Goal: Use online tool/utility: Utilize a website feature to perform a specific function

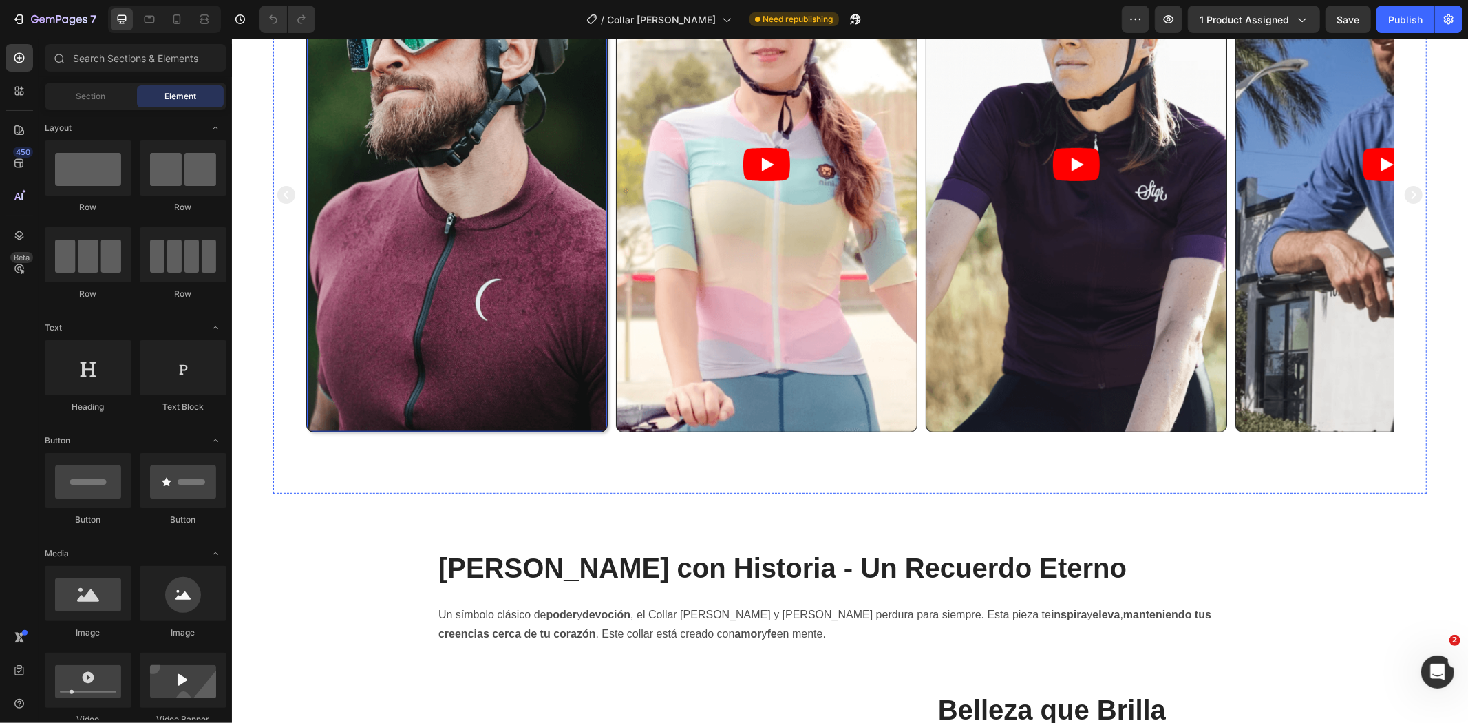
scroll to position [892, 0]
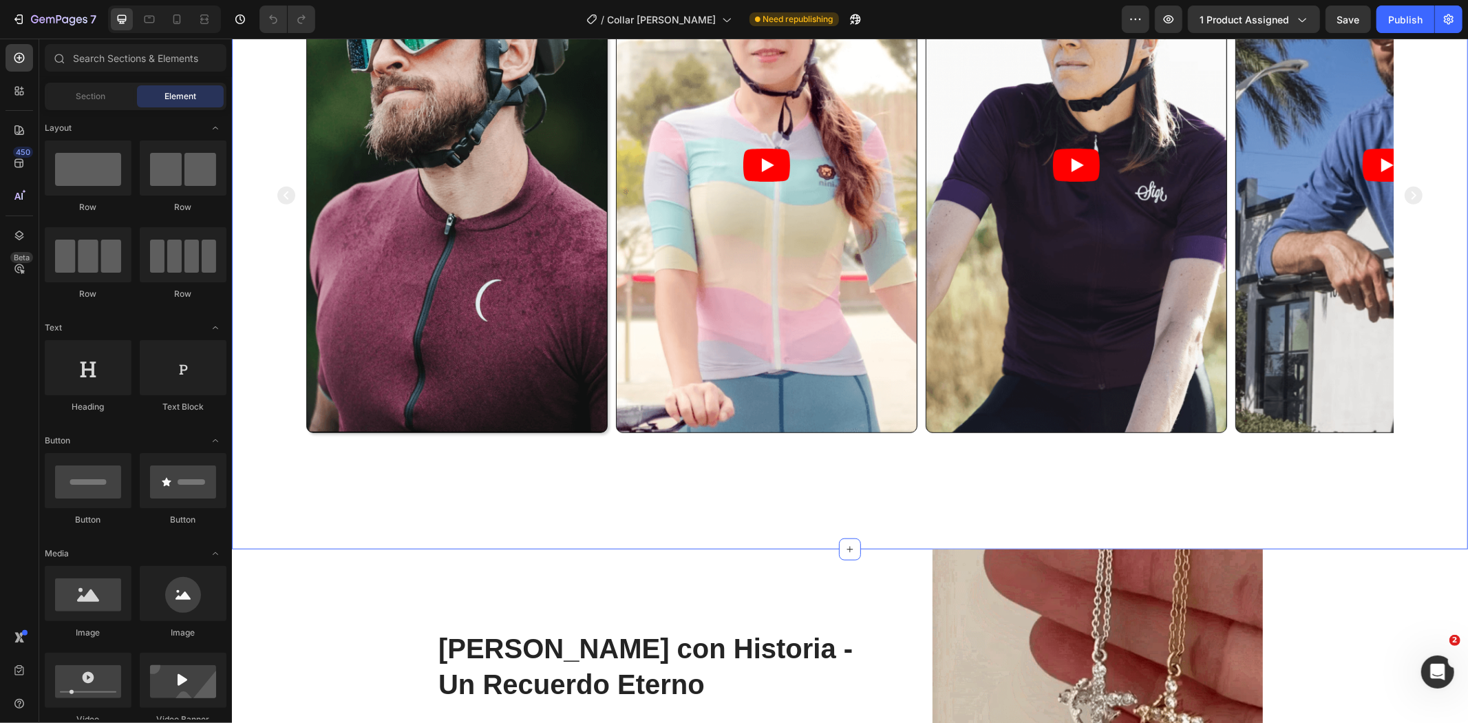
click at [267, 185] on div "Video Video Video Video Video Carousel Section 3" at bounding box center [849, 195] width 1236 height 706
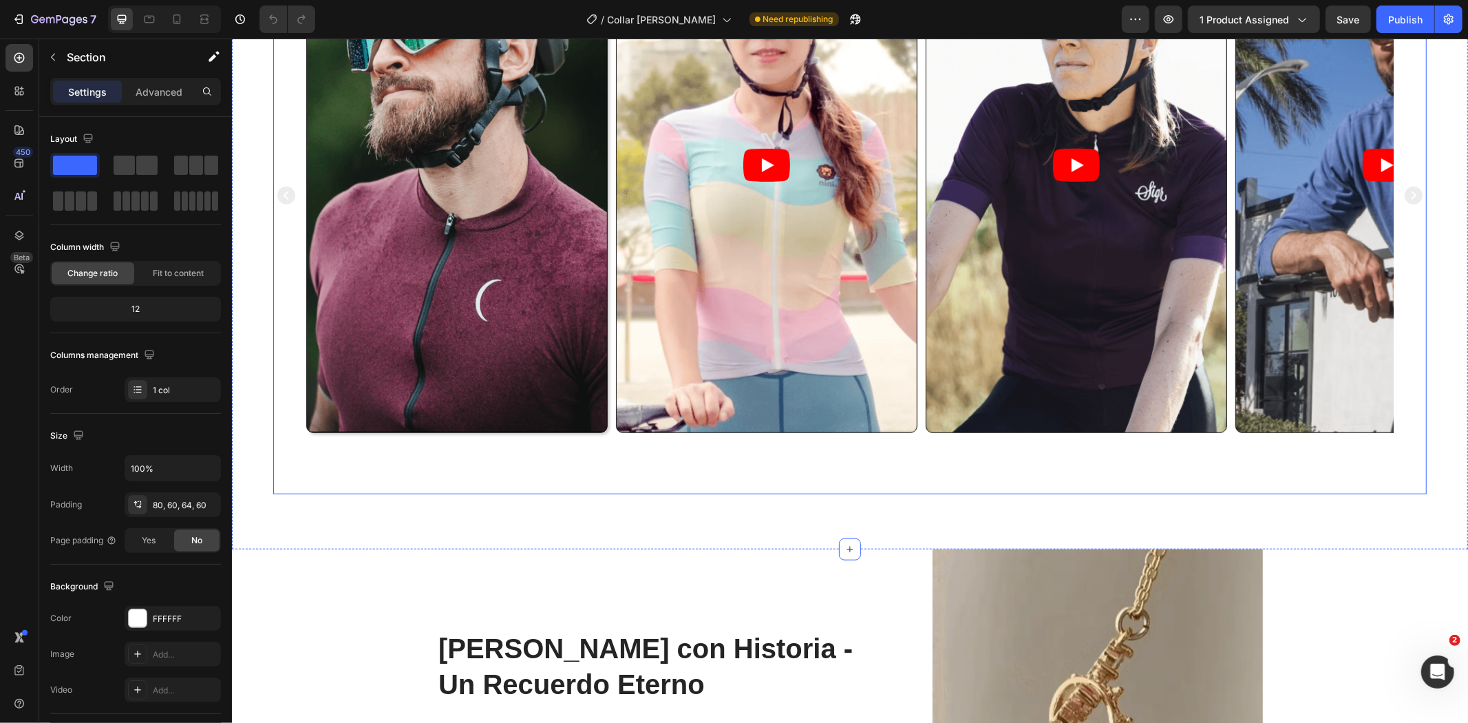
click at [284, 240] on div "Video Video Video Video Video" at bounding box center [849, 195] width 1153 height 596
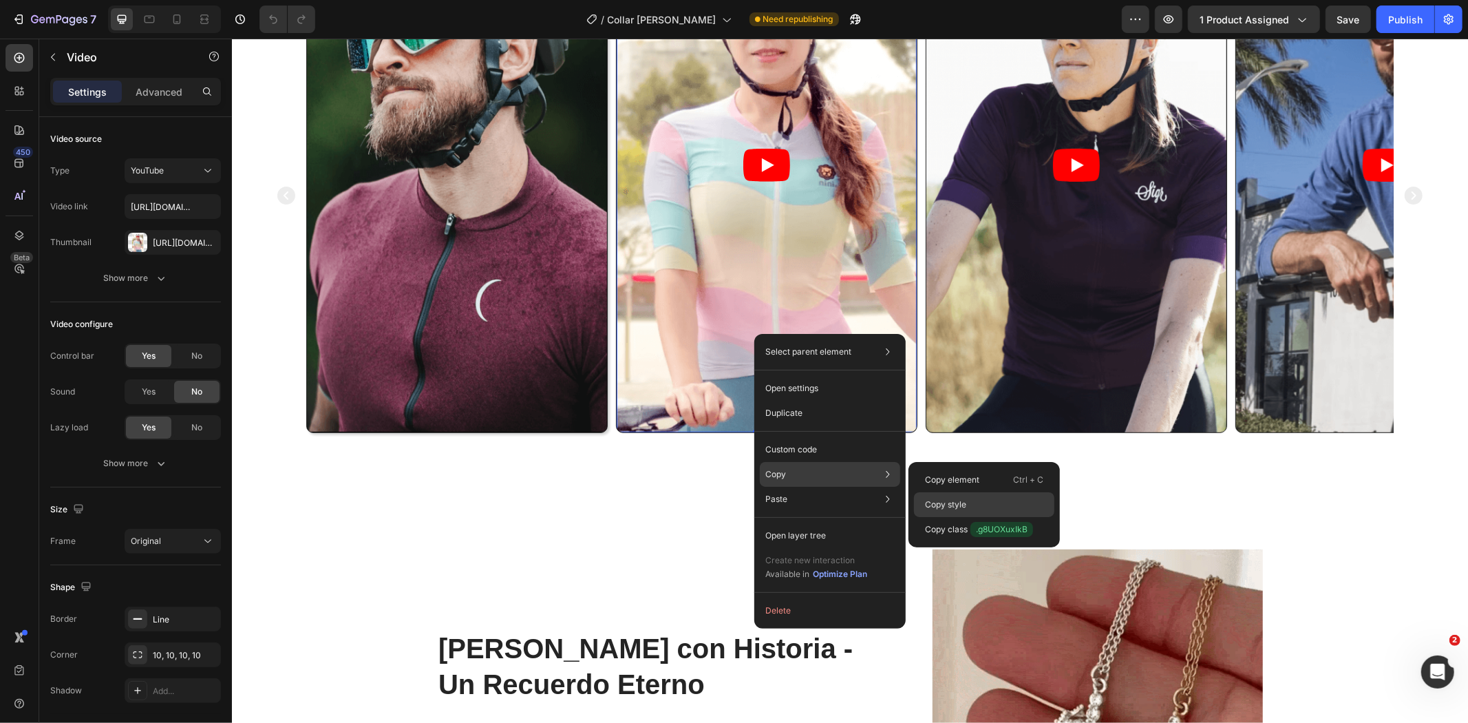
click at [971, 517] on div "Copy style" at bounding box center [984, 529] width 140 height 25
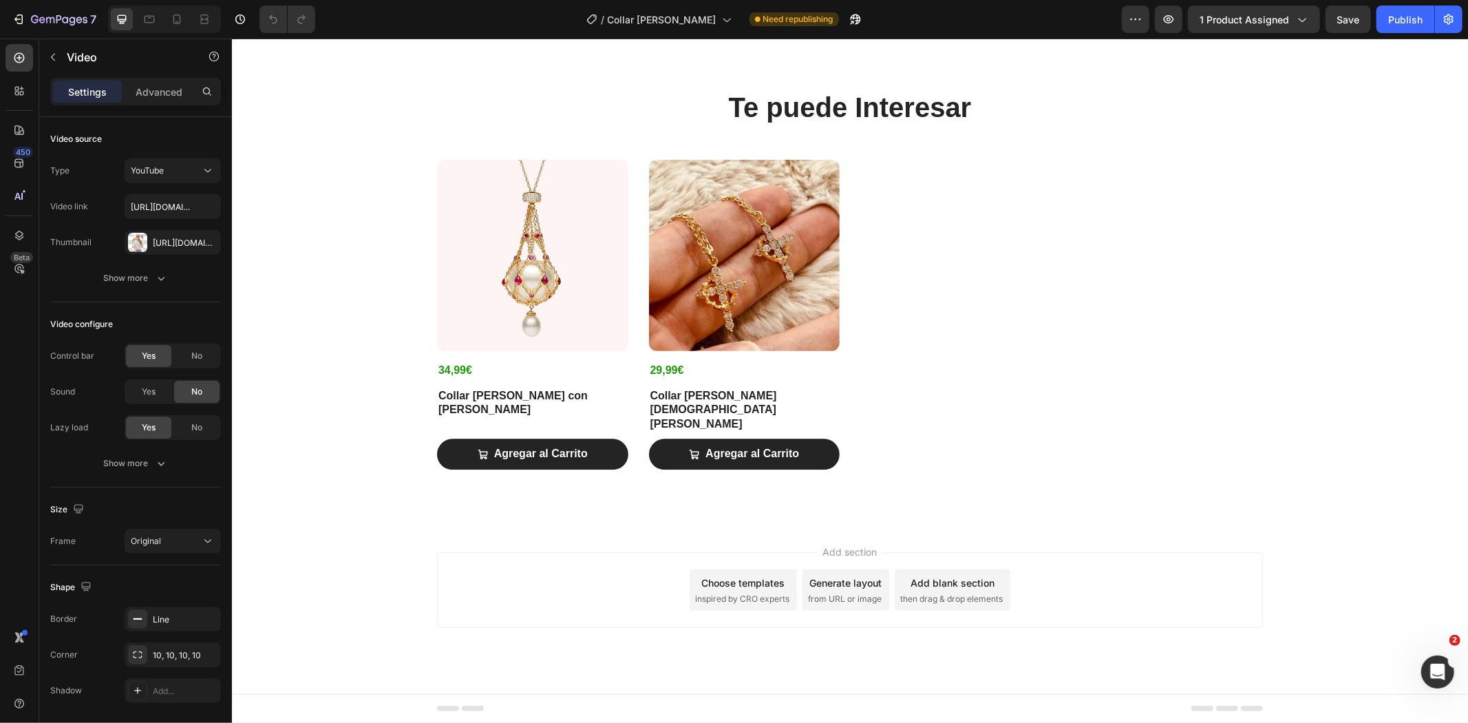
scroll to position [2764, 0]
click at [908, 321] on div "Product Images 34,99€ Product Price Product Price Collar [PERSON_NAME] con [PER…" at bounding box center [849, 314] width 826 height 310
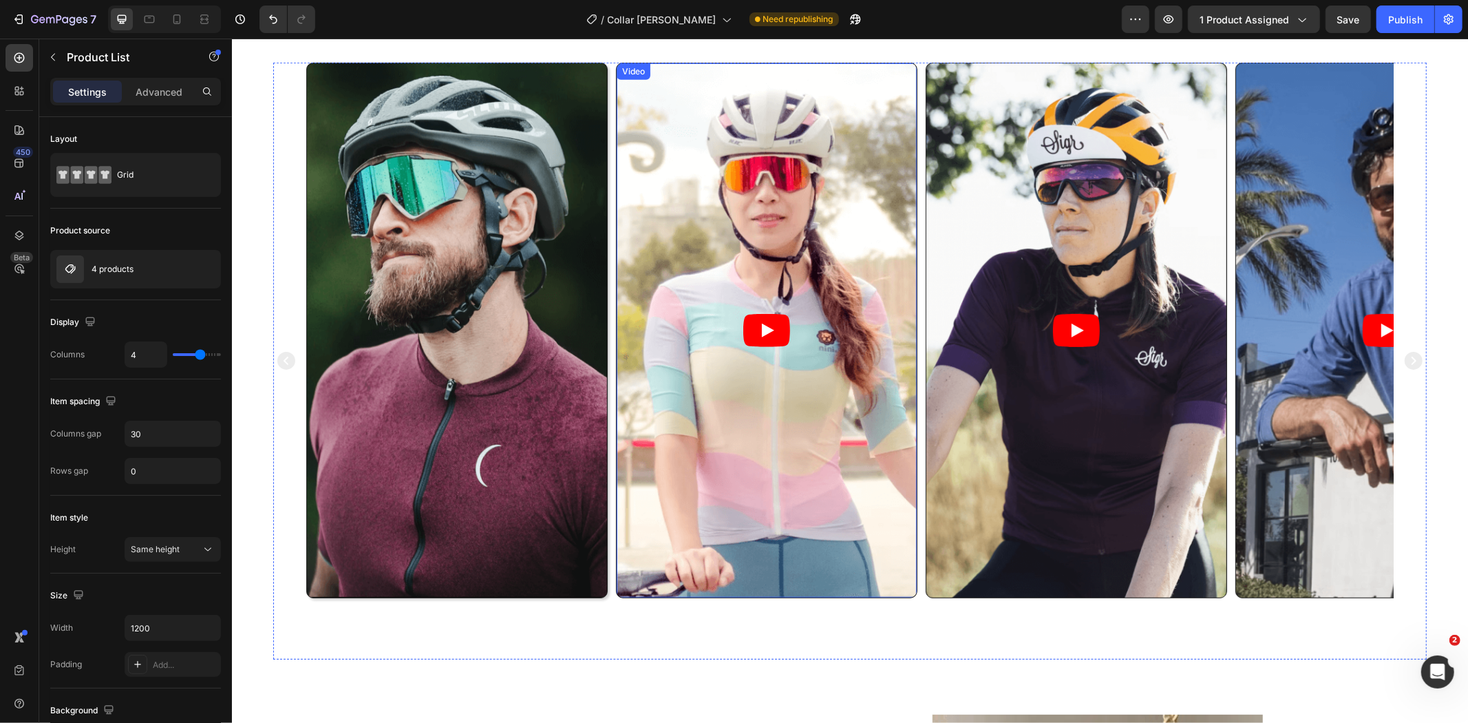
scroll to position [725, 0]
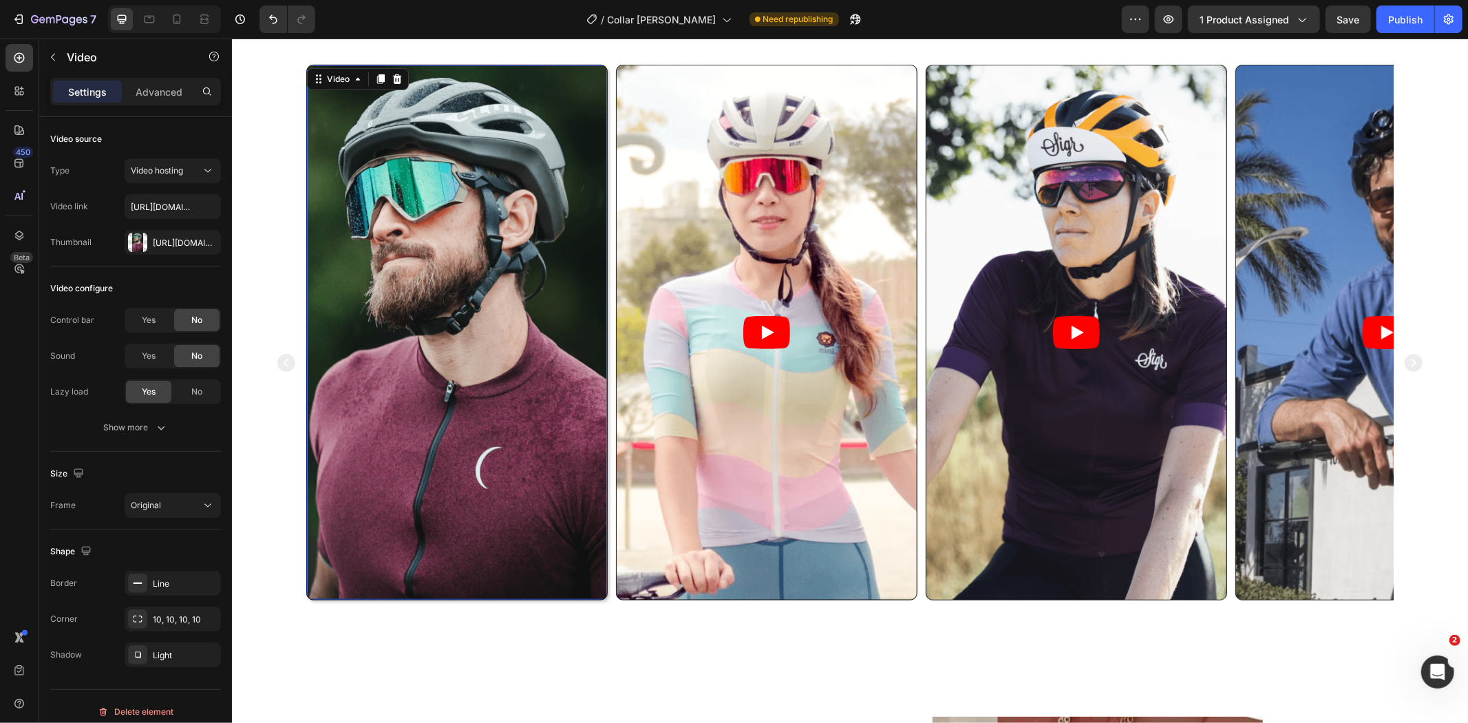
click at [557, 341] on video at bounding box center [456, 331] width 300 height 533
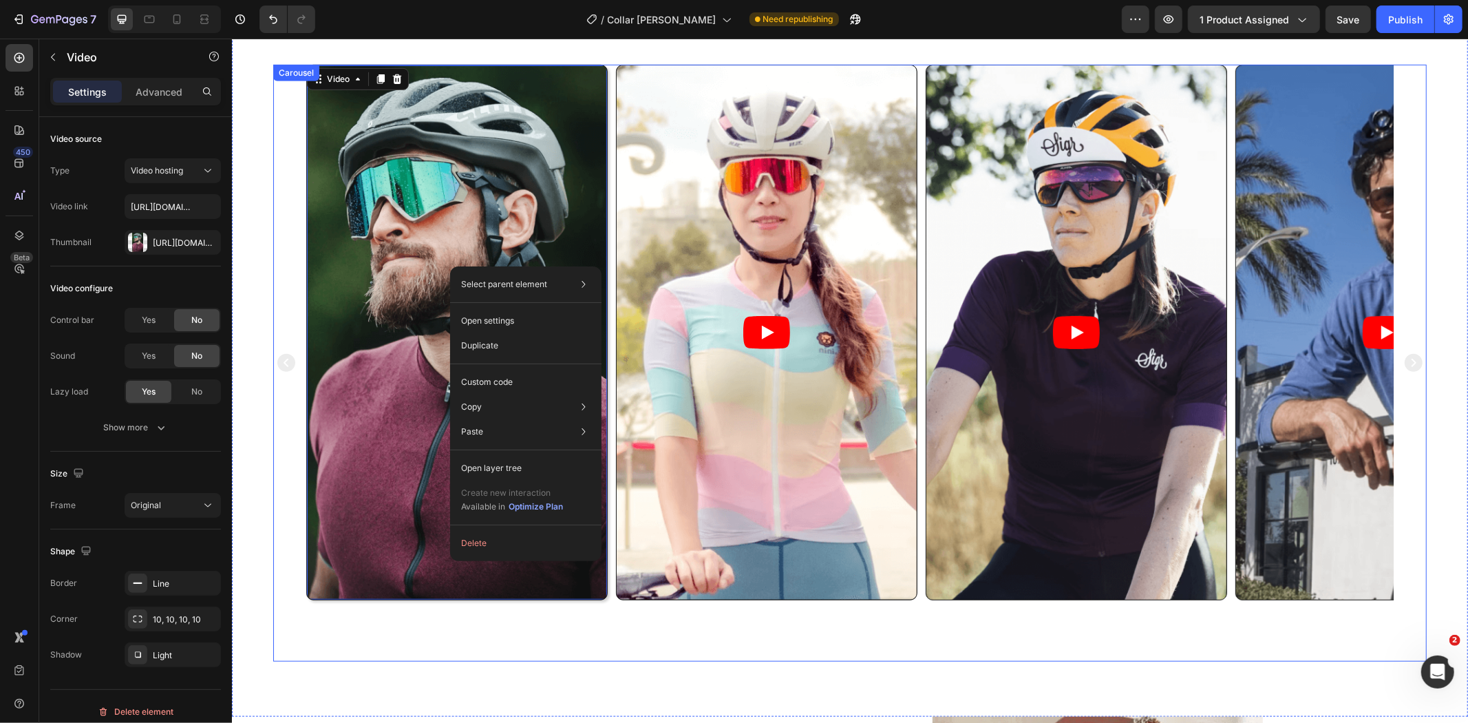
click at [1406, 361] on icon "Carousel Next Arrow" at bounding box center [1413, 362] width 18 height 18
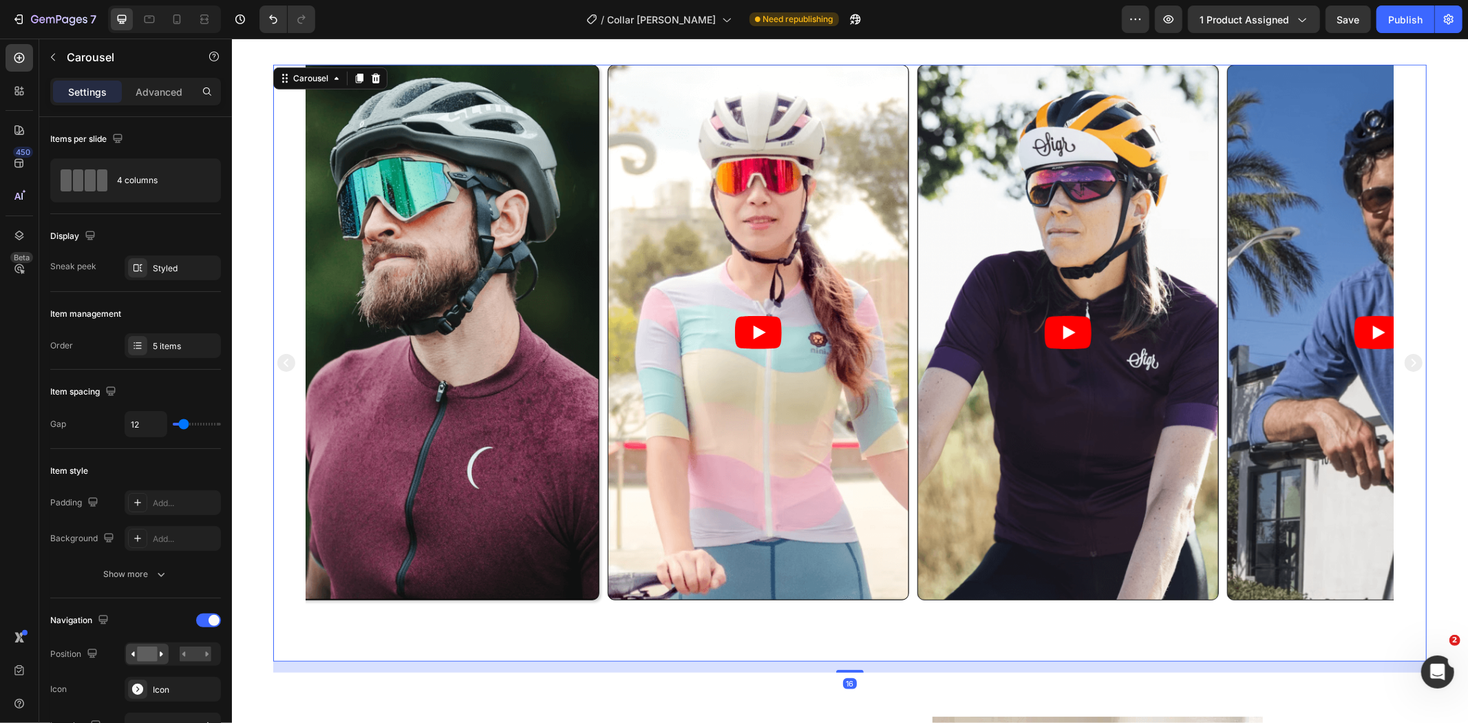
click at [1406, 361] on icon "Carousel Next Arrow" at bounding box center [1413, 362] width 18 height 18
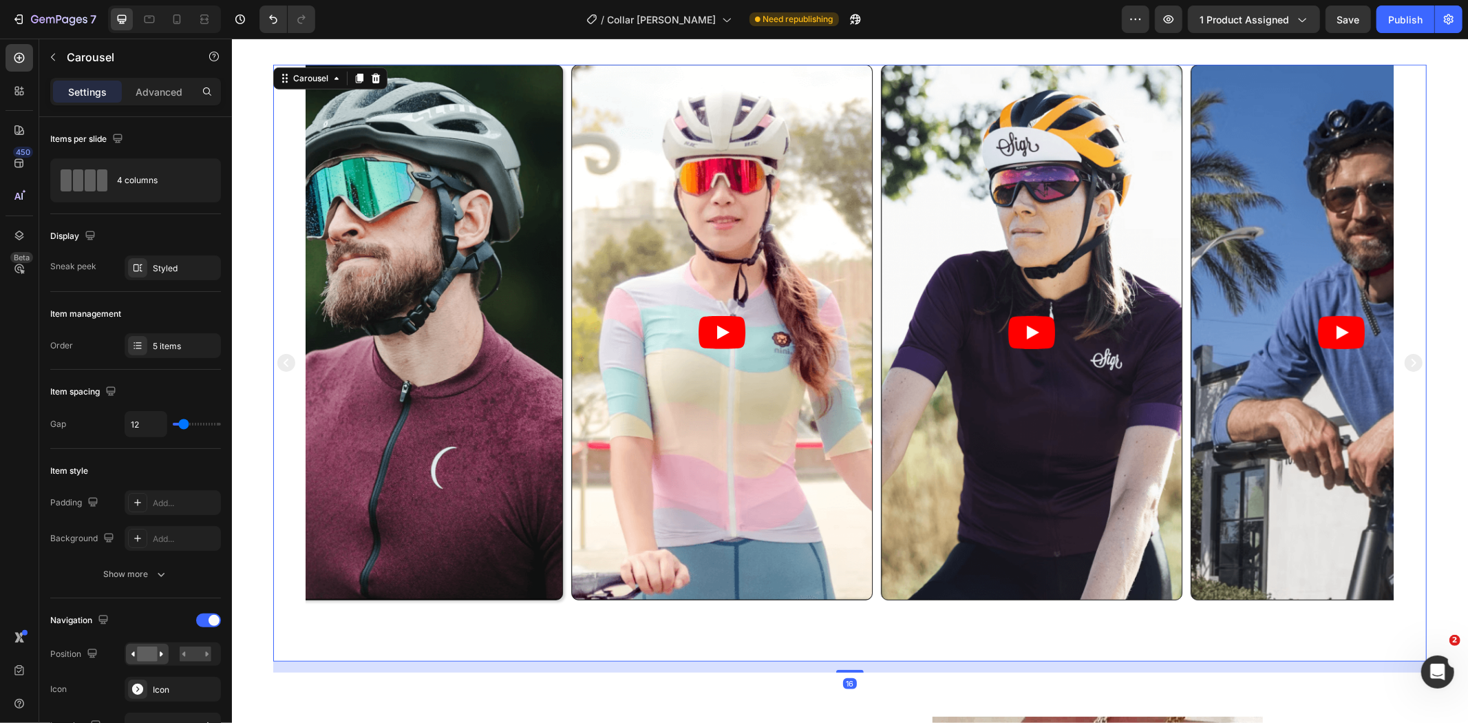
click at [1406, 361] on icon "Carousel Next Arrow" at bounding box center [1413, 362] width 18 height 18
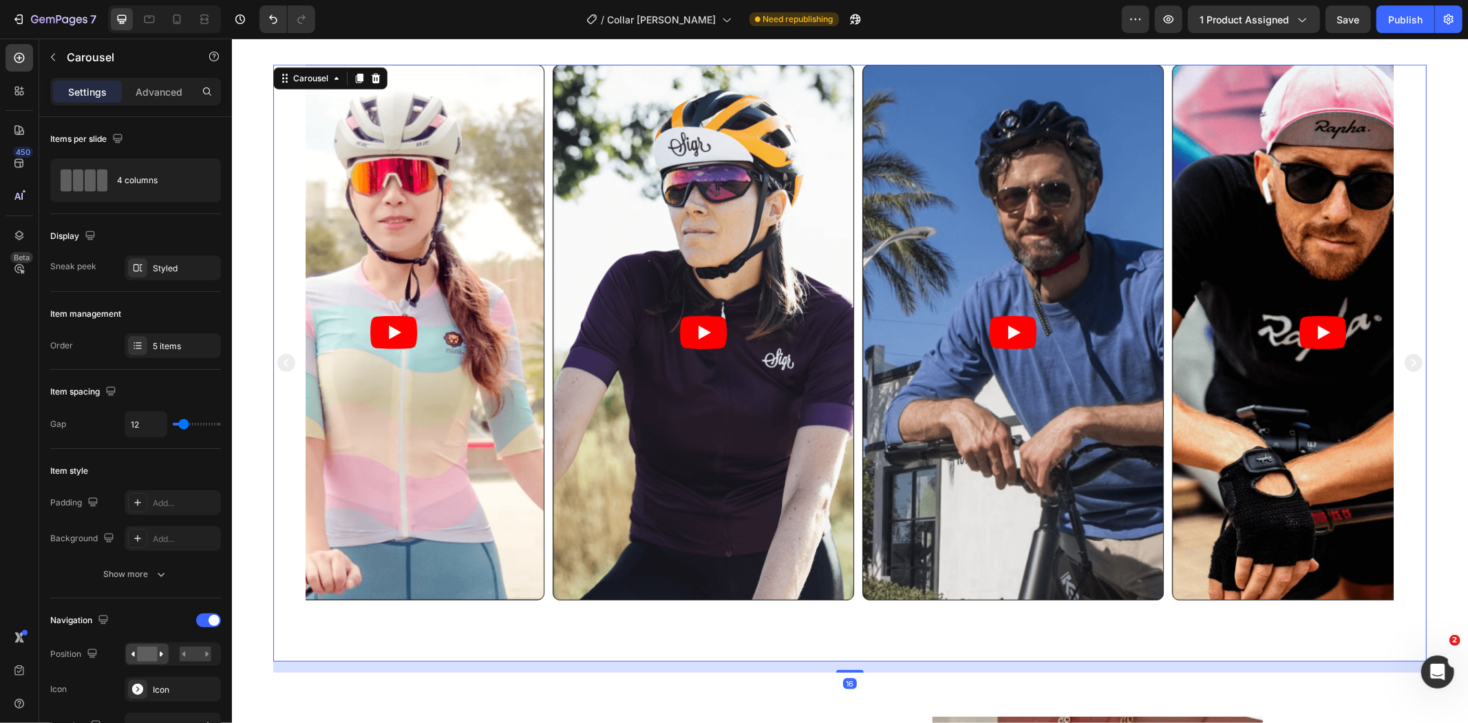
click at [1406, 361] on icon "Carousel Next Arrow" at bounding box center [1413, 362] width 18 height 18
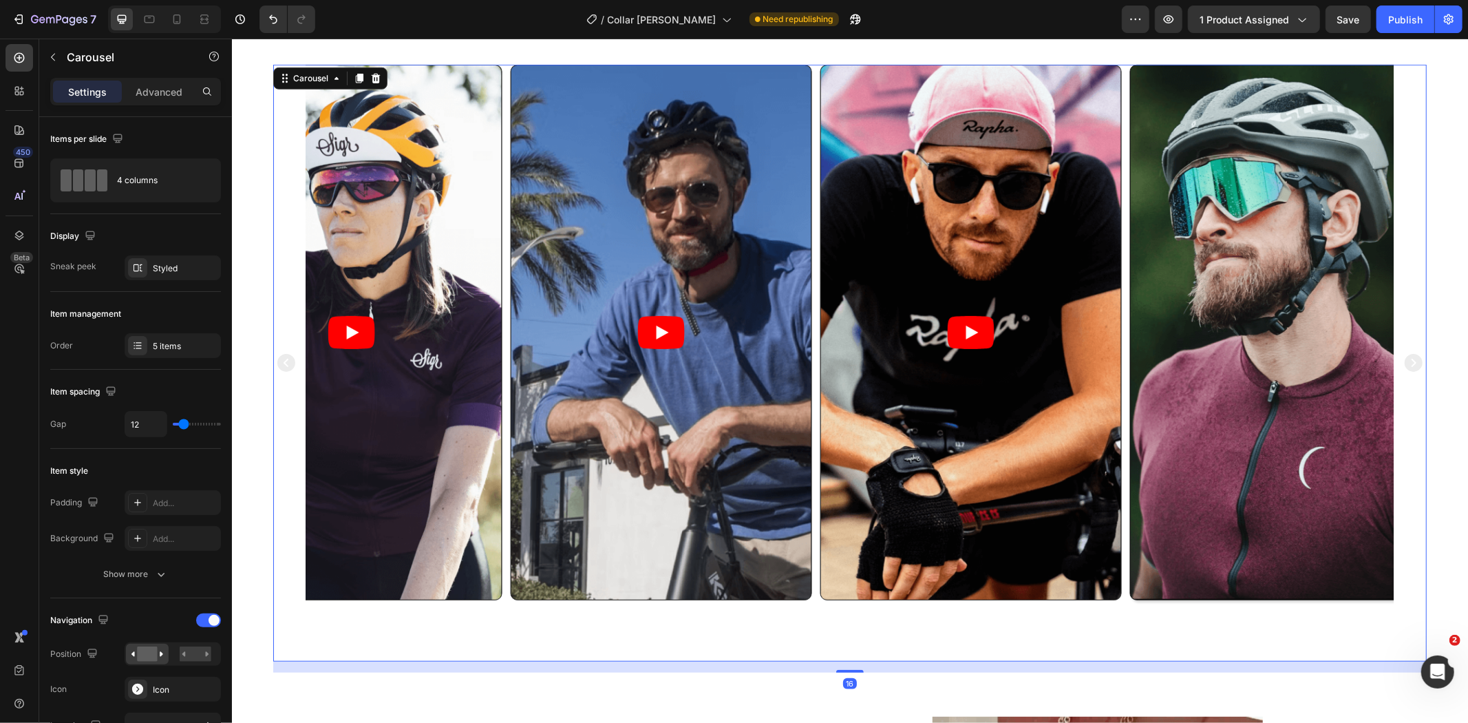
click at [1406, 361] on icon "Carousel Next Arrow" at bounding box center [1413, 362] width 18 height 18
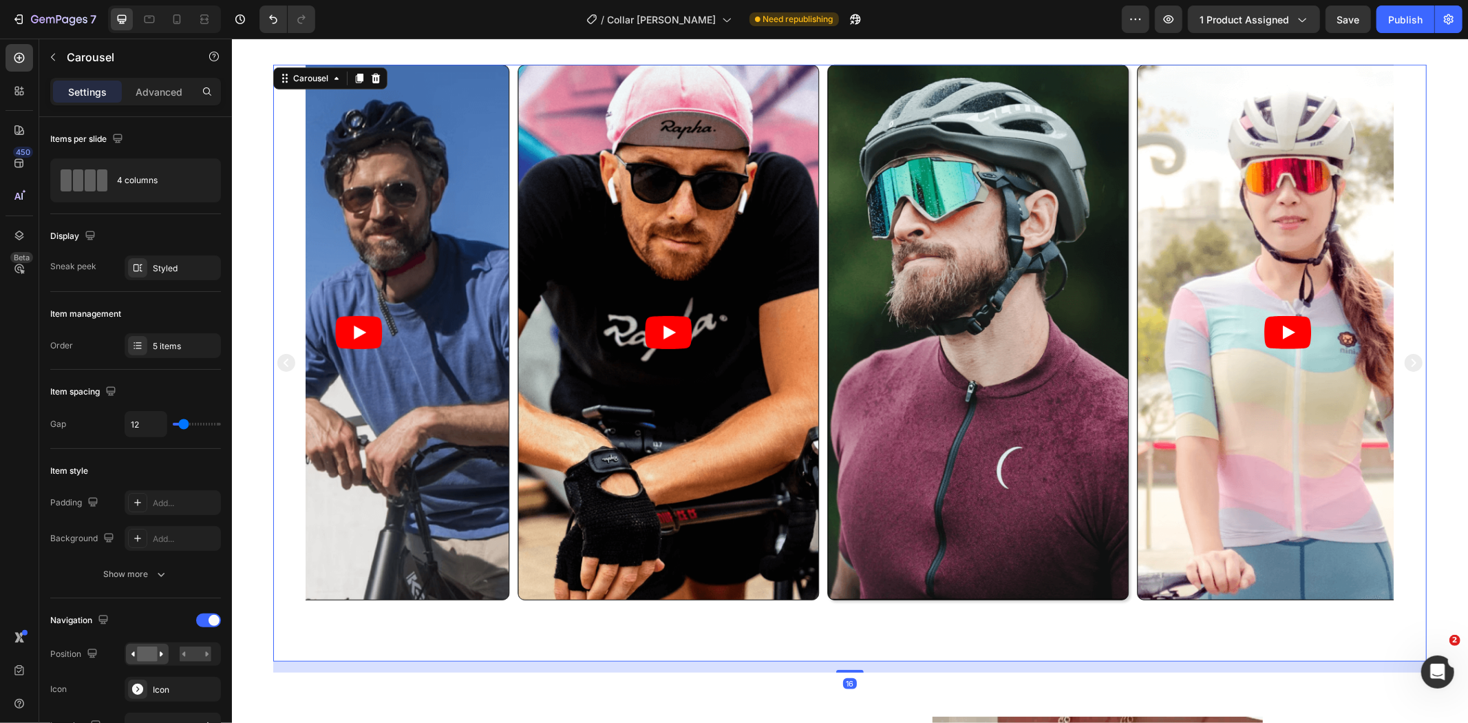
click at [1406, 361] on icon "Carousel Next Arrow" at bounding box center [1413, 362] width 18 height 18
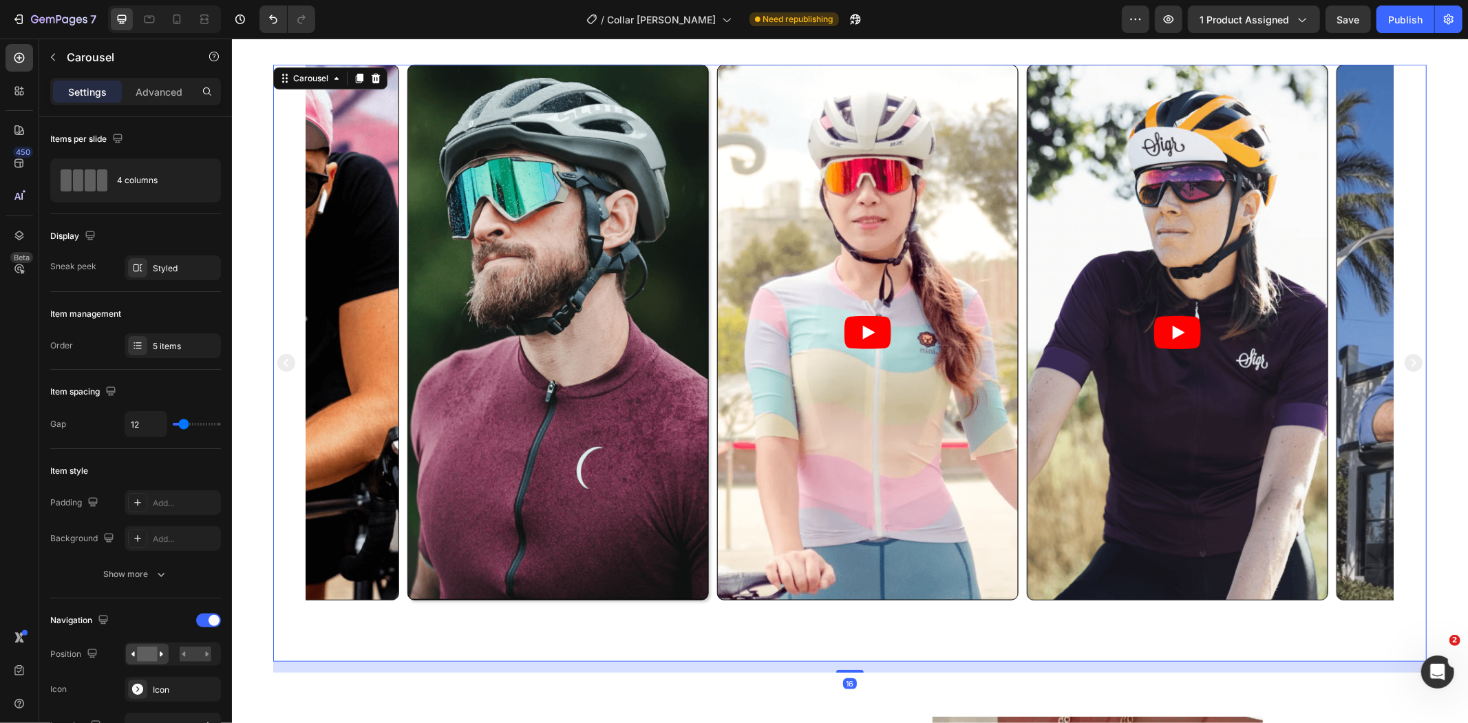
click at [1406, 361] on icon "Carousel Next Arrow" at bounding box center [1413, 362] width 18 height 18
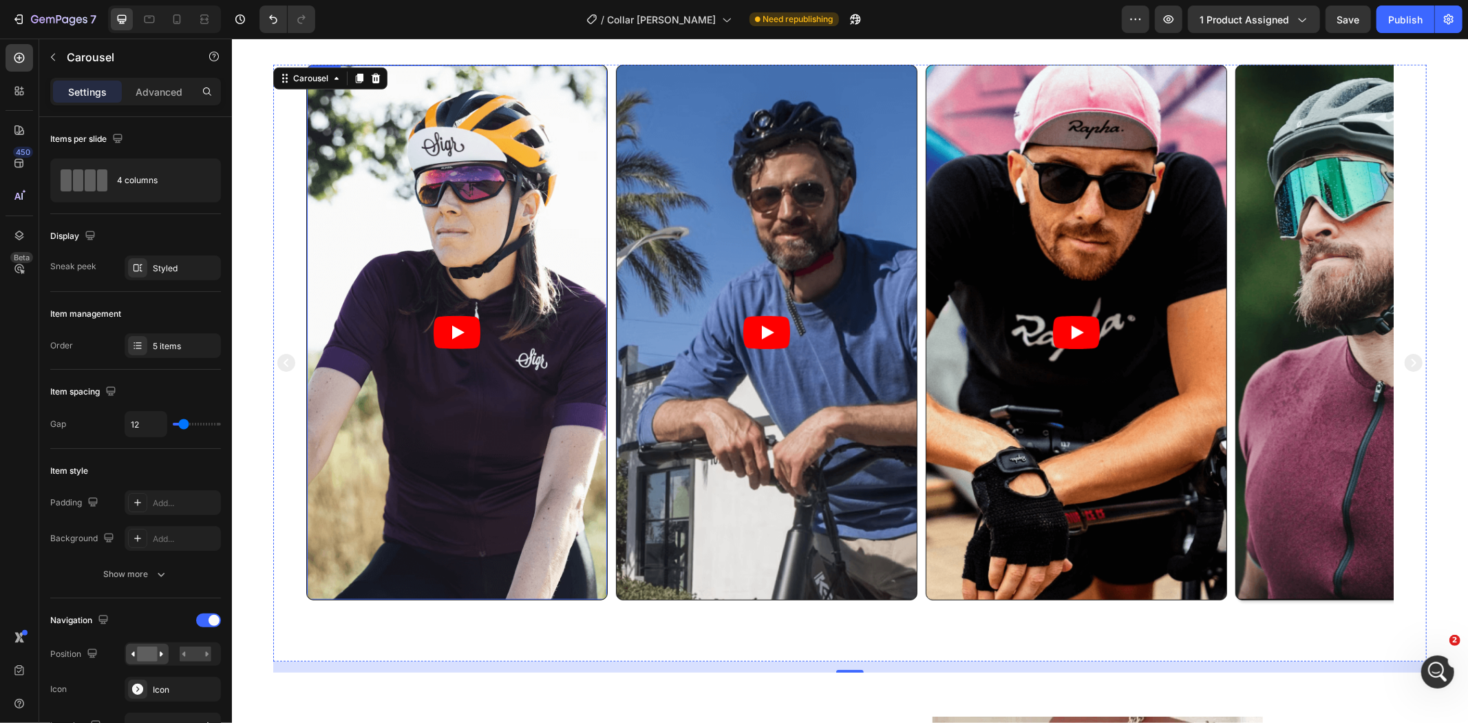
click at [564, 259] on article at bounding box center [456, 331] width 300 height 533
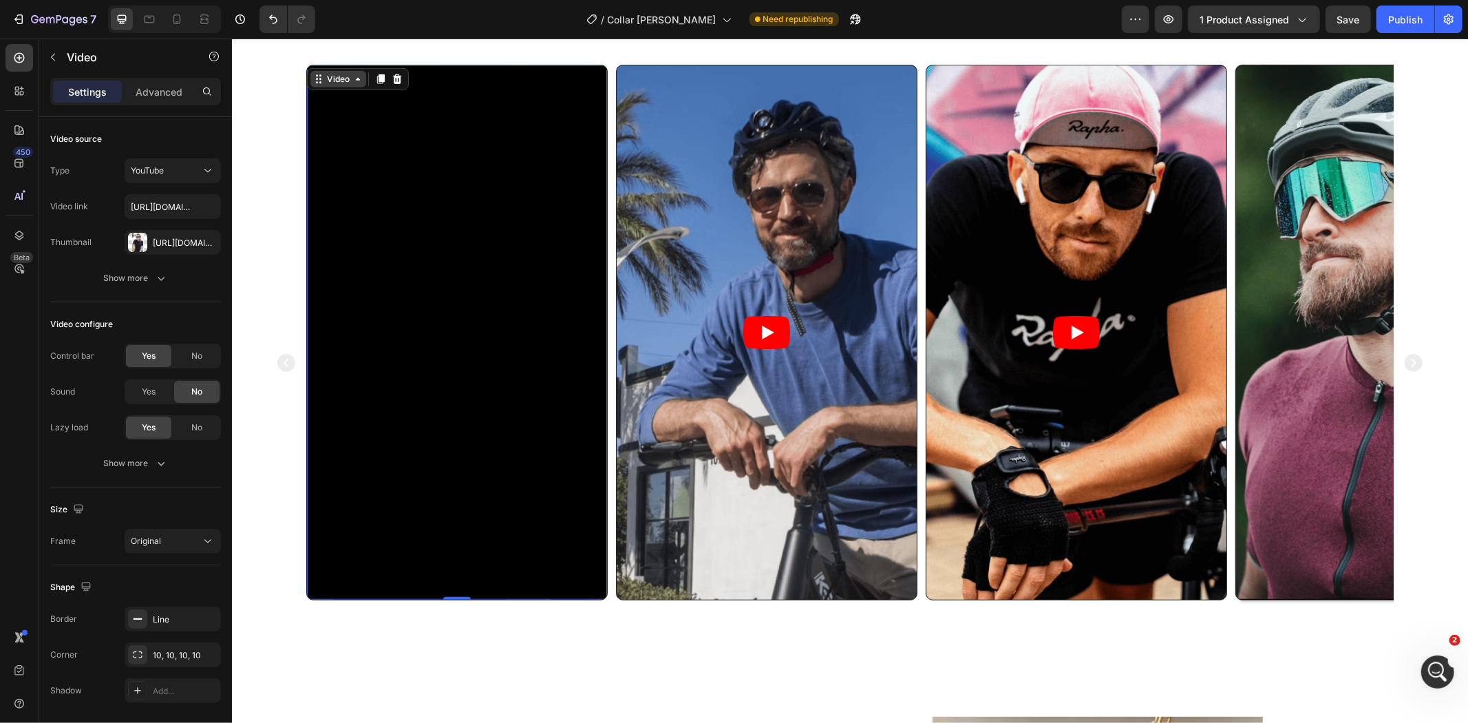
click at [343, 70] on div "Video" at bounding box center [338, 78] width 56 height 17
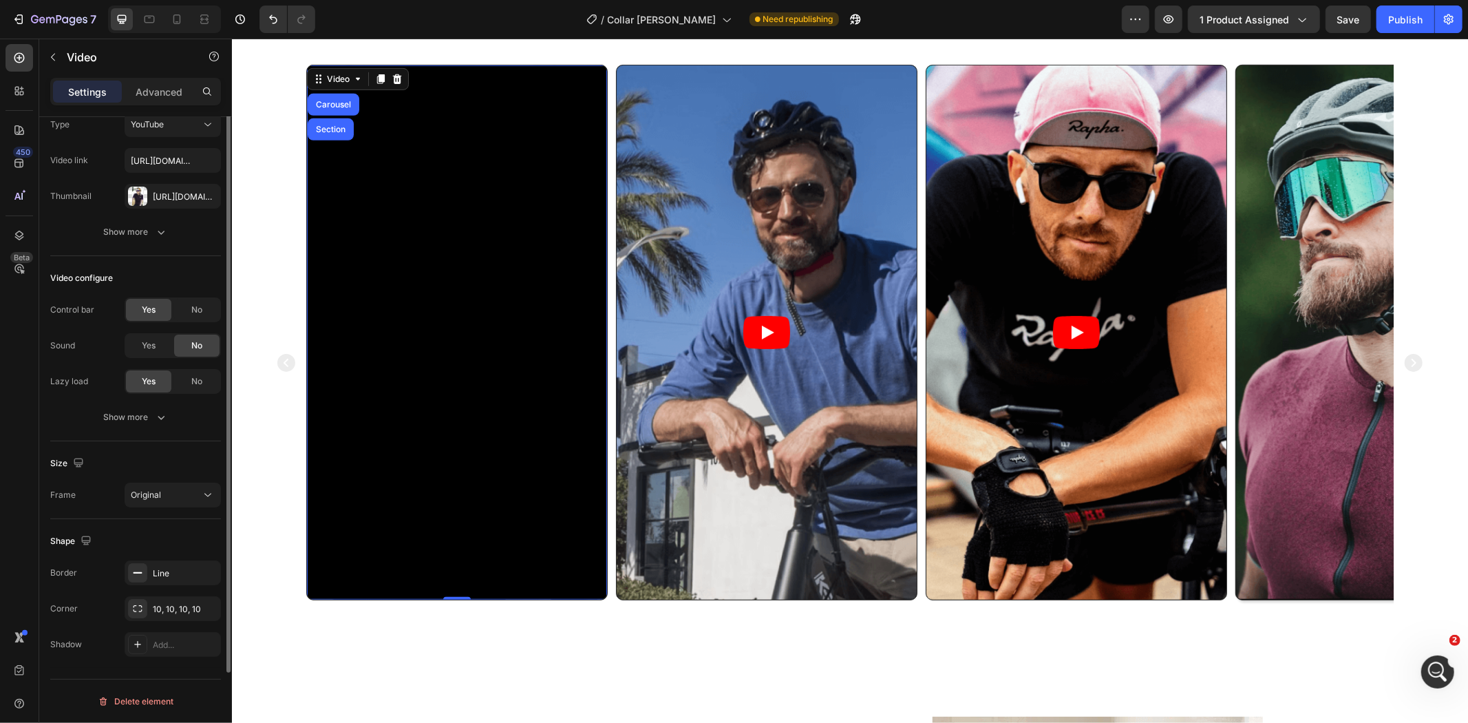
scroll to position [0, 0]
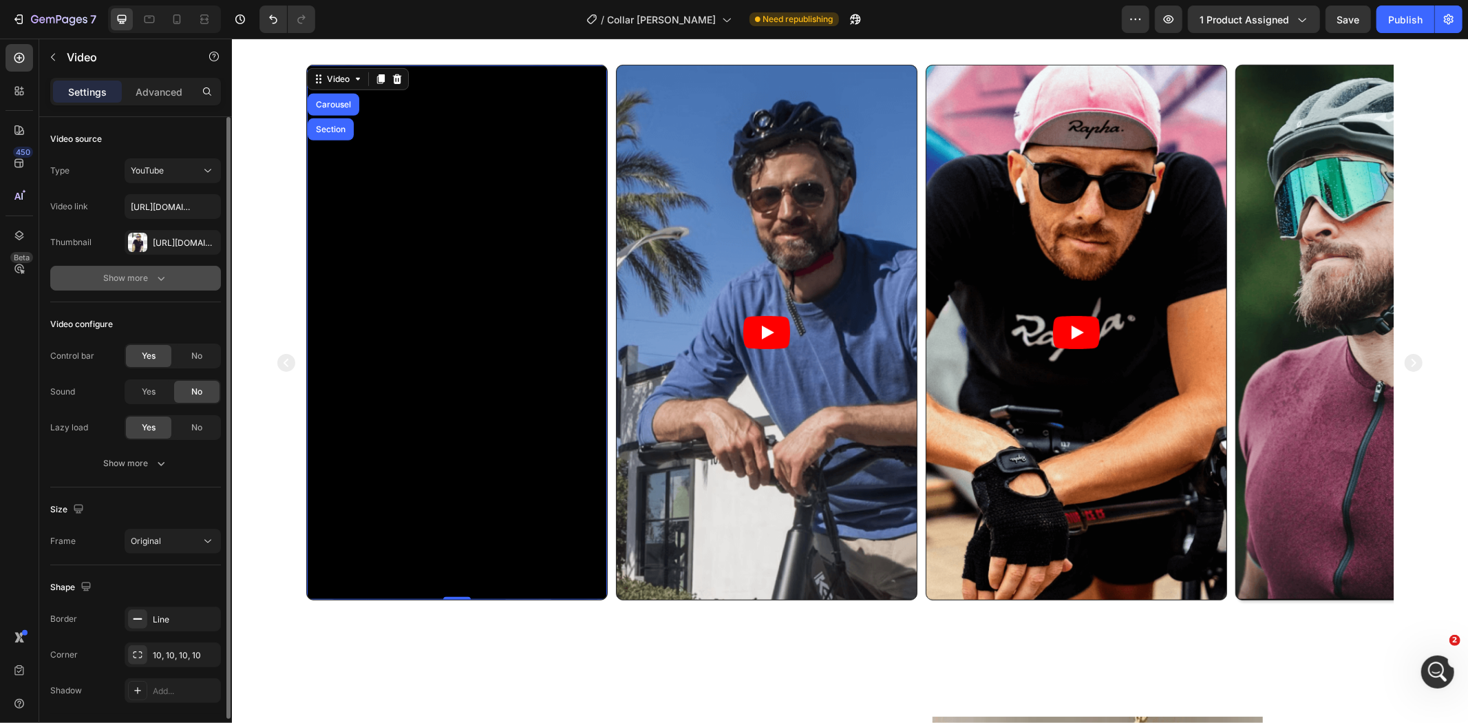
click at [136, 286] on button "Show more" at bounding box center [135, 278] width 171 height 25
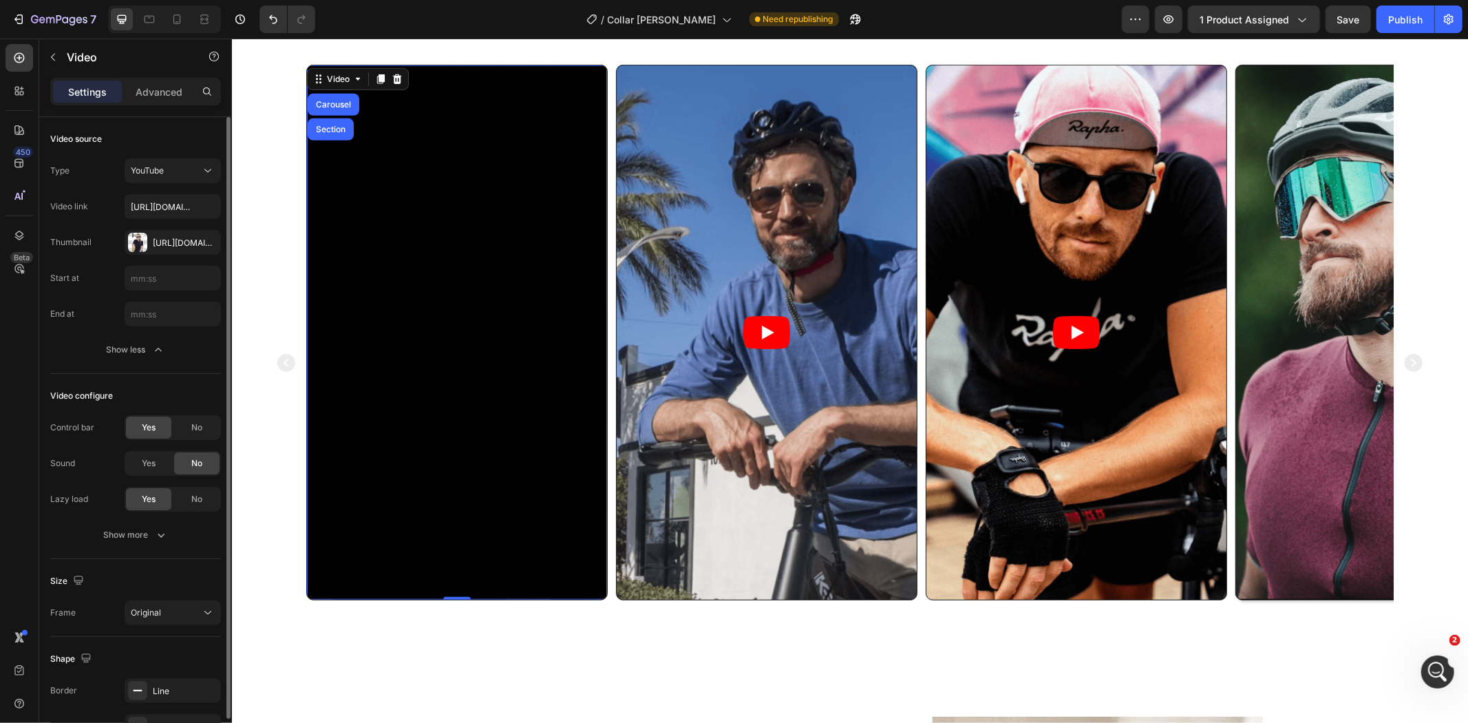
scroll to position [118, 0]
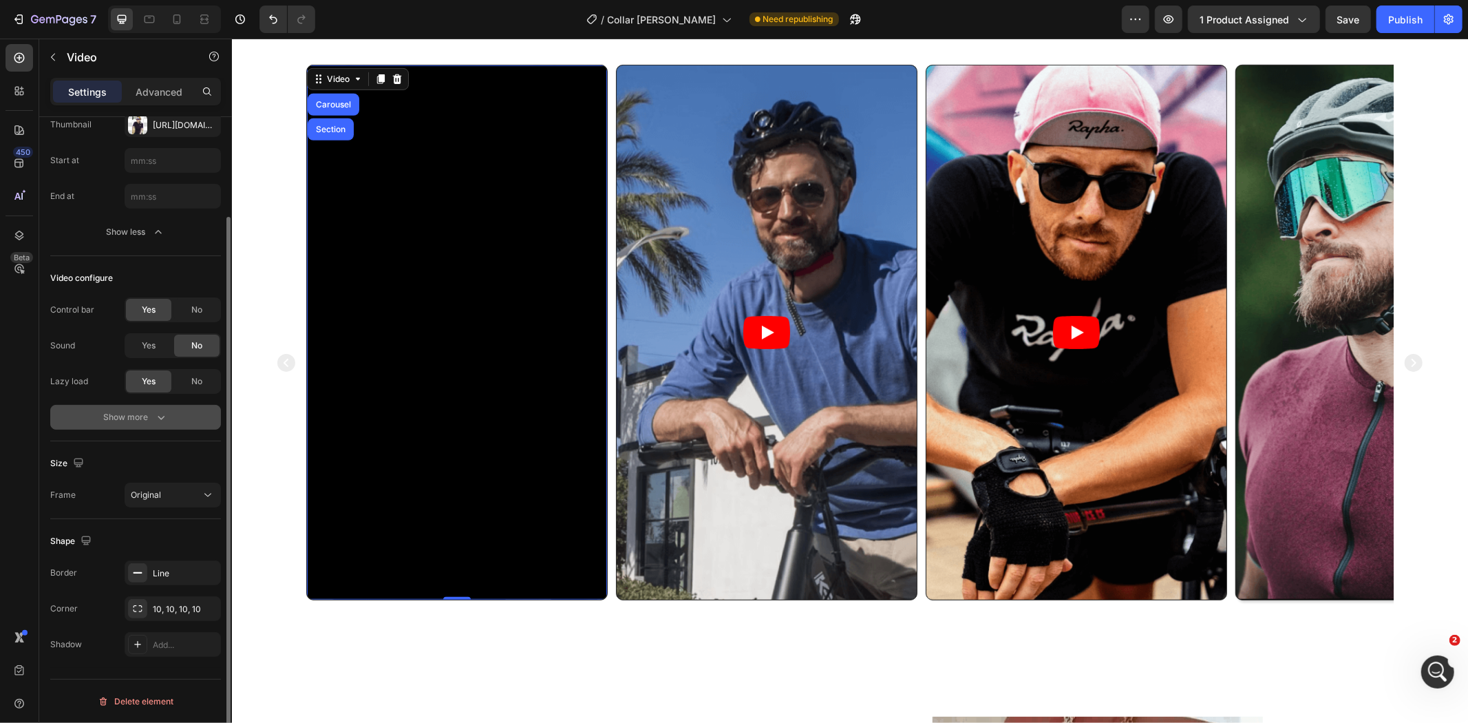
click at [140, 423] on div "Show more" at bounding box center [136, 417] width 64 height 14
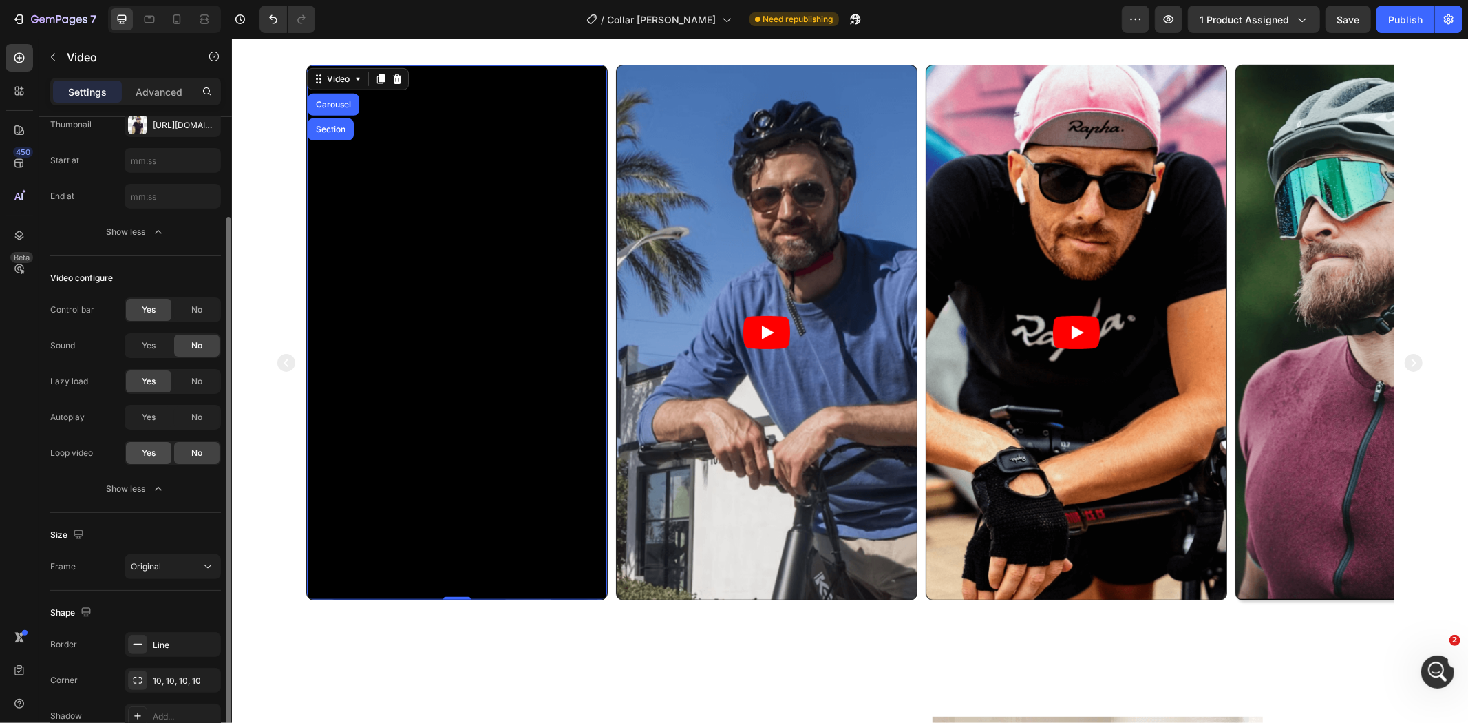
scroll to position [189, 0]
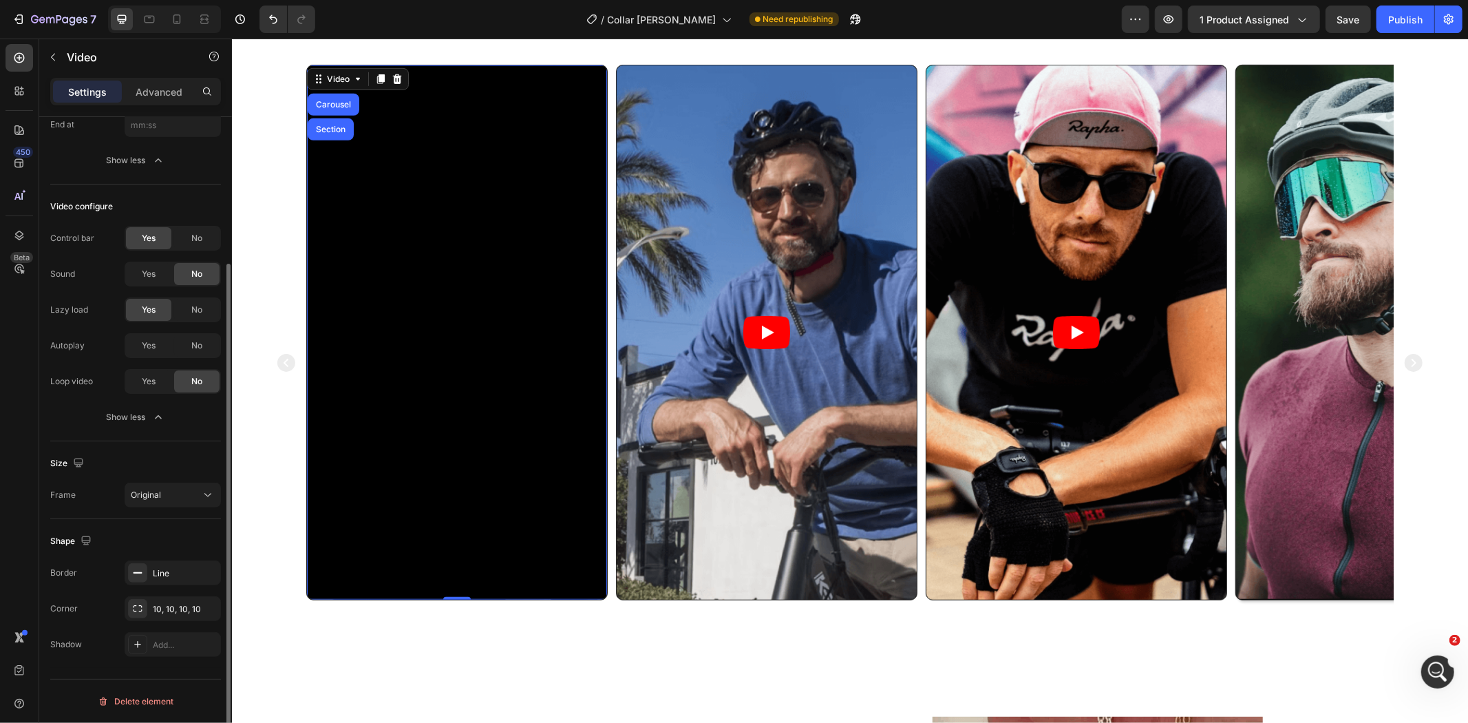
click at [176, 510] on div "Size Frame Original" at bounding box center [135, 480] width 171 height 78
click at [181, 495] on div "Original" at bounding box center [166, 495] width 70 height 12
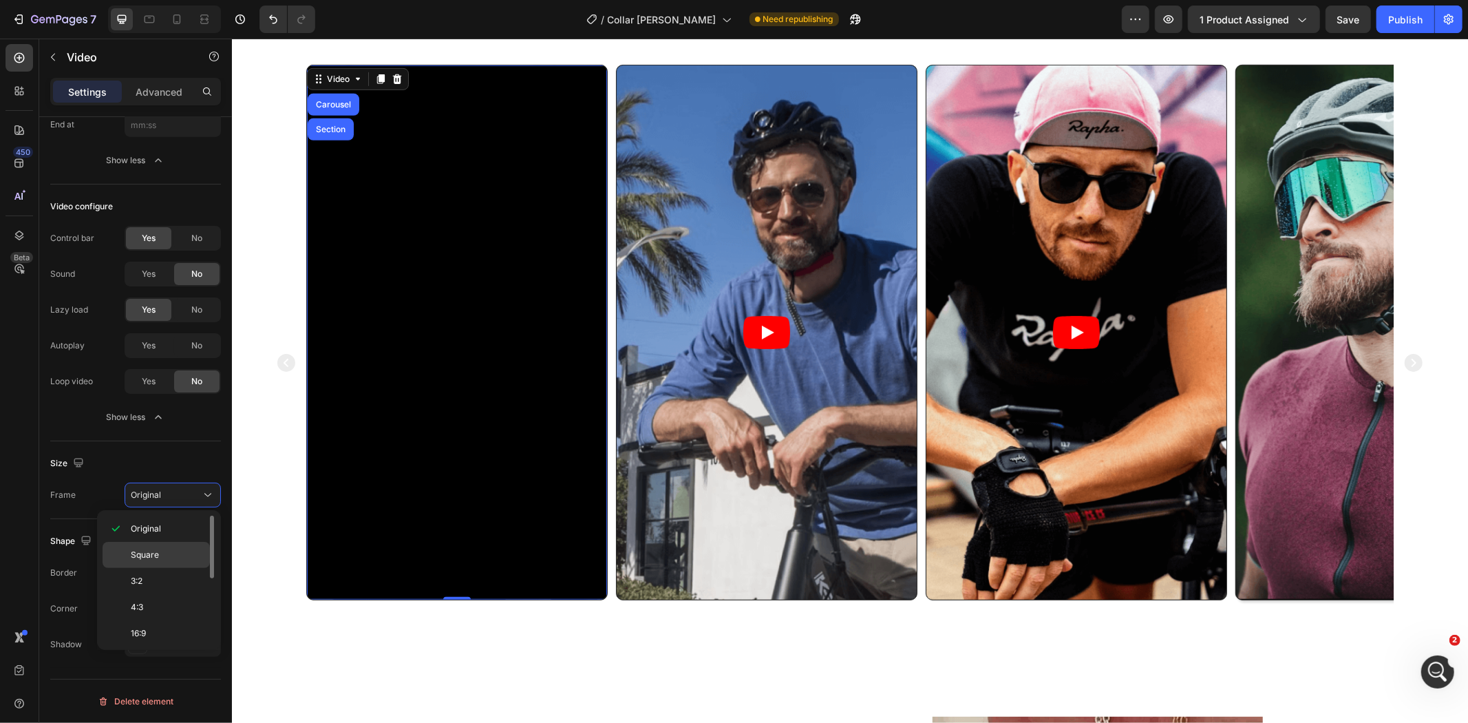
click at [180, 568] on div "Square" at bounding box center [156, 581] width 107 height 26
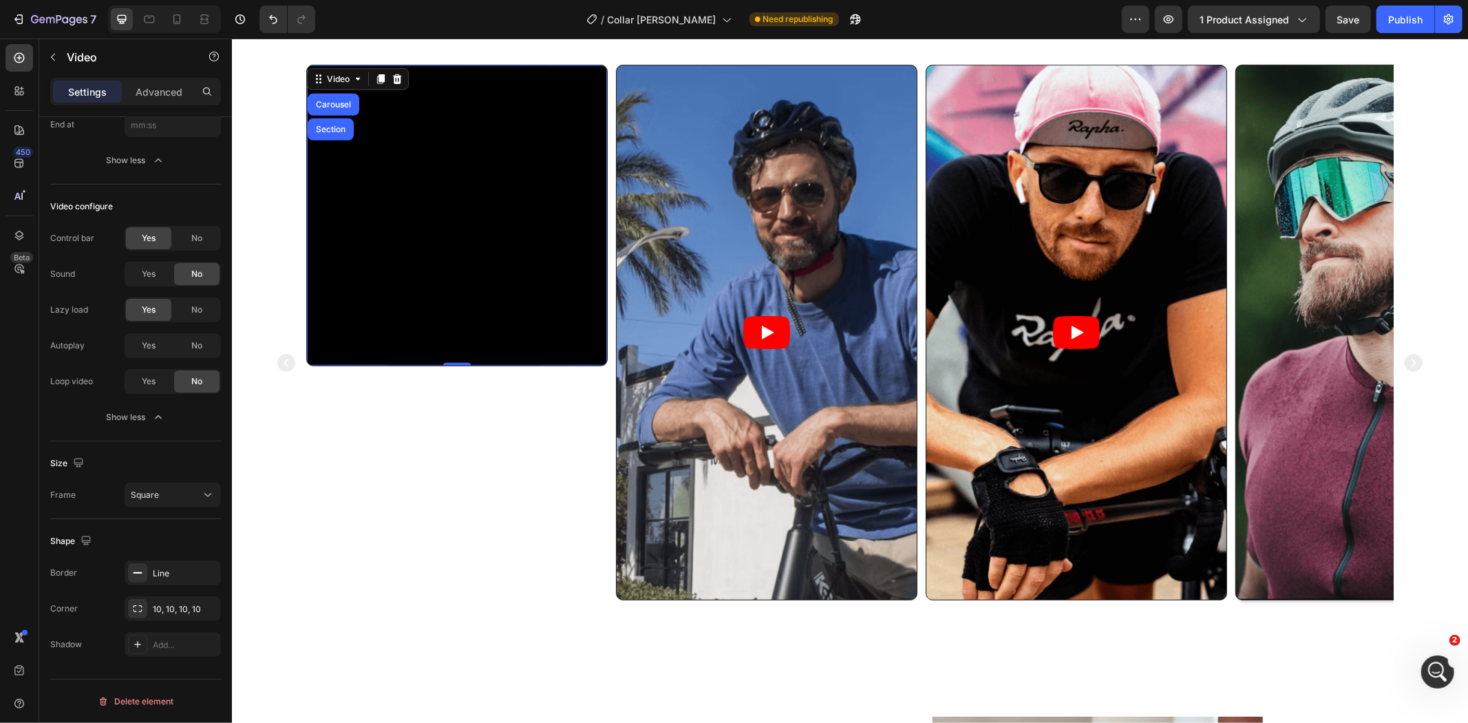
click at [444, 500] on div "Video Carousel Section 0" at bounding box center [456, 362] width 301 height 596
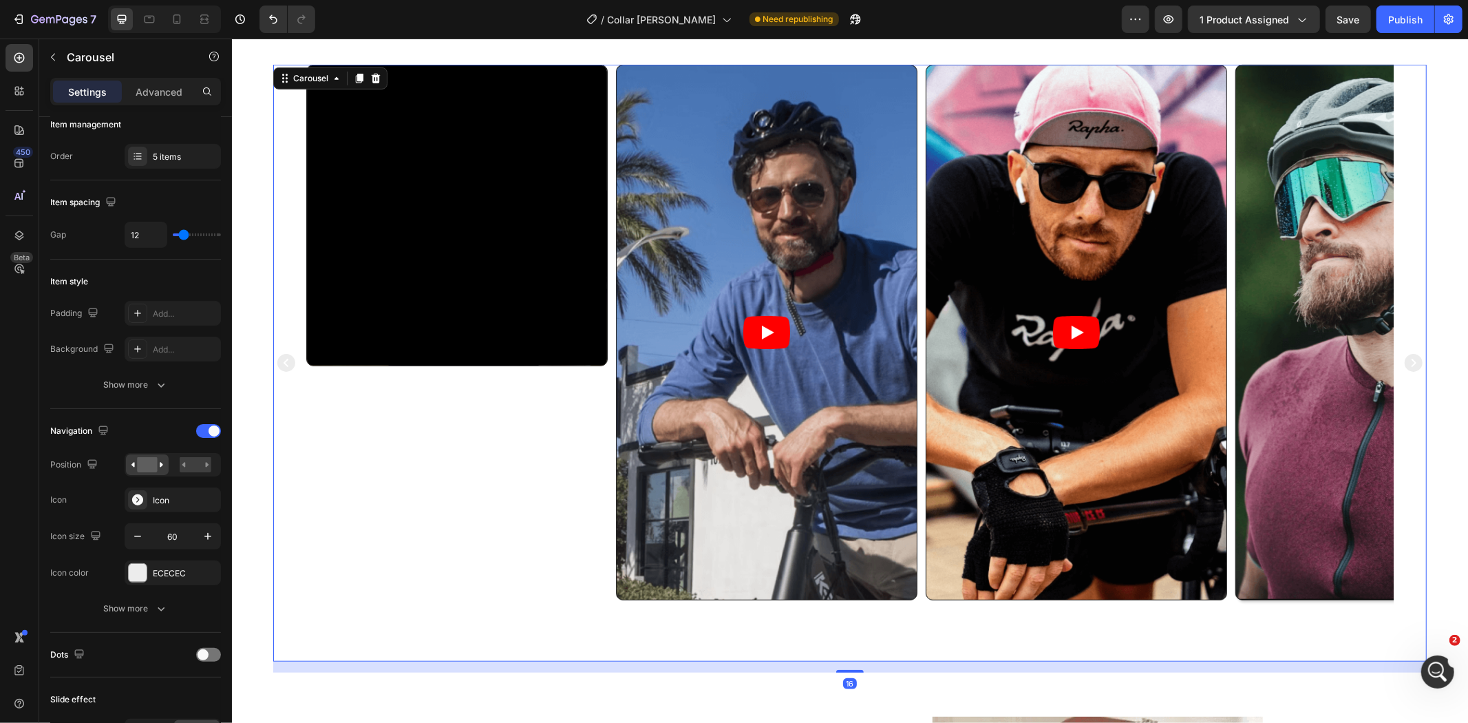
scroll to position [0, 0]
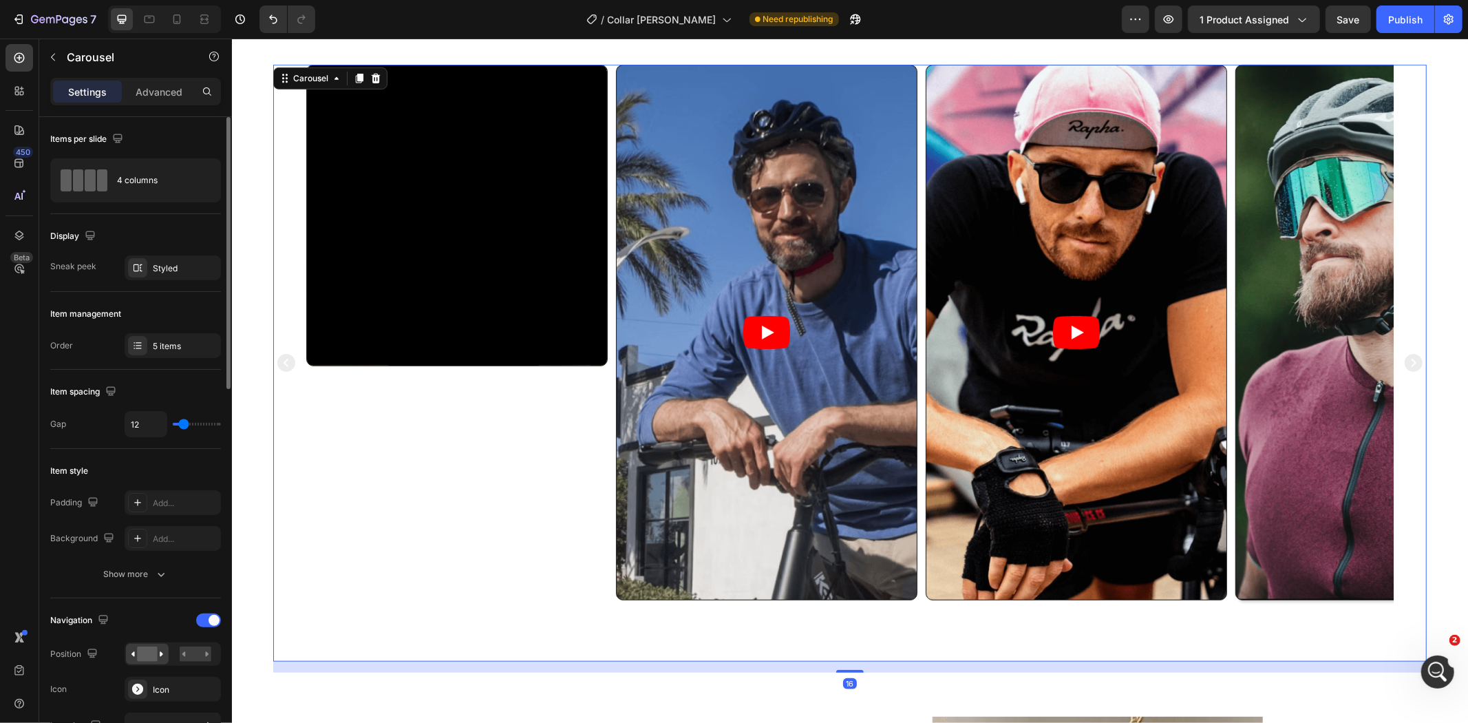
click at [438, 461] on div "Video" at bounding box center [456, 362] width 301 height 596
click at [290, 167] on div "Video Video Video Video Video" at bounding box center [849, 362] width 1153 height 596
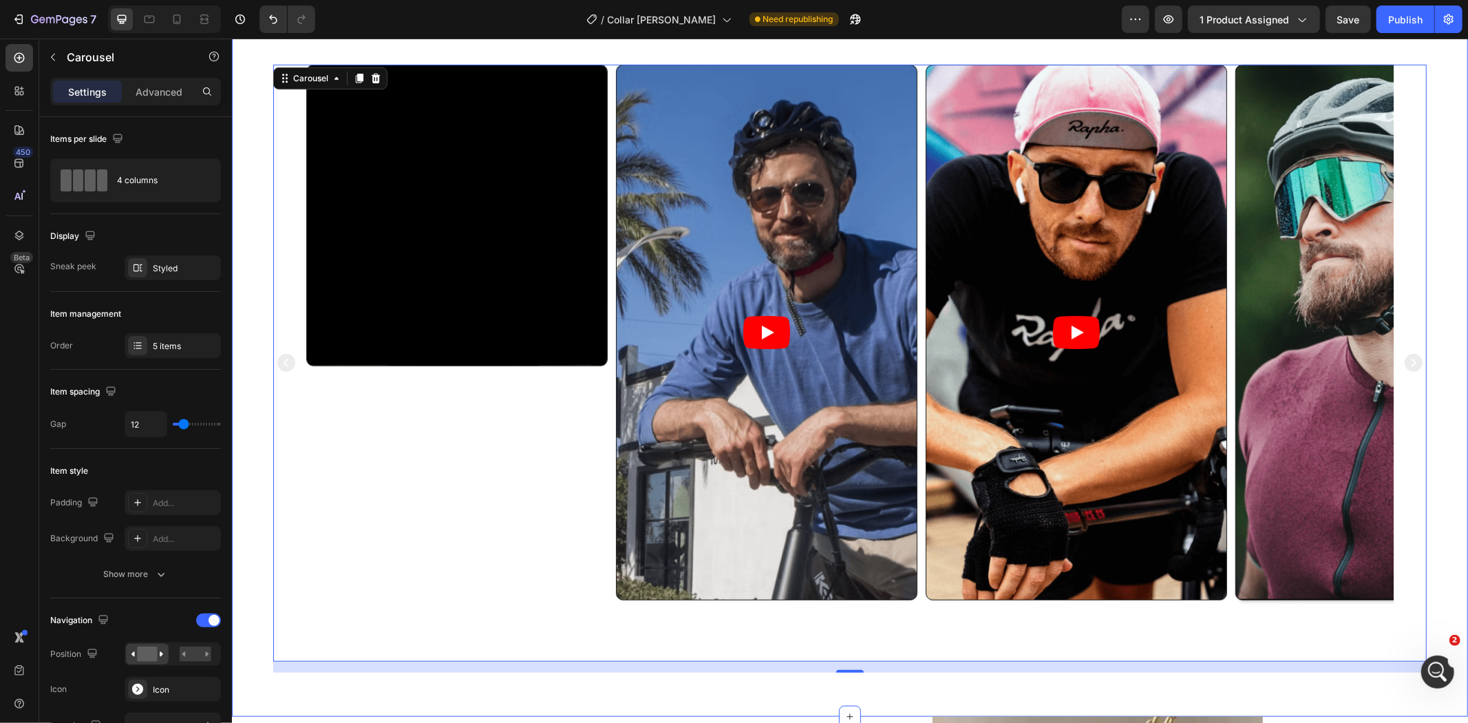
click at [495, 43] on div "Video Video Video Video Video Carousel 16 Section 3" at bounding box center [849, 362] width 1236 height 706
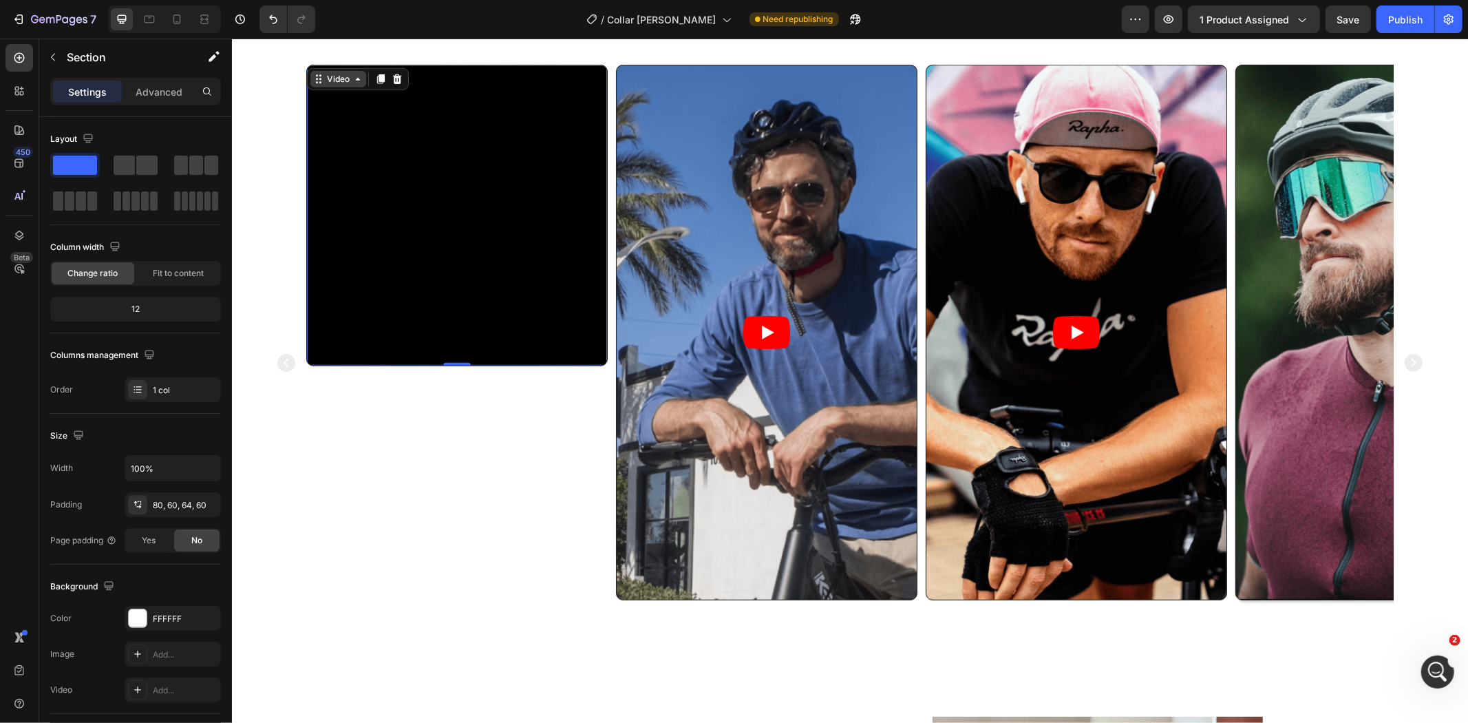
click at [323, 71] on div "Video" at bounding box center [338, 78] width 56 height 17
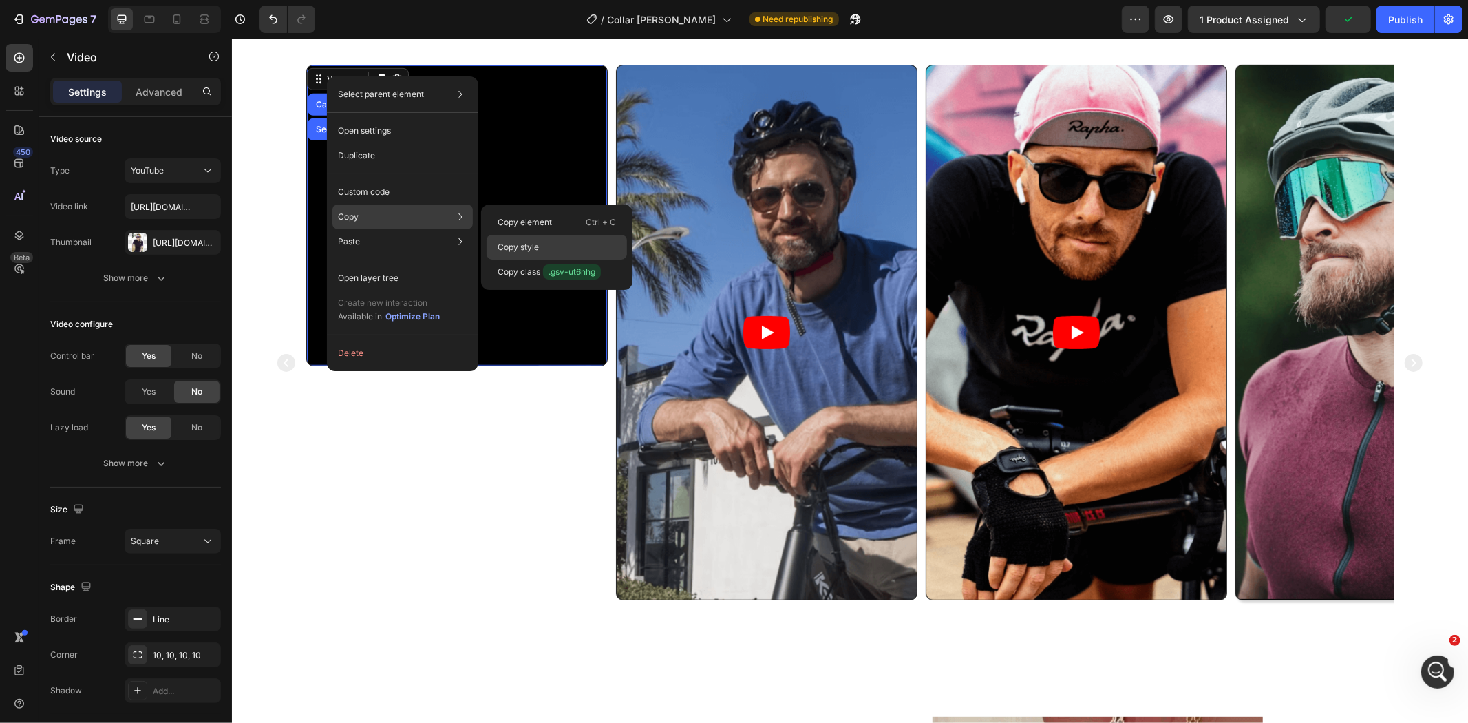
drag, startPoint x: 531, startPoint y: 239, endPoint x: 299, endPoint y: 200, distance: 234.4
click at [531, 259] on div "Copy style" at bounding box center [557, 271] width 140 height 25
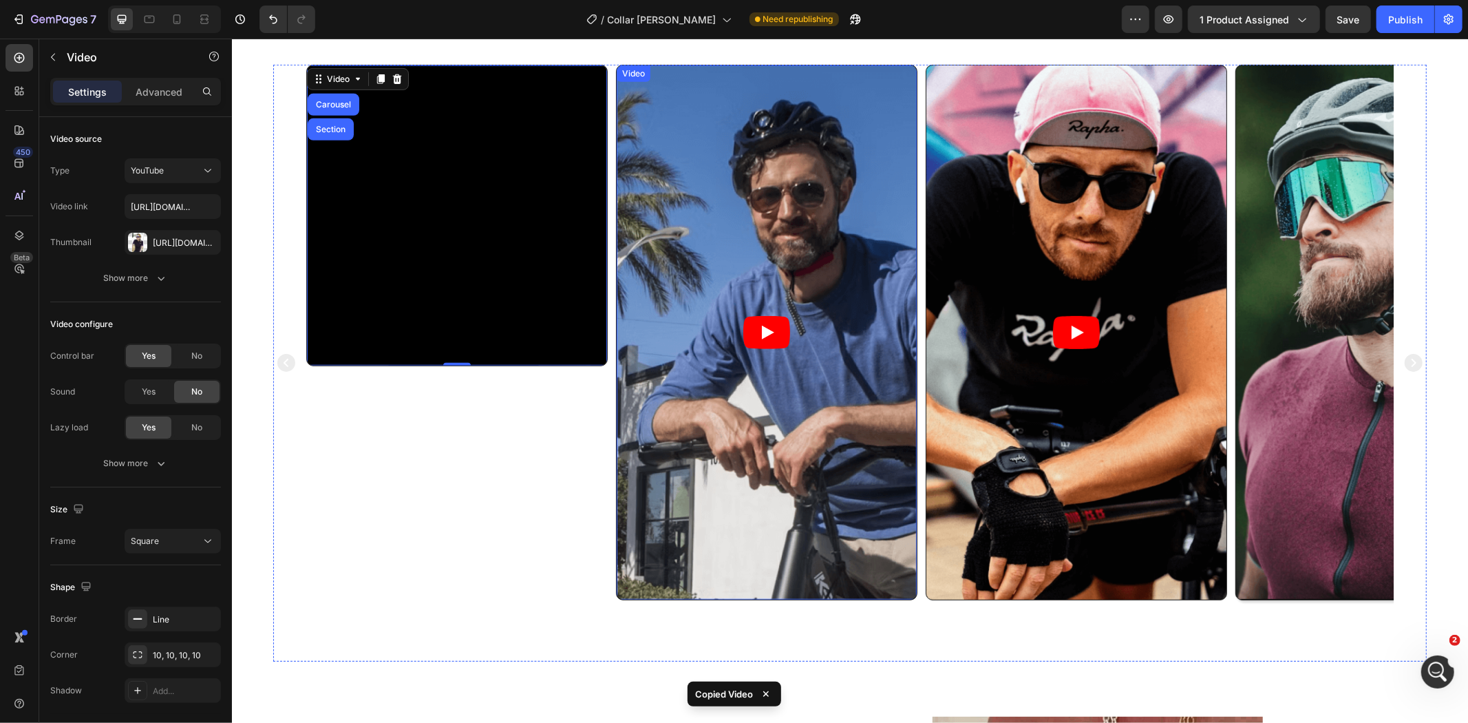
click at [632, 73] on div "Video" at bounding box center [633, 73] width 28 height 12
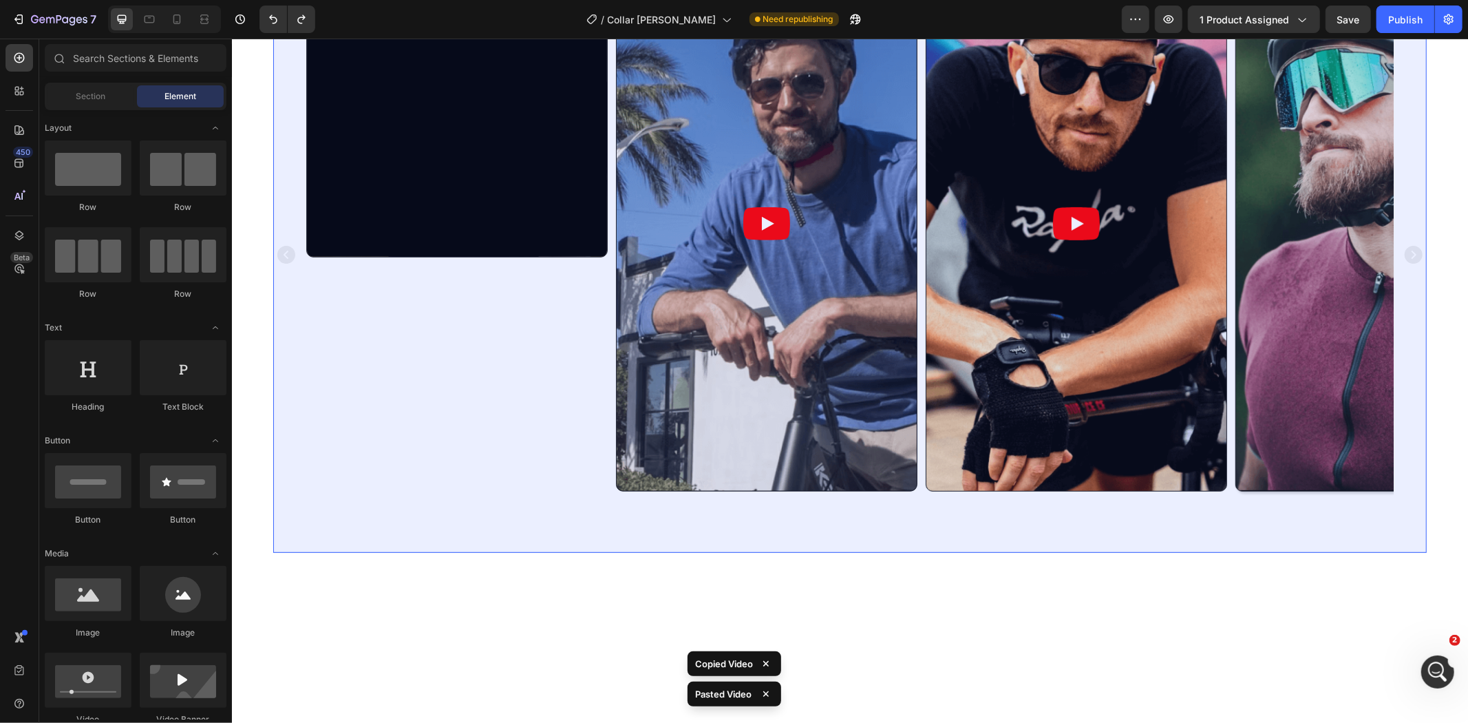
scroll to position [601, 0]
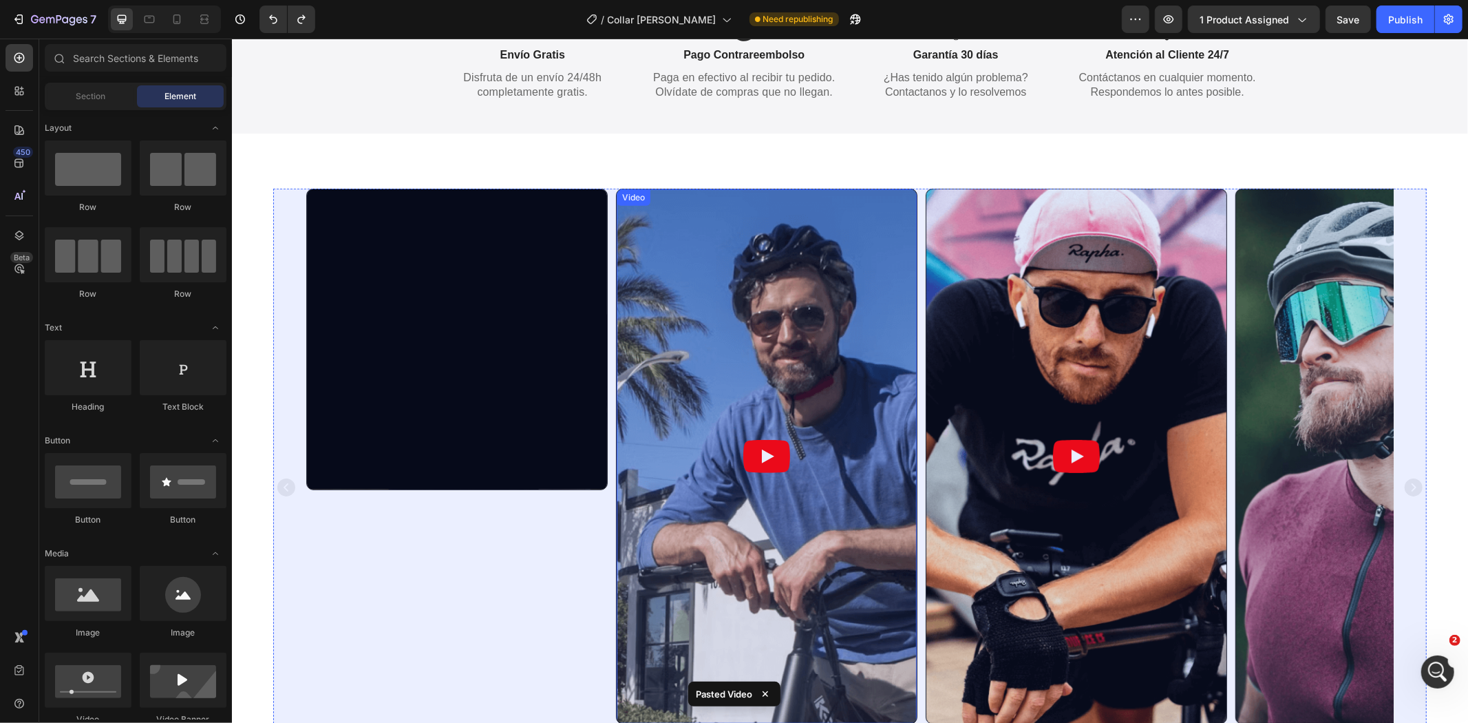
click at [629, 199] on div "Video" at bounding box center [633, 197] width 28 height 12
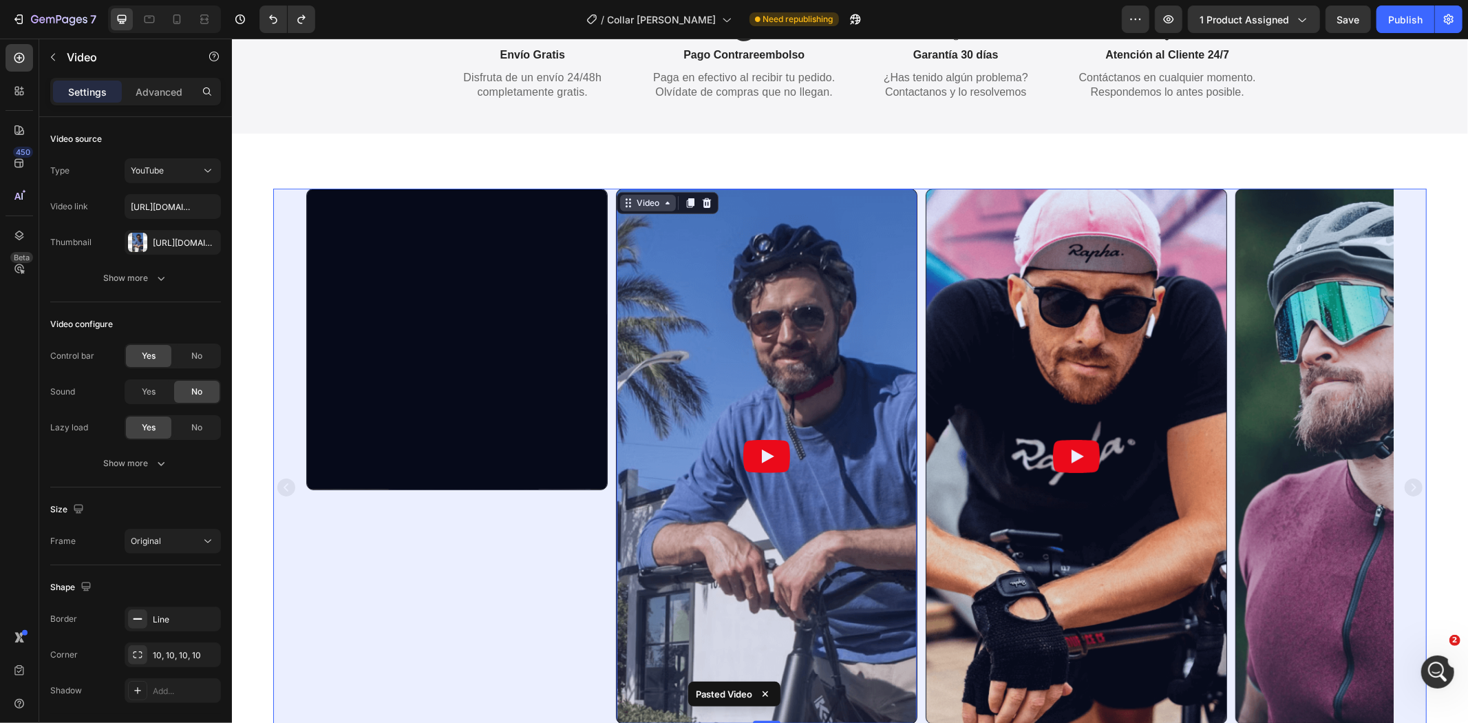
click at [642, 202] on div "Video" at bounding box center [647, 202] width 28 height 12
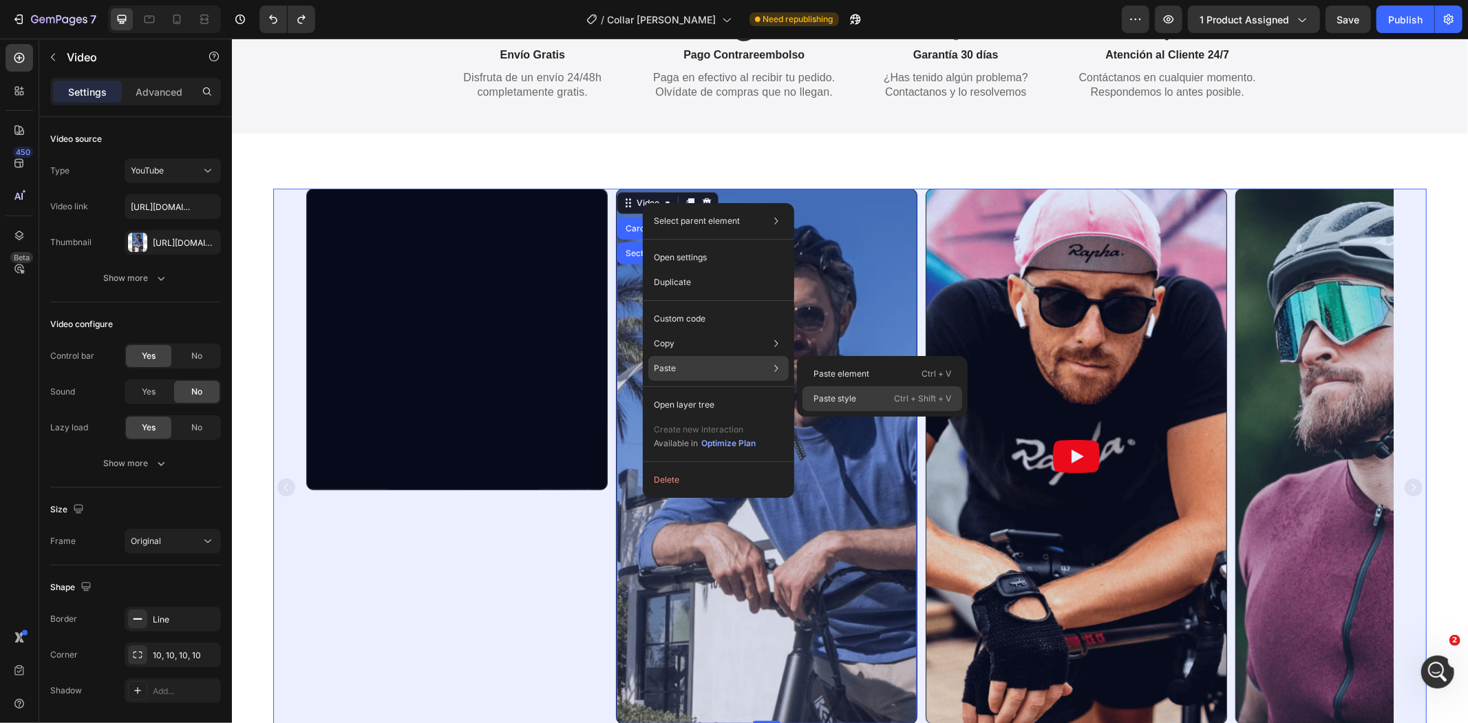
click at [847, 396] on p "Paste style" at bounding box center [834, 398] width 43 height 12
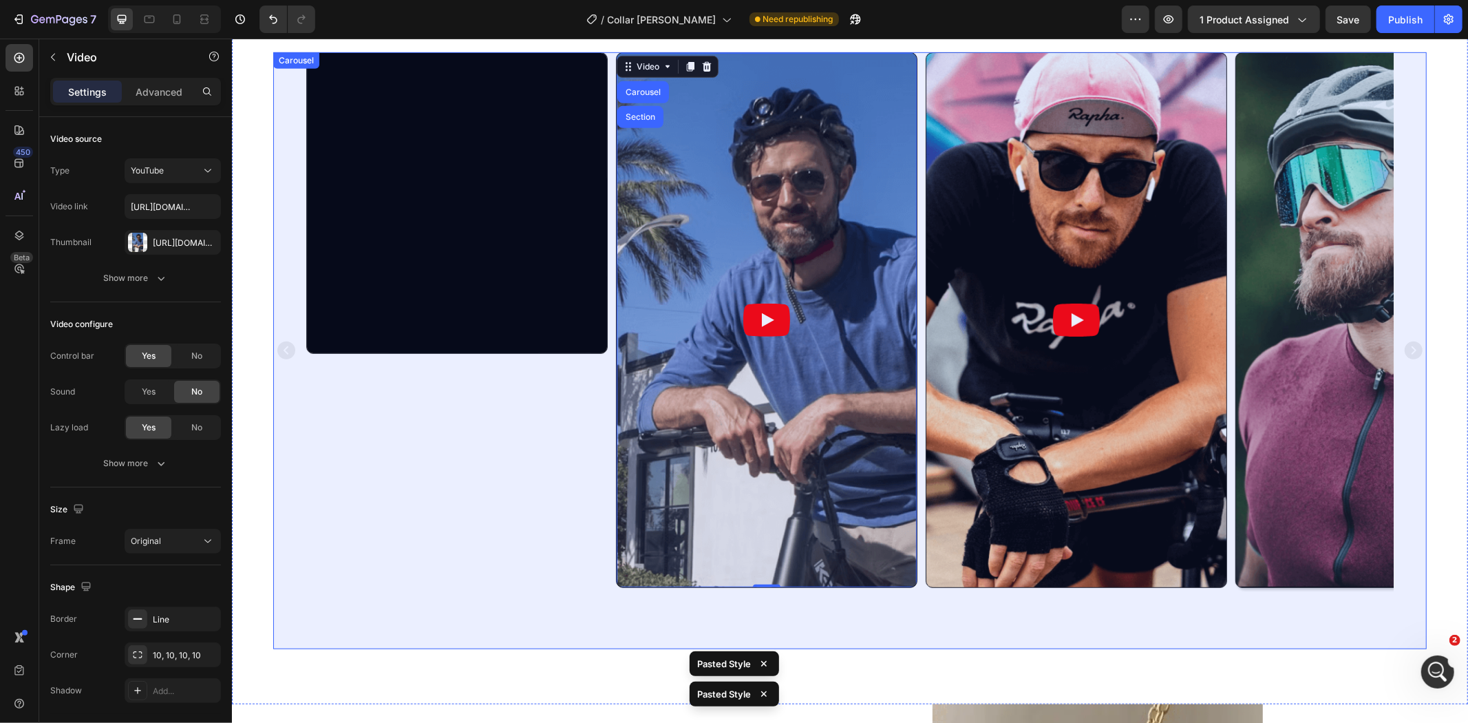
scroll to position [728, 0]
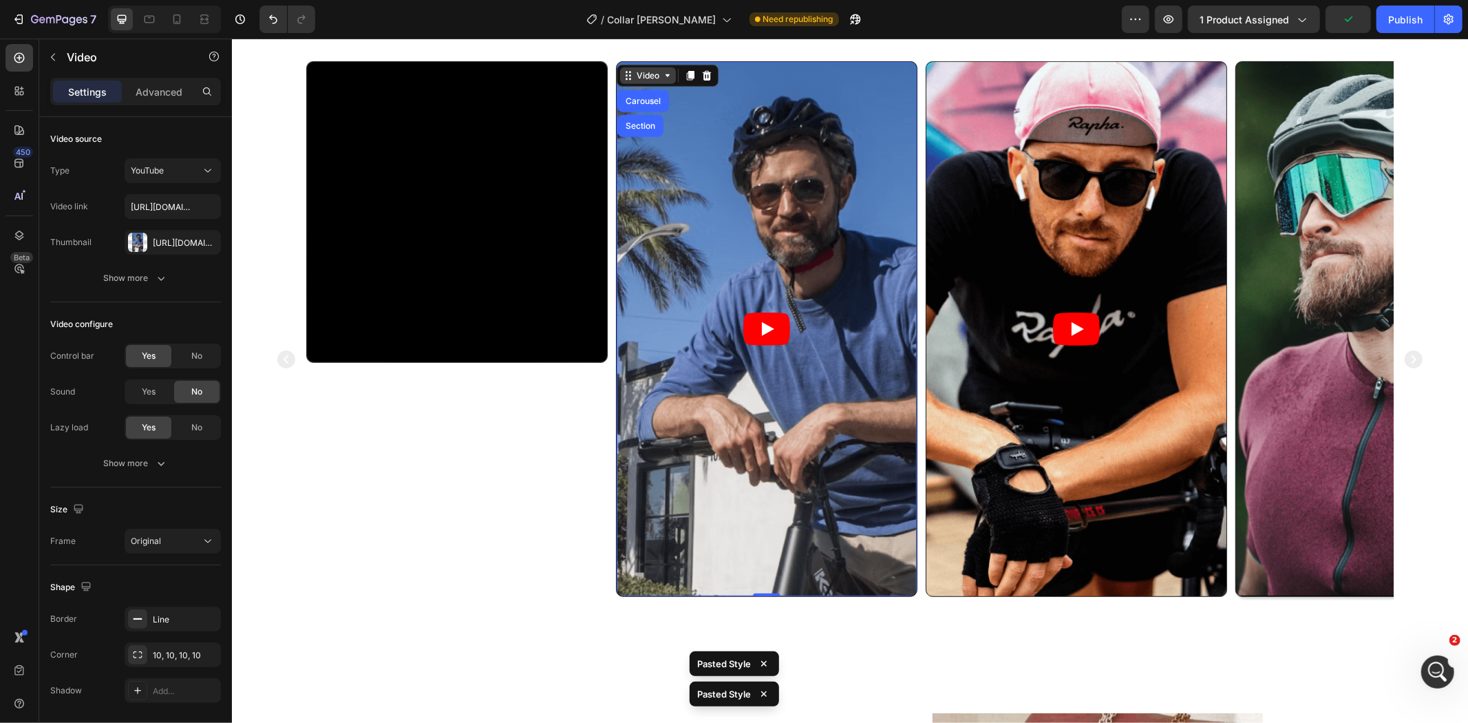
click at [648, 74] on div "Video" at bounding box center [647, 75] width 28 height 12
click at [646, 76] on div "Video" at bounding box center [647, 75] width 28 height 12
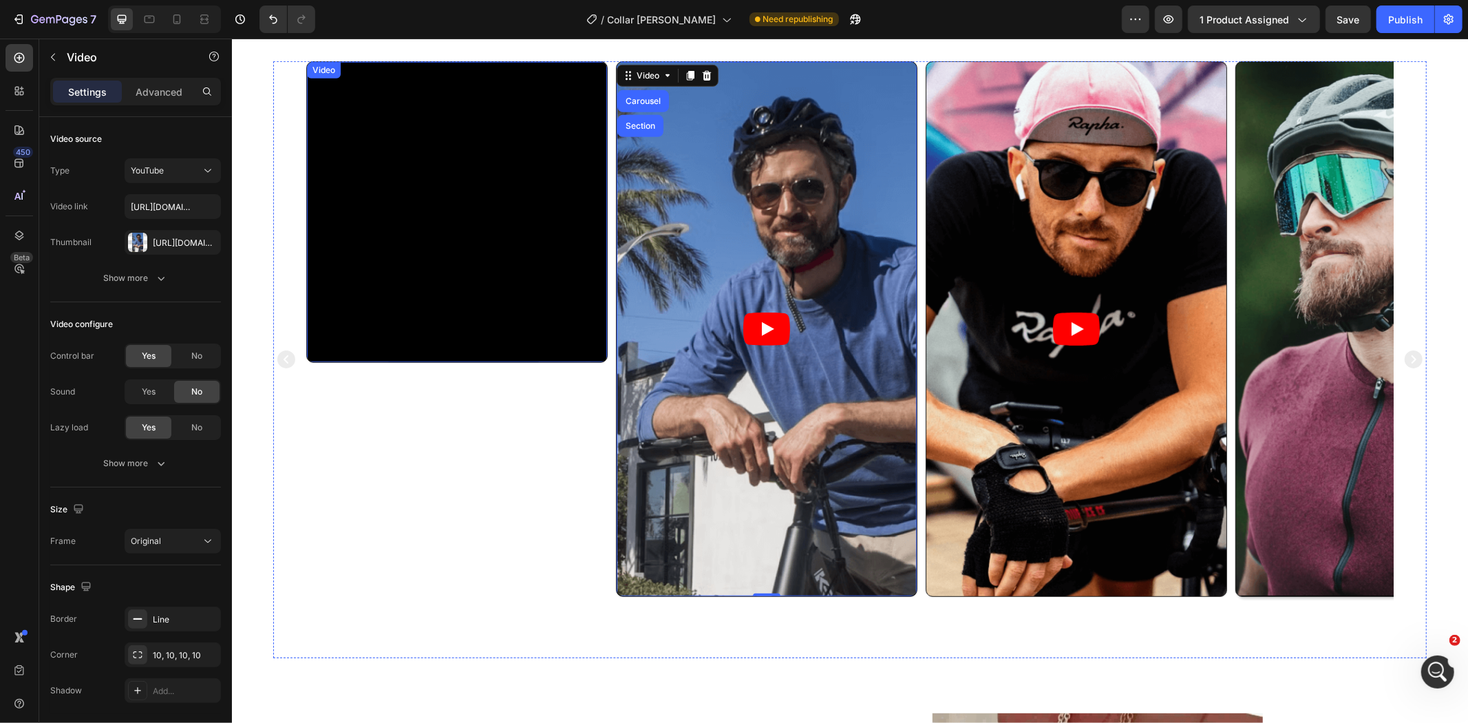
click at [331, 64] on div "Video" at bounding box center [323, 69] width 34 height 17
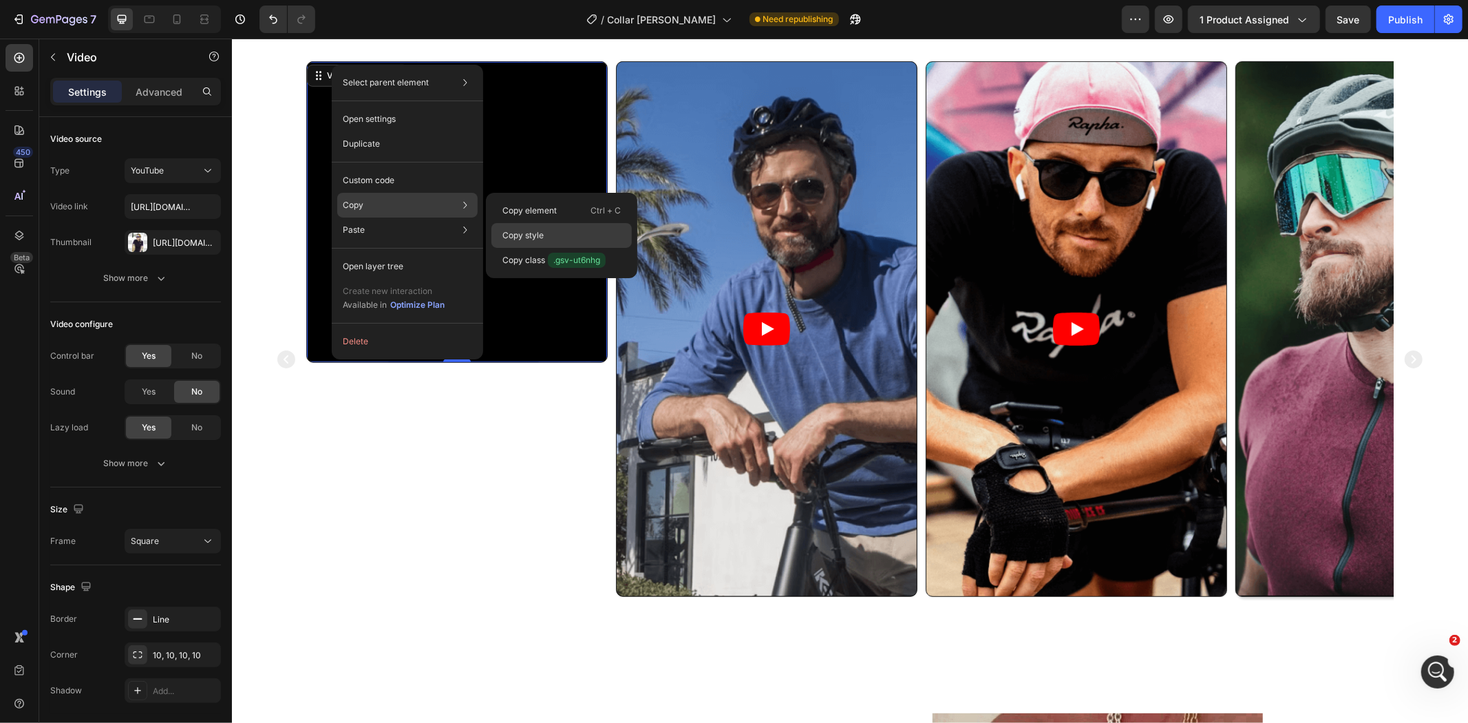
click at [517, 233] on p "Copy style" at bounding box center [522, 235] width 41 height 12
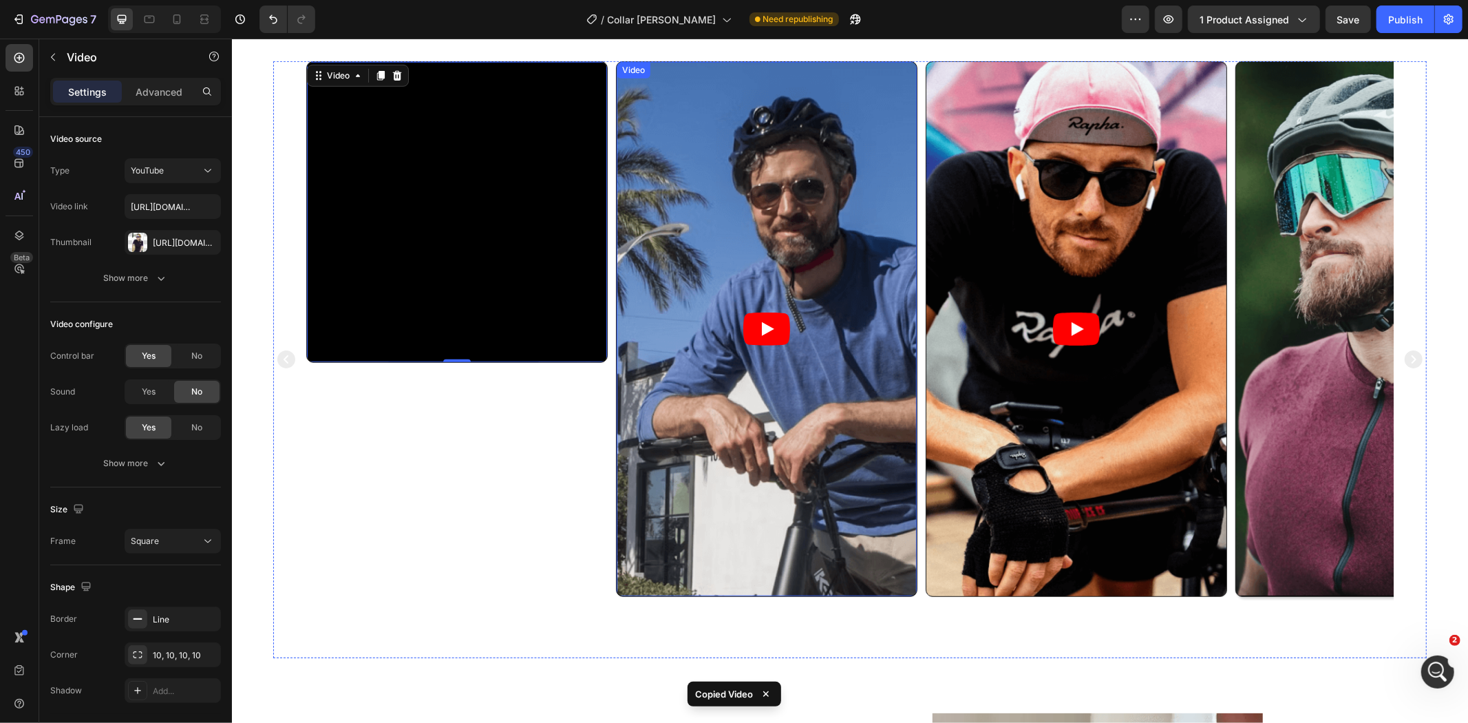
click at [641, 71] on div "Video" at bounding box center [633, 69] width 28 height 12
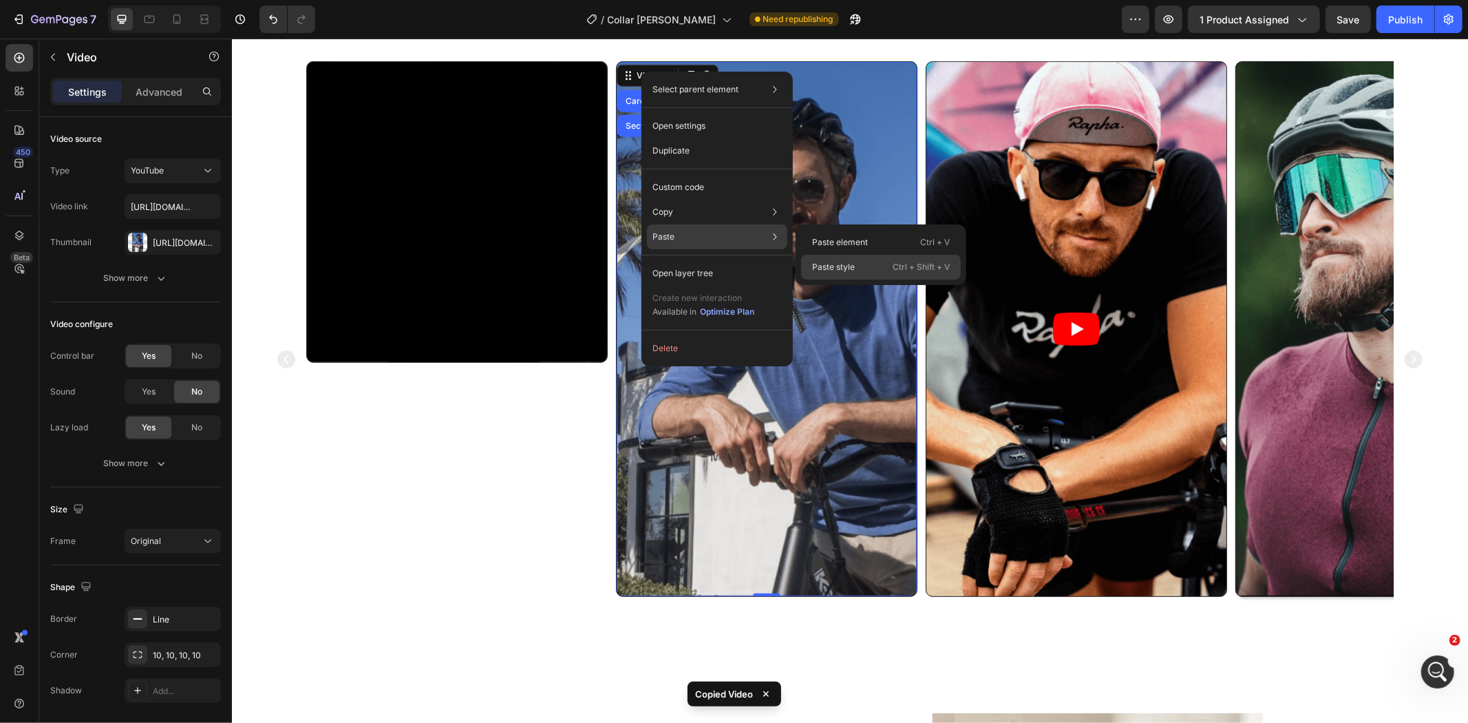
click at [870, 270] on div "Paste style Ctrl + Shift + V" at bounding box center [881, 267] width 160 height 25
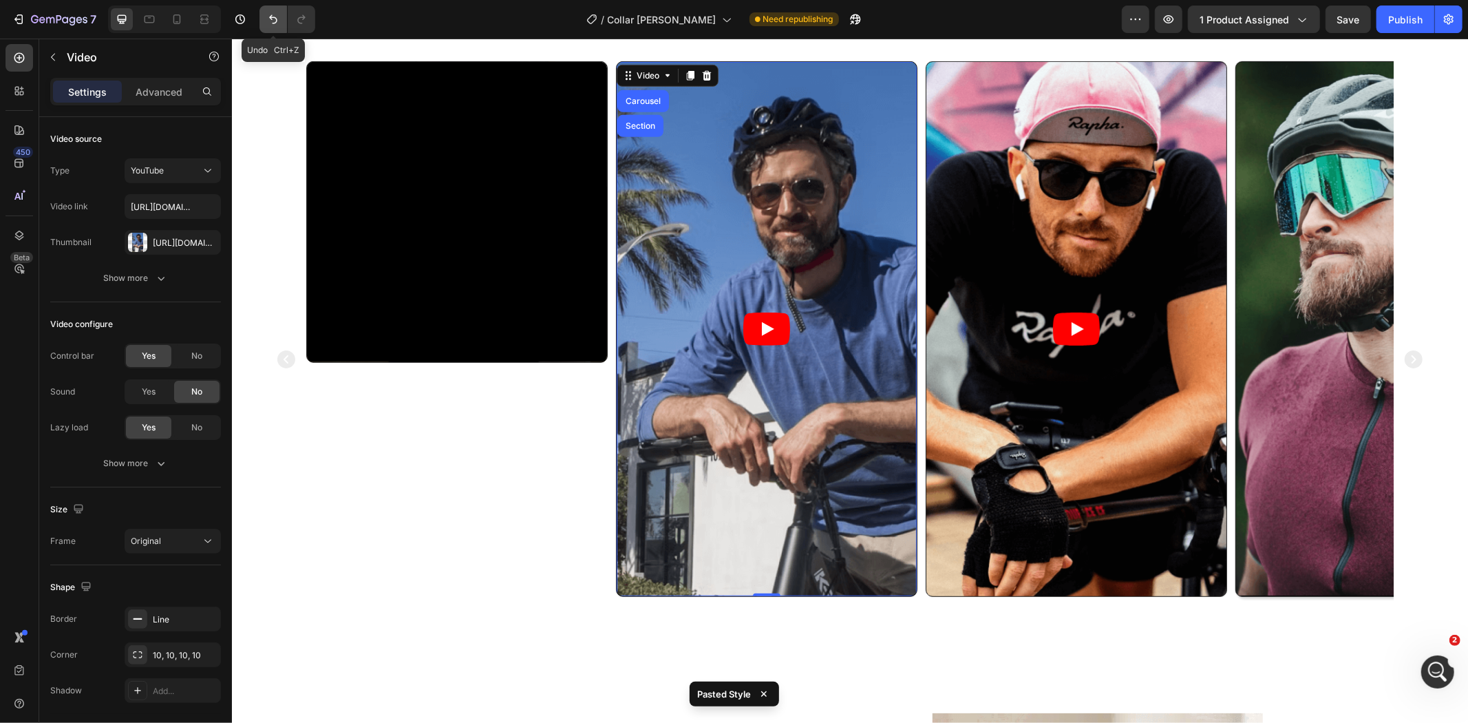
click at [275, 23] on icon "Undo/Redo" at bounding box center [273, 19] width 14 height 14
click at [272, 12] on icon "Undo/Redo" at bounding box center [273, 19] width 14 height 14
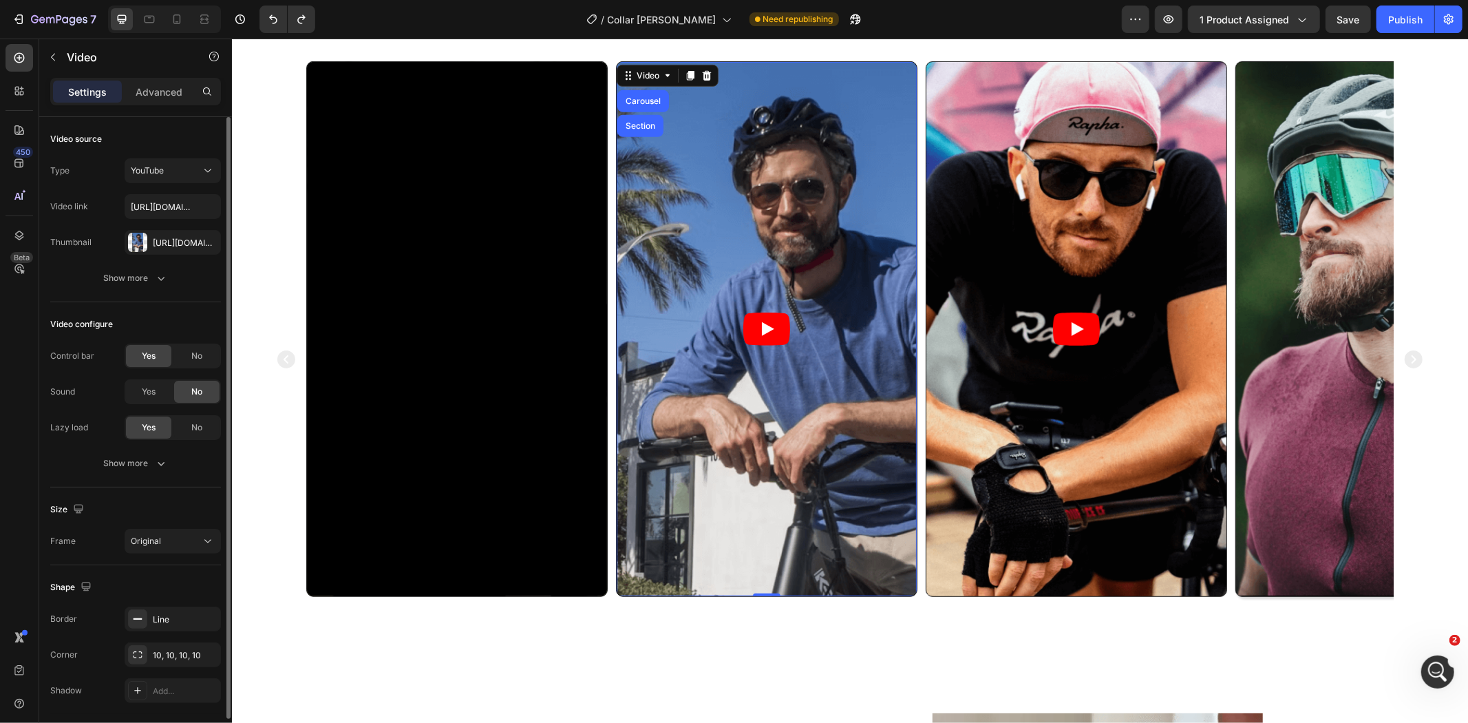
scroll to position [46, 0]
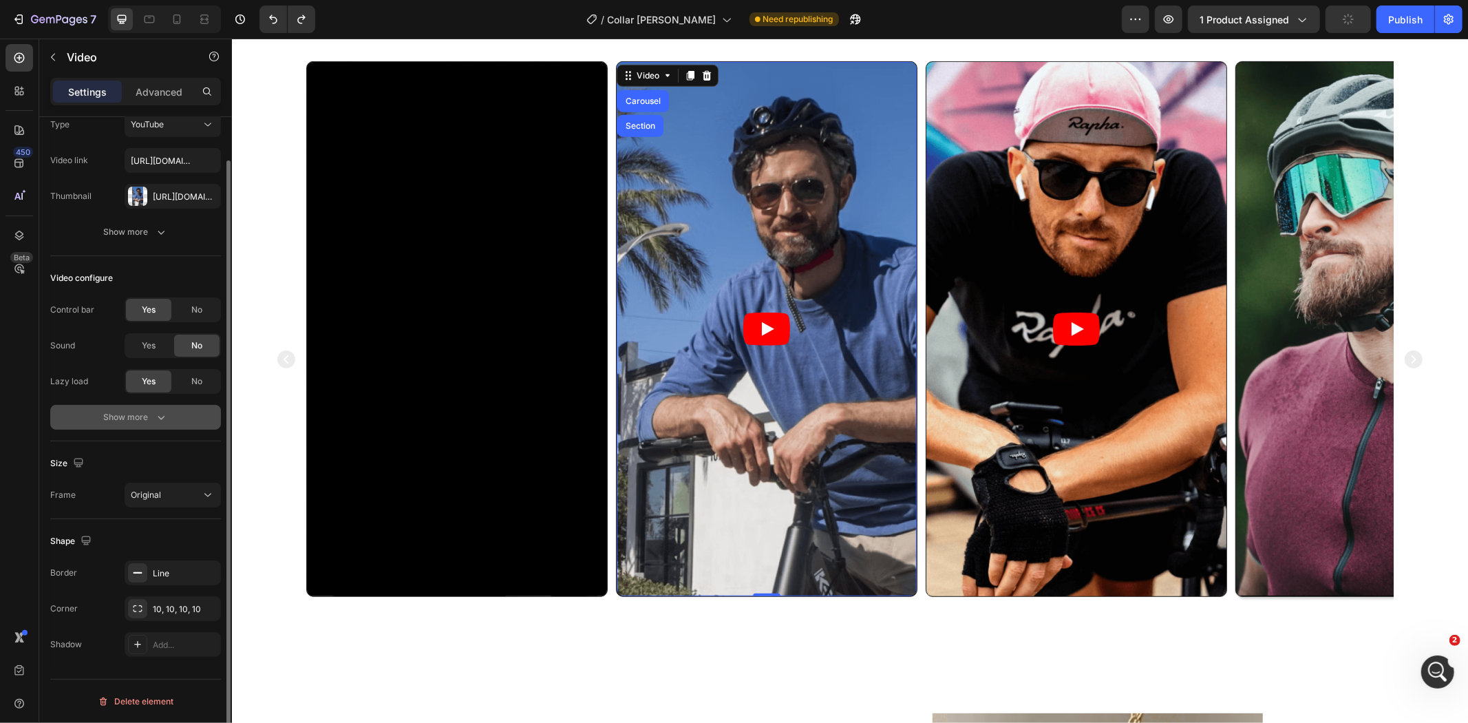
click at [167, 421] on icon "button" at bounding box center [161, 417] width 14 height 14
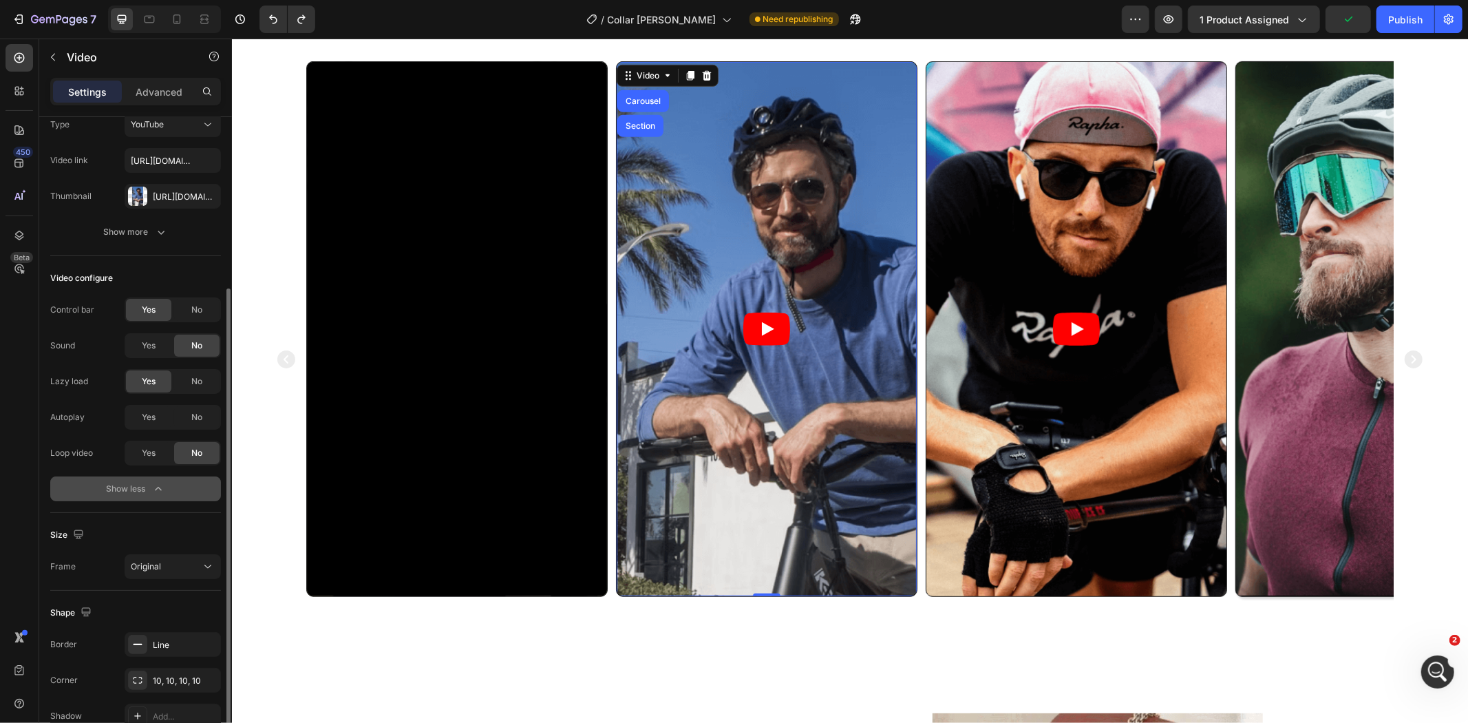
scroll to position [118, 0]
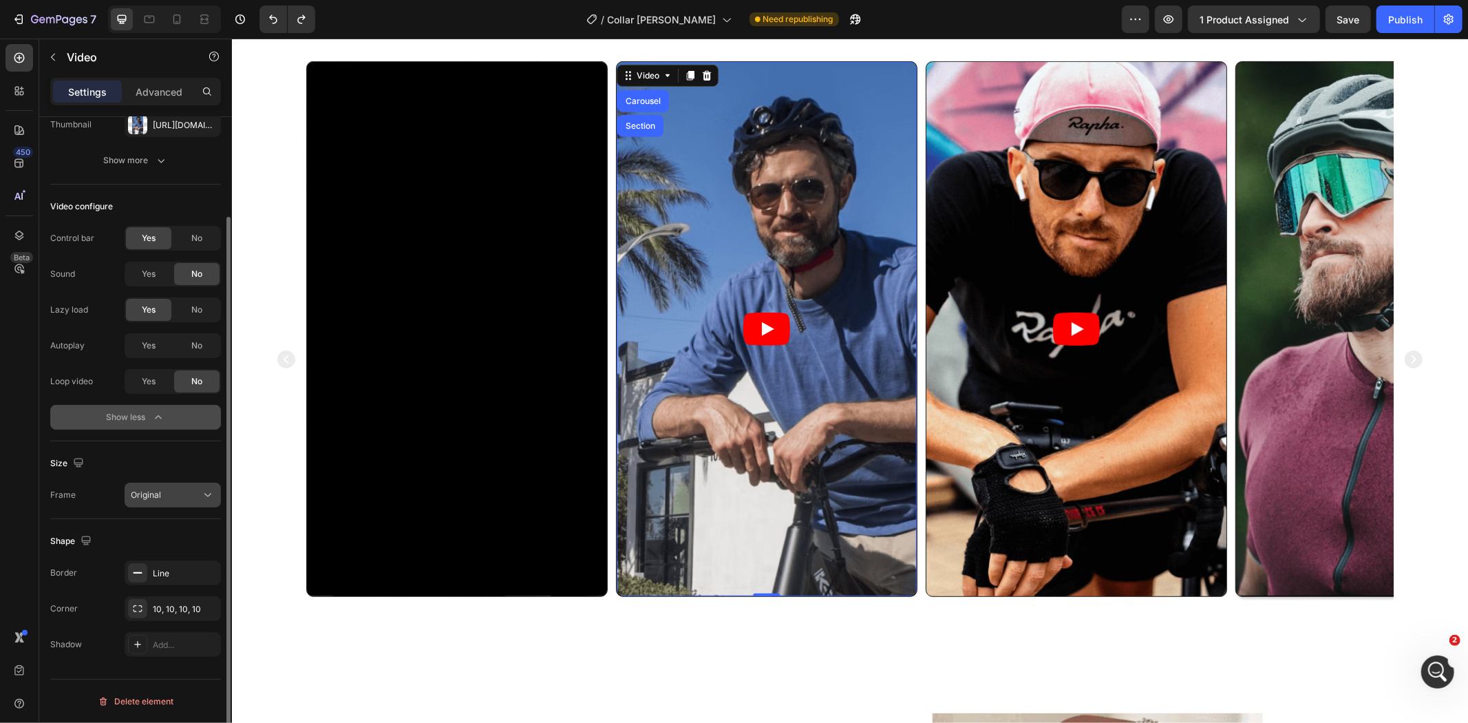
click at [153, 494] on span "Original" at bounding box center [146, 494] width 30 height 10
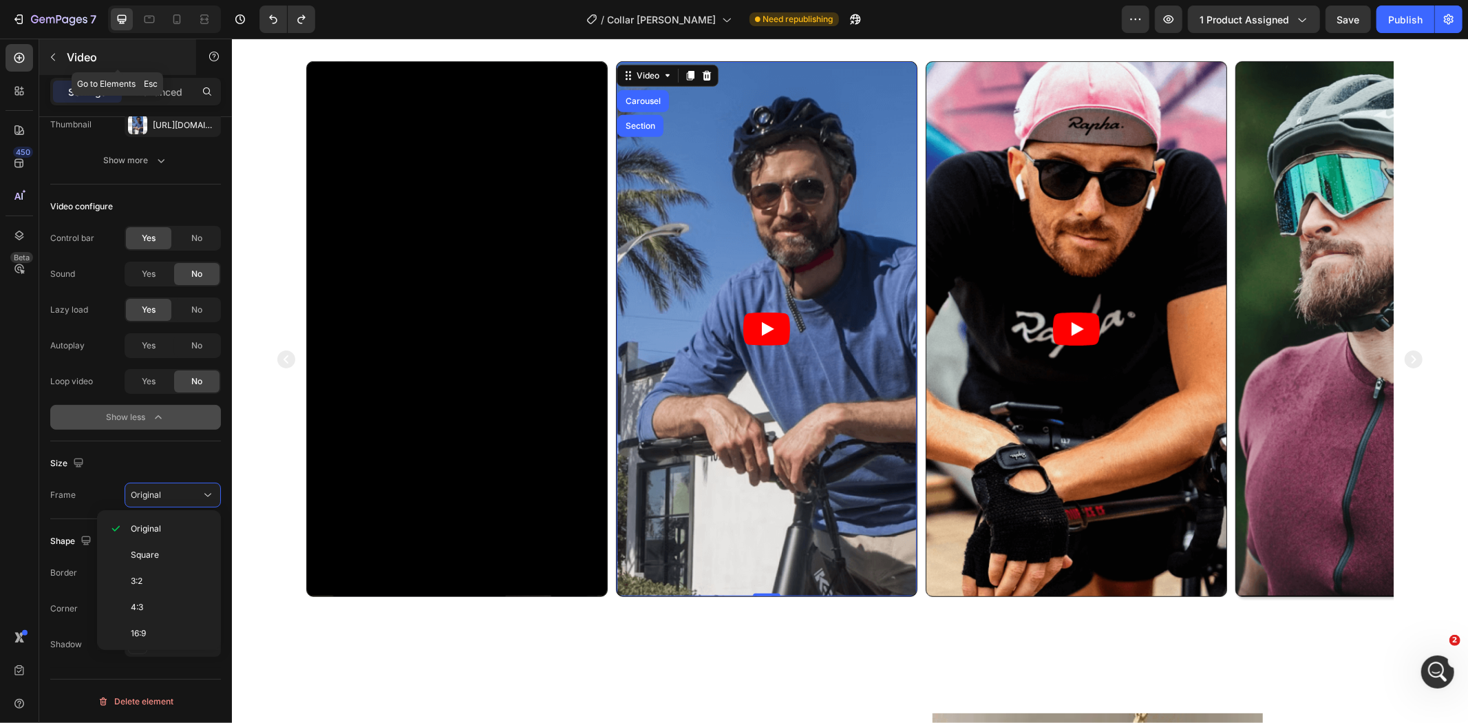
click at [55, 58] on icon "button" at bounding box center [52, 57] width 11 height 11
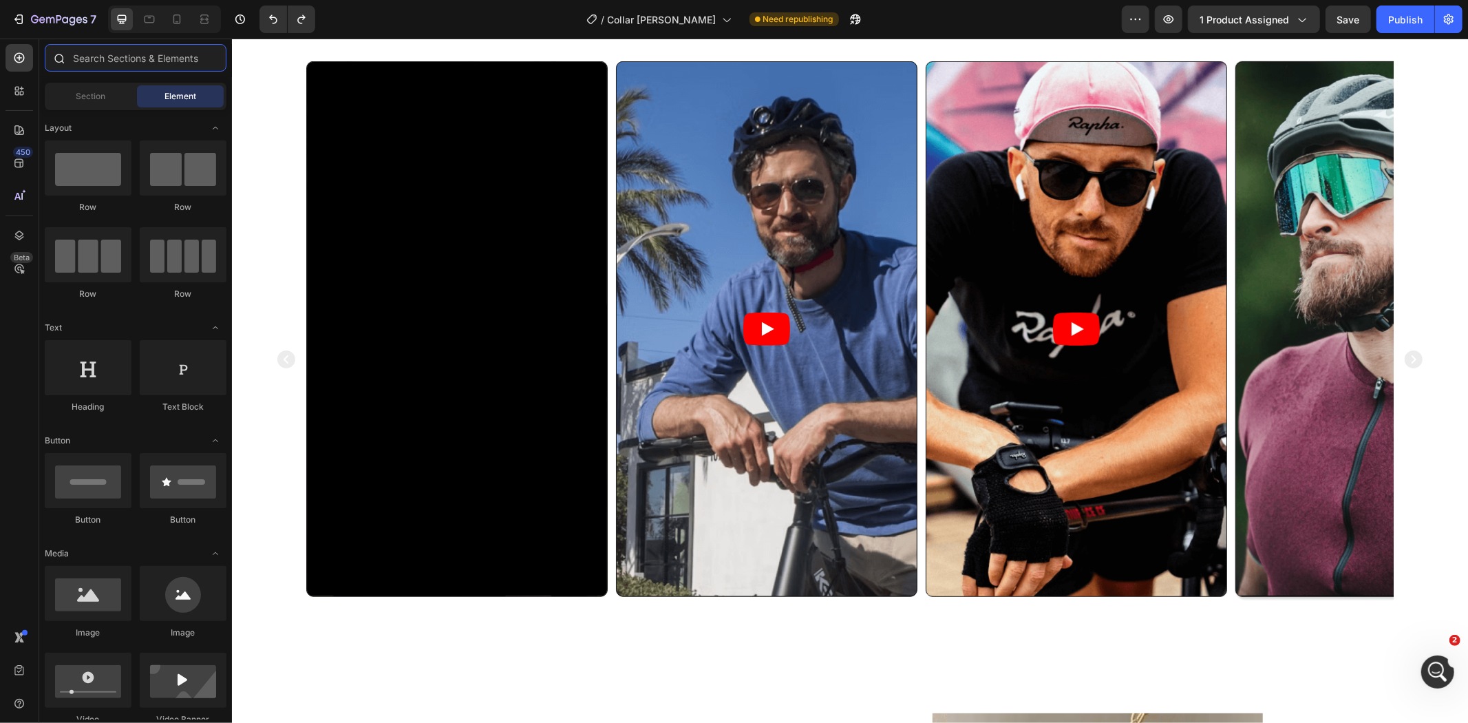
click at [108, 57] on input "text" at bounding box center [136, 58] width 182 height 28
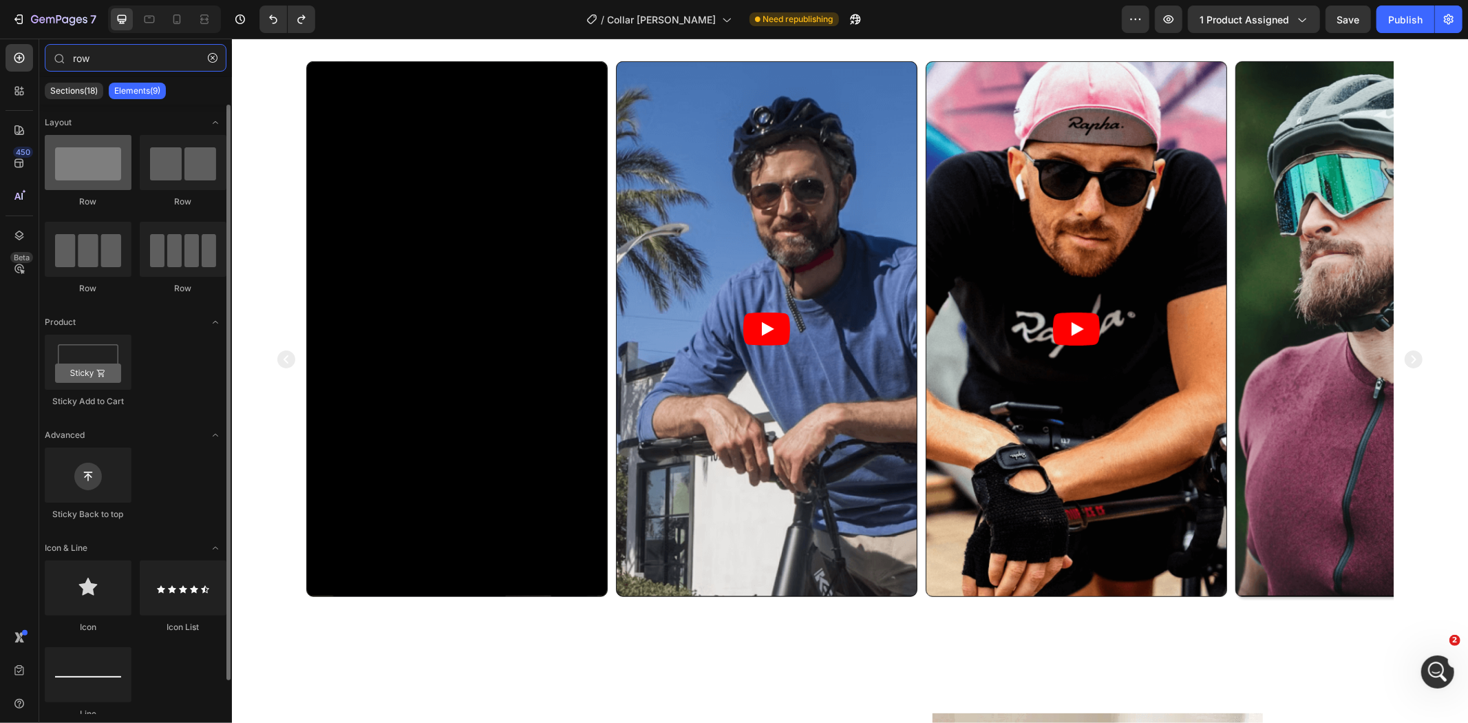
type input "row"
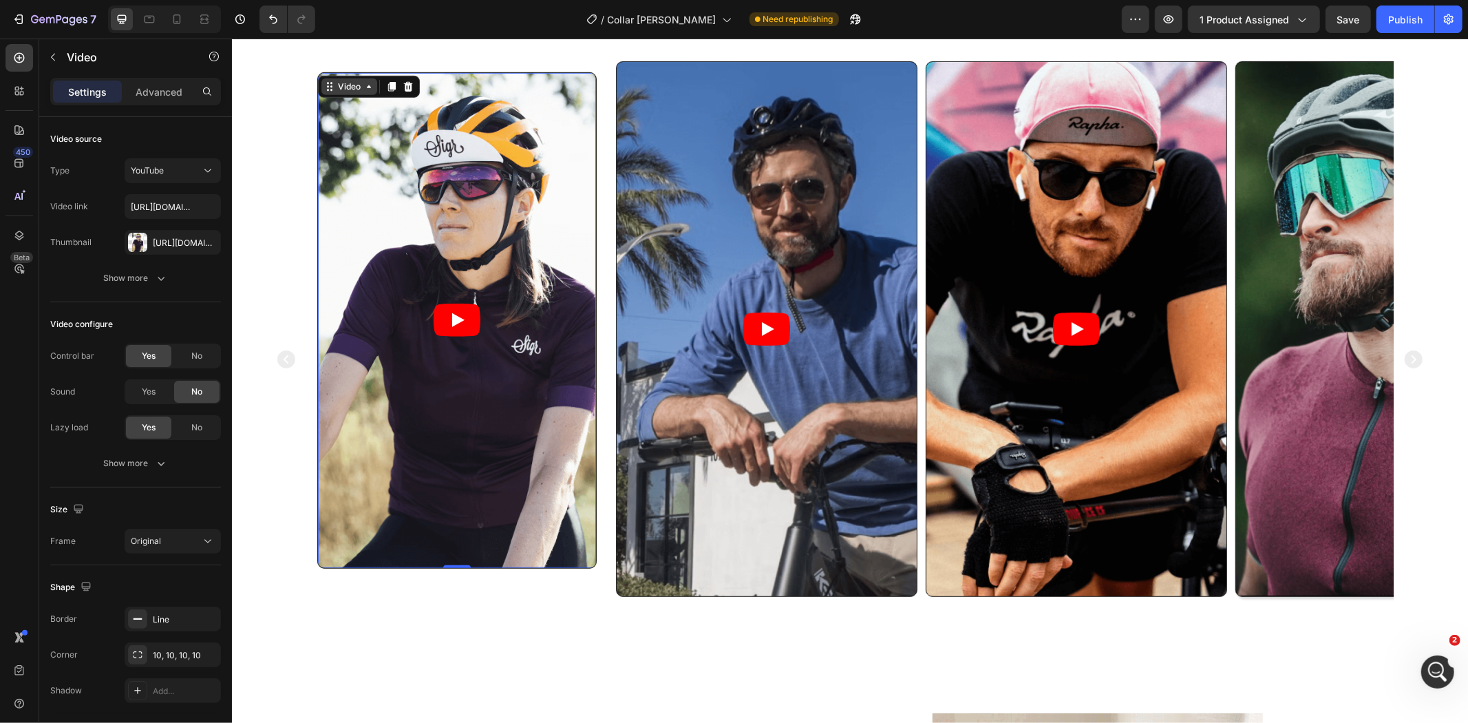
click at [346, 89] on div "Video" at bounding box center [348, 86] width 28 height 12
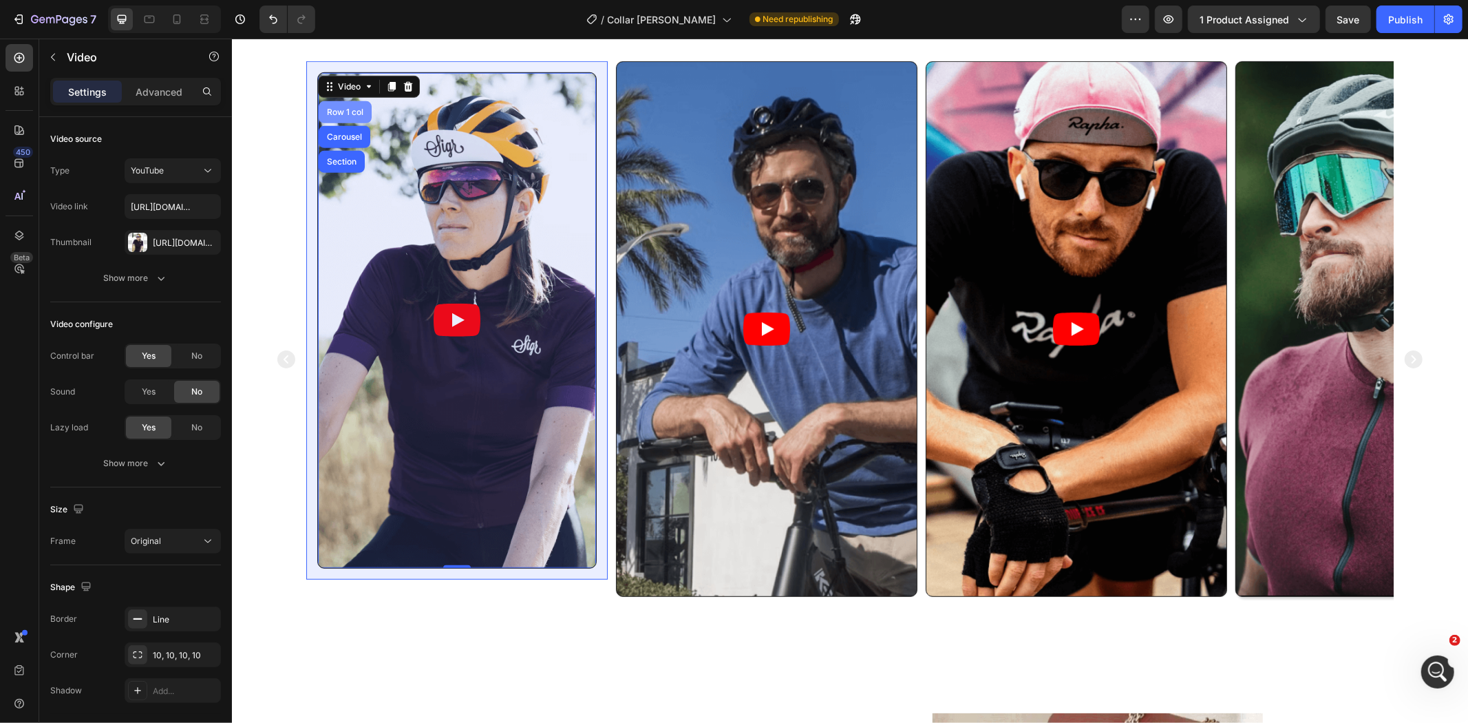
click at [330, 108] on div "Row 1 col" at bounding box center [344, 111] width 42 height 8
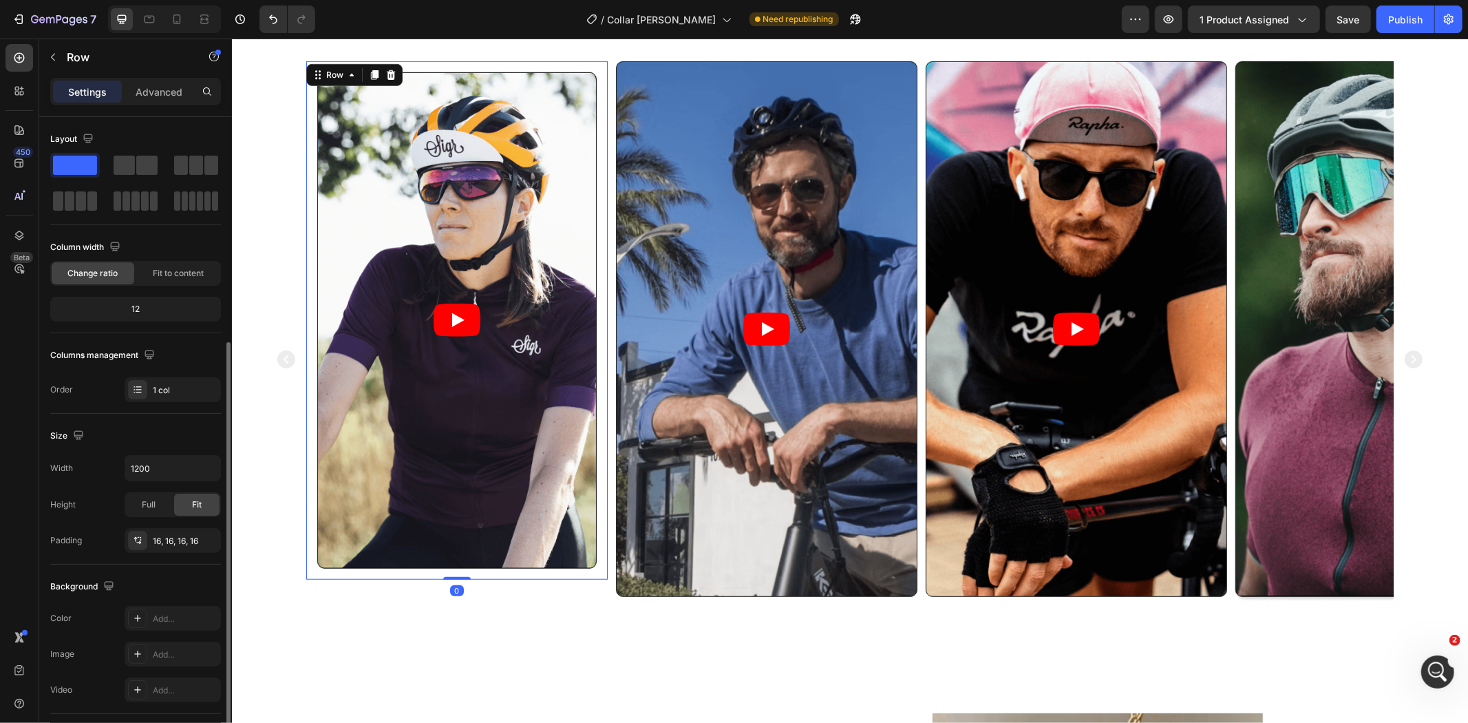
scroll to position [195, 0]
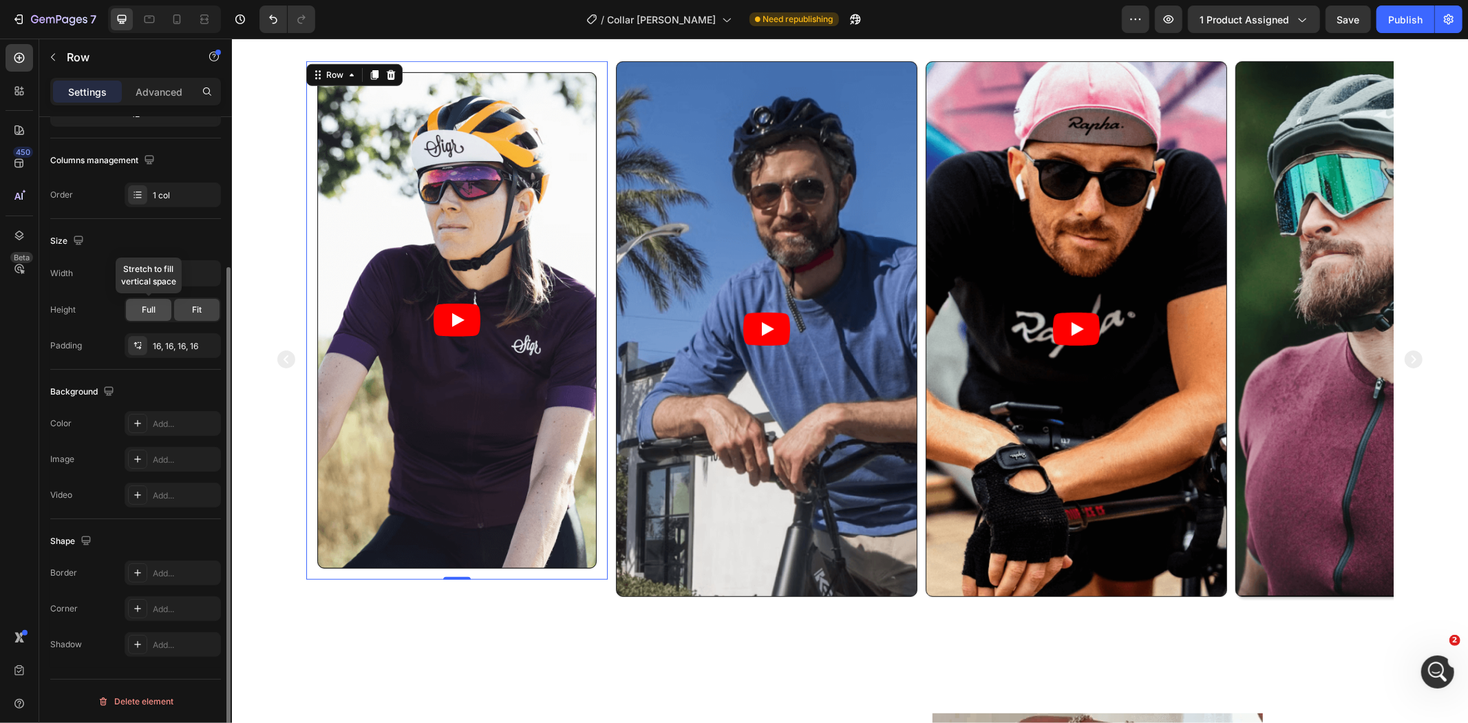
click at [147, 308] on span "Full" at bounding box center [149, 309] width 14 height 12
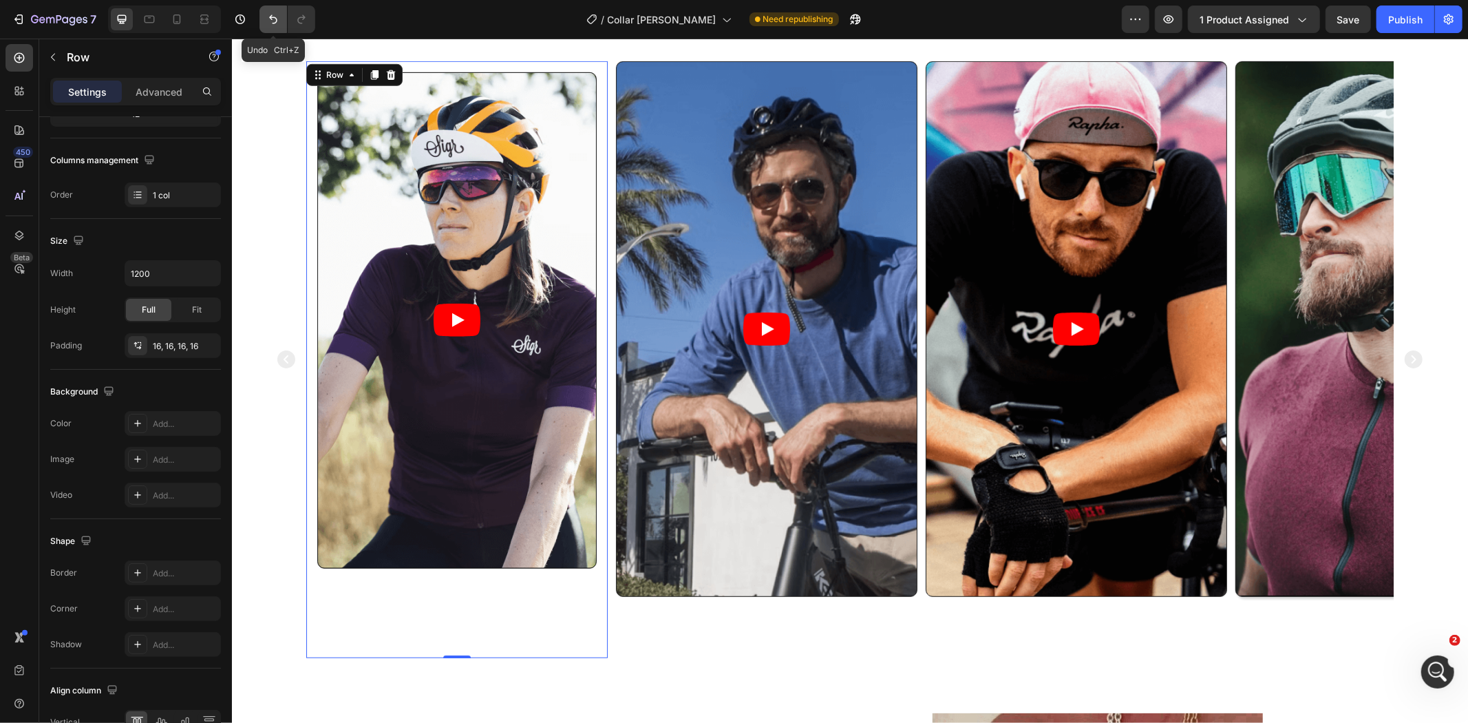
click at [279, 9] on button "Undo/Redo" at bounding box center [273, 20] width 28 height 28
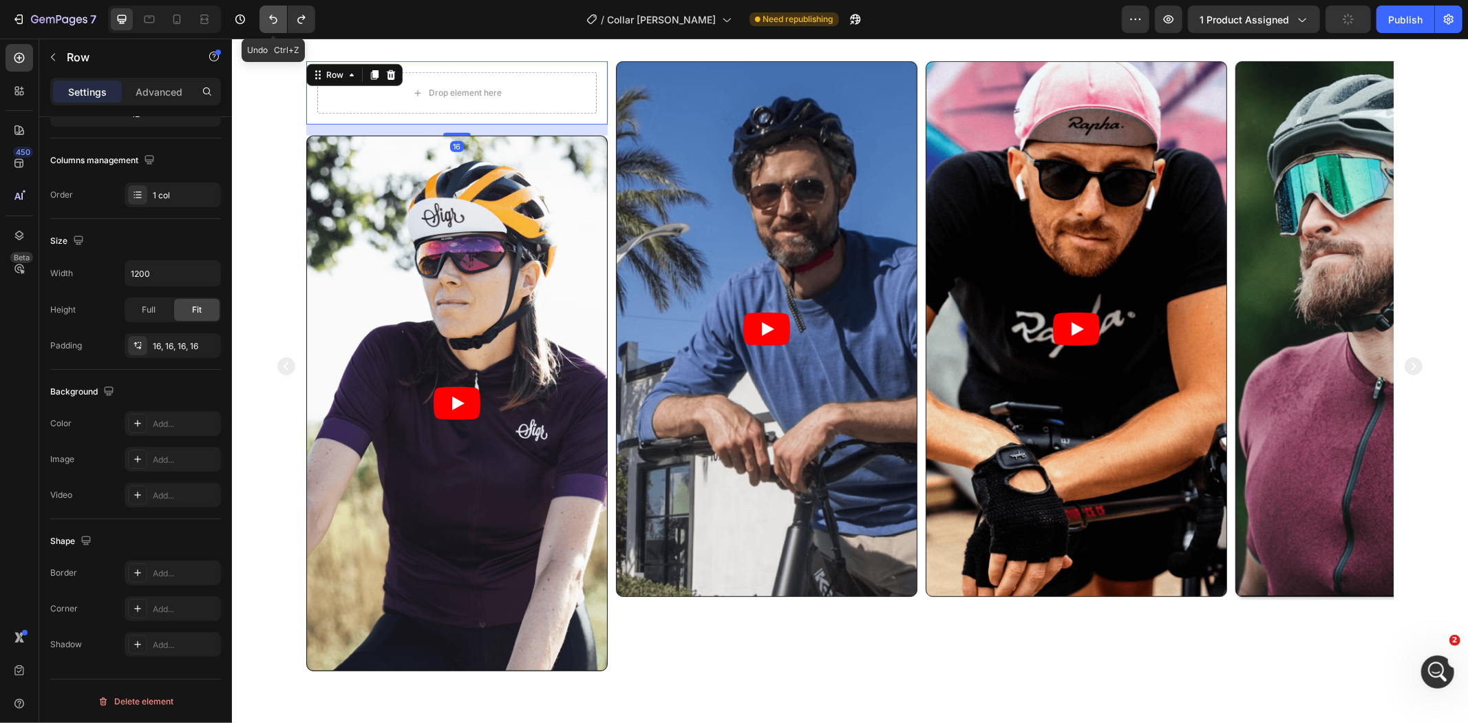
click at [273, 26] on button "Undo/Redo" at bounding box center [273, 20] width 28 height 28
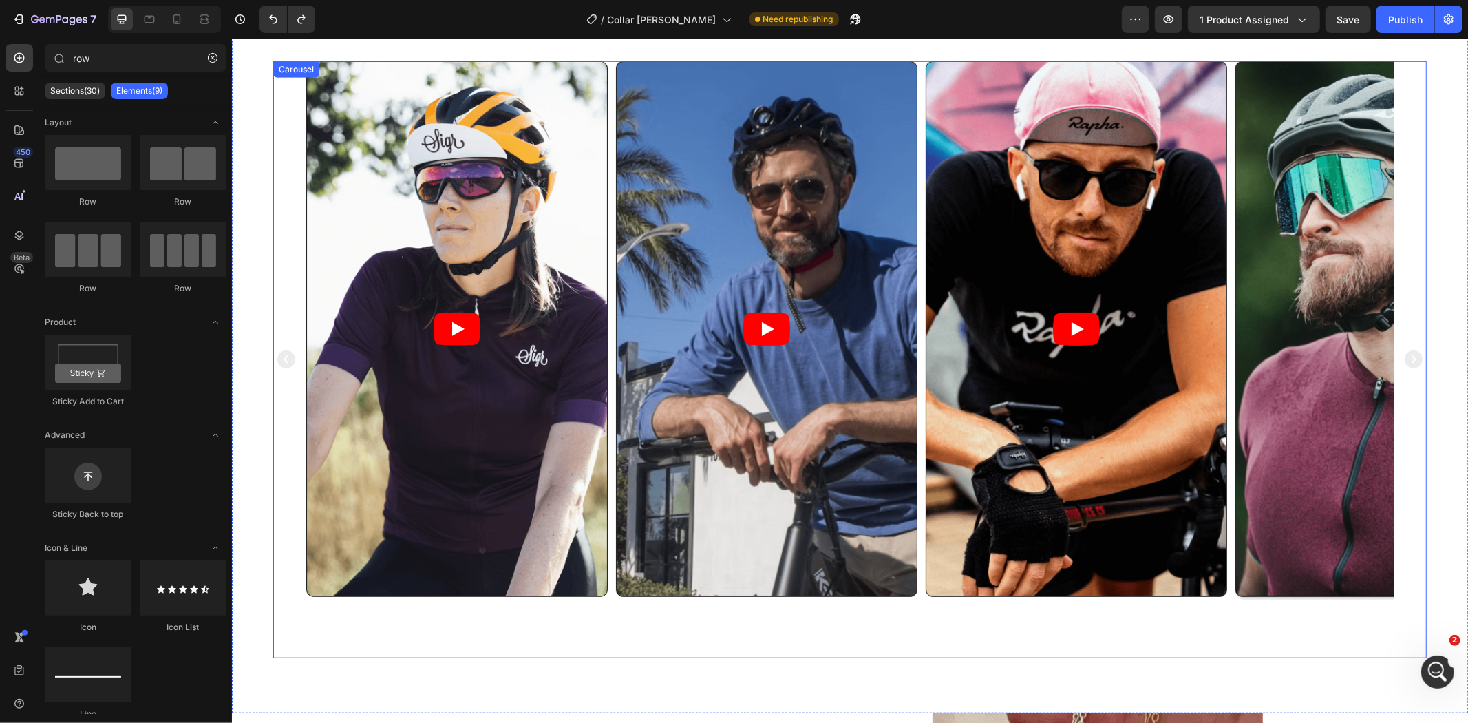
click at [342, 332] on article at bounding box center [456, 327] width 300 height 533
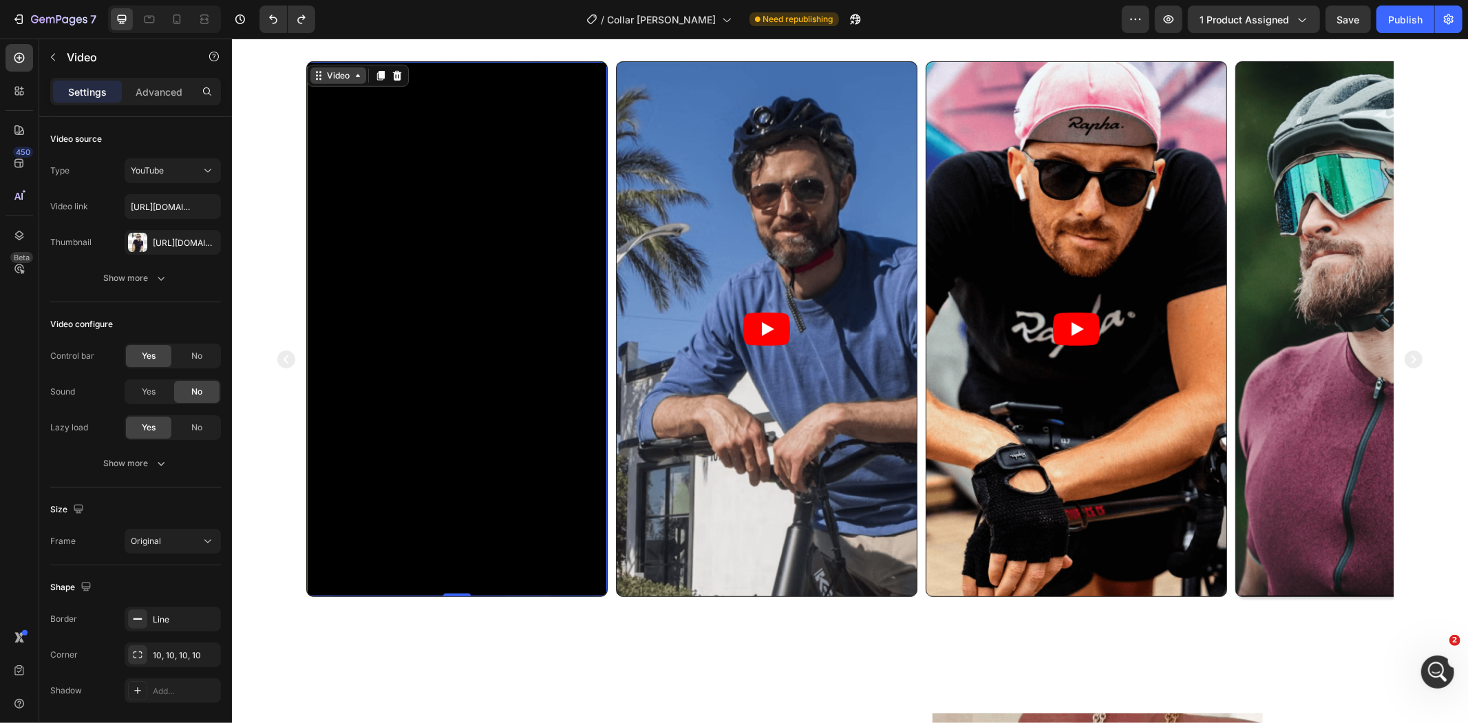
click at [342, 78] on div "Video" at bounding box center [337, 75] width 28 height 12
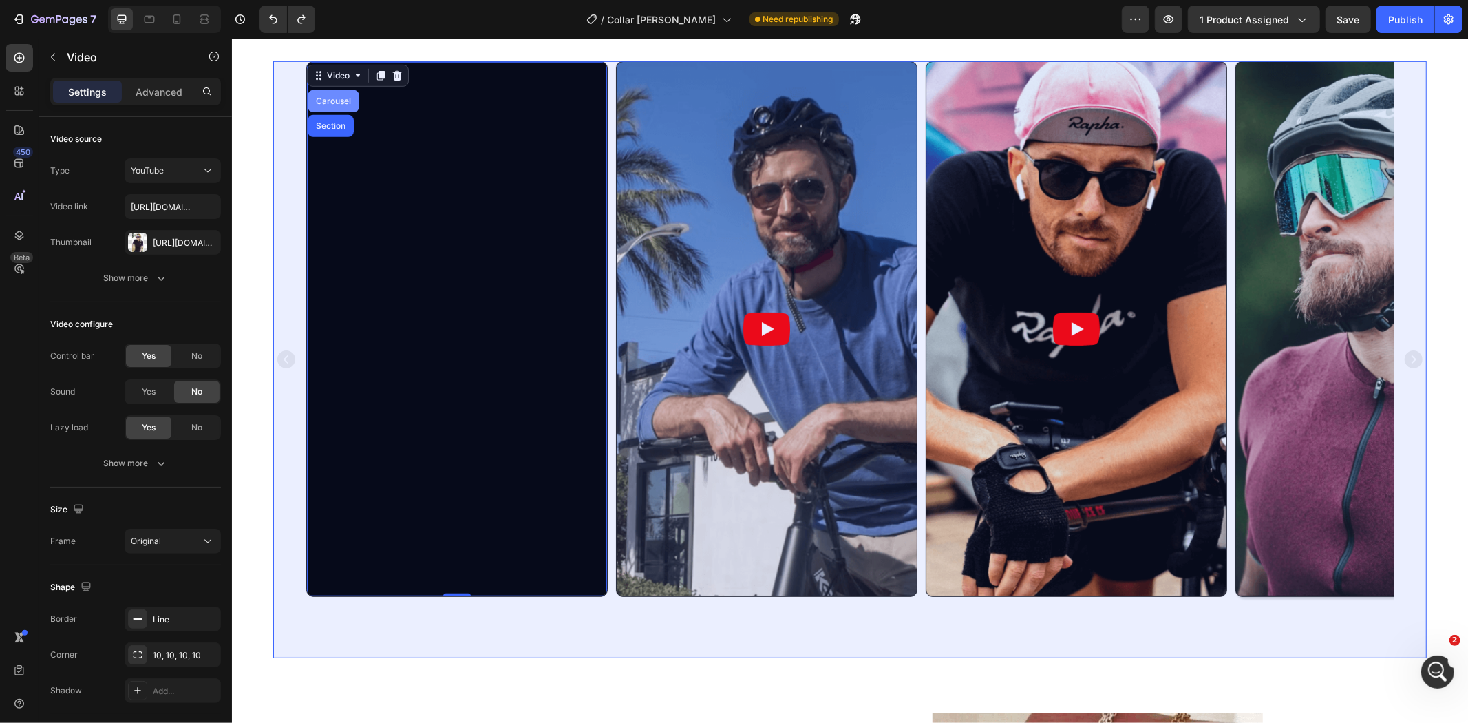
click at [334, 98] on div "Carousel" at bounding box center [332, 100] width 41 height 8
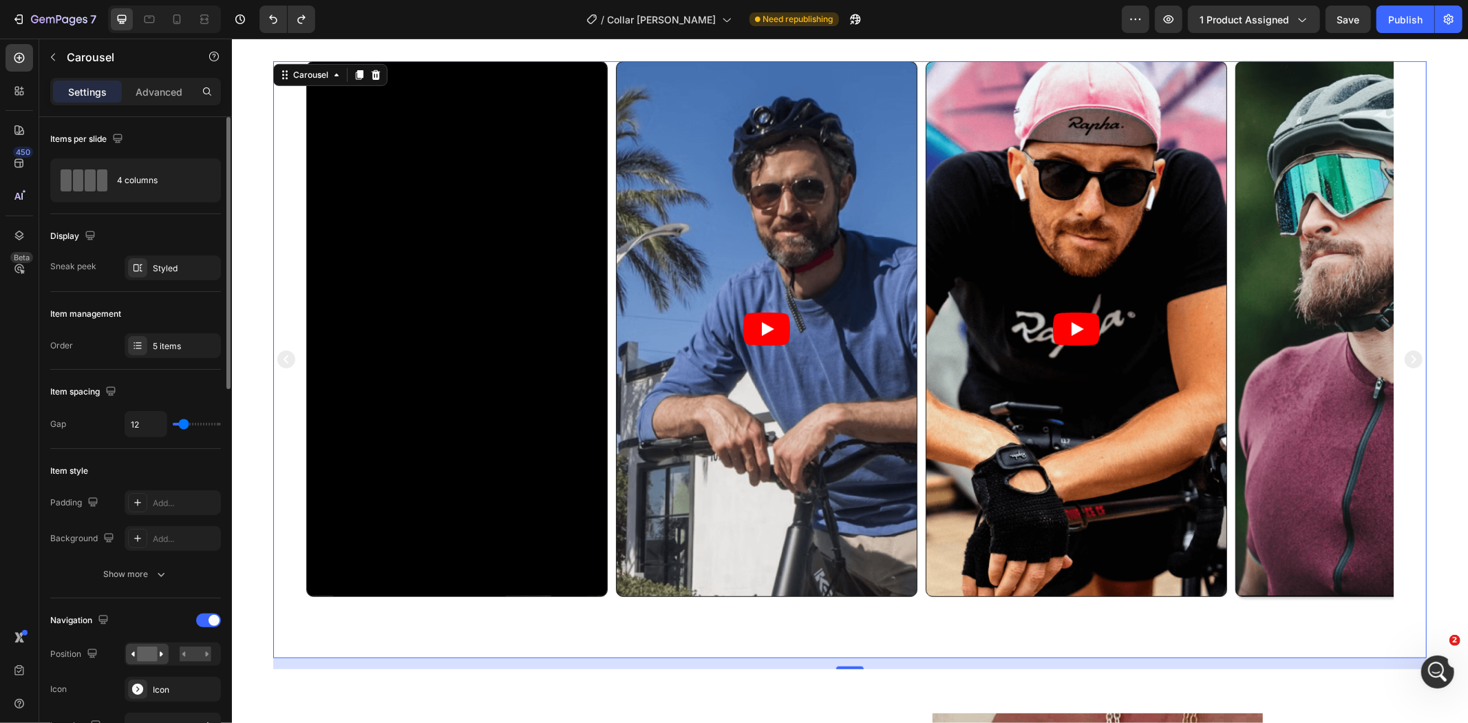
scroll to position [127, 0]
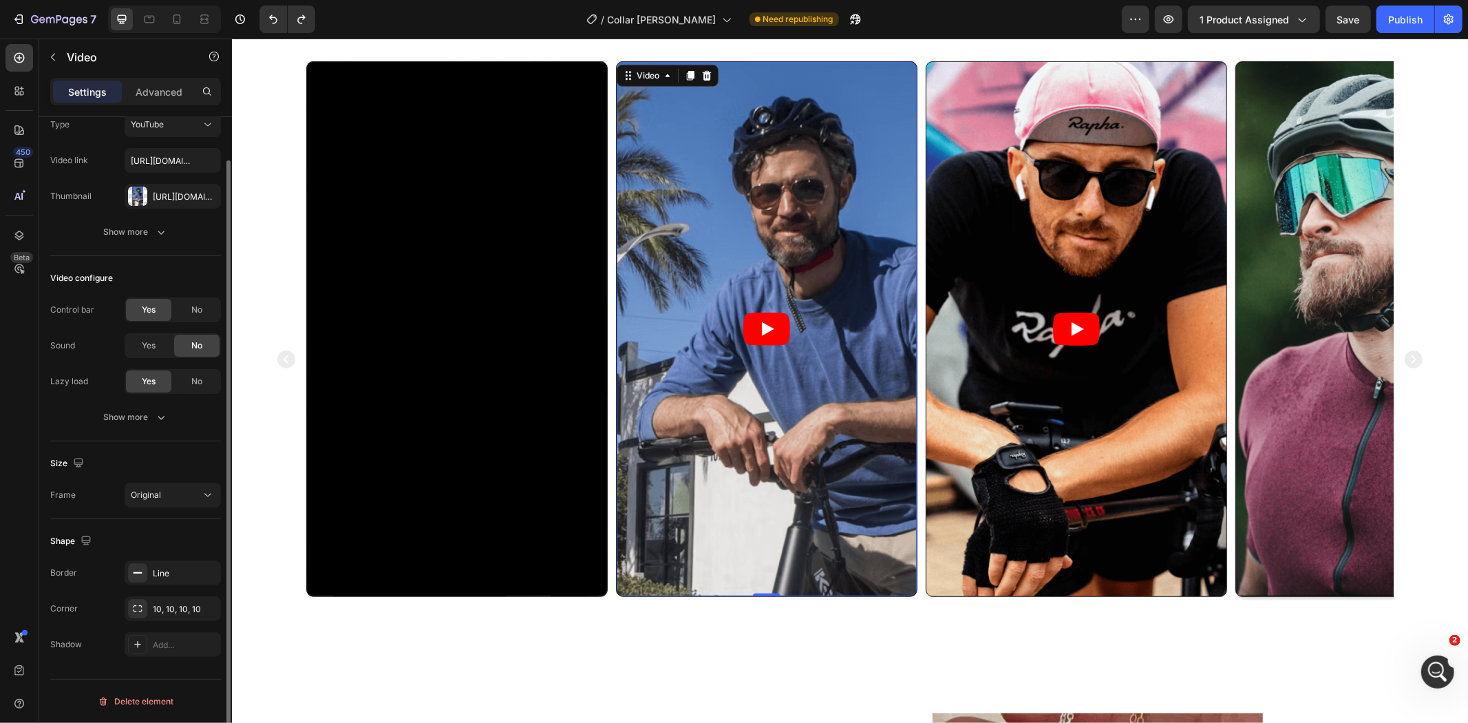
click at [772, 326] on icon "Play" at bounding box center [766, 328] width 47 height 33
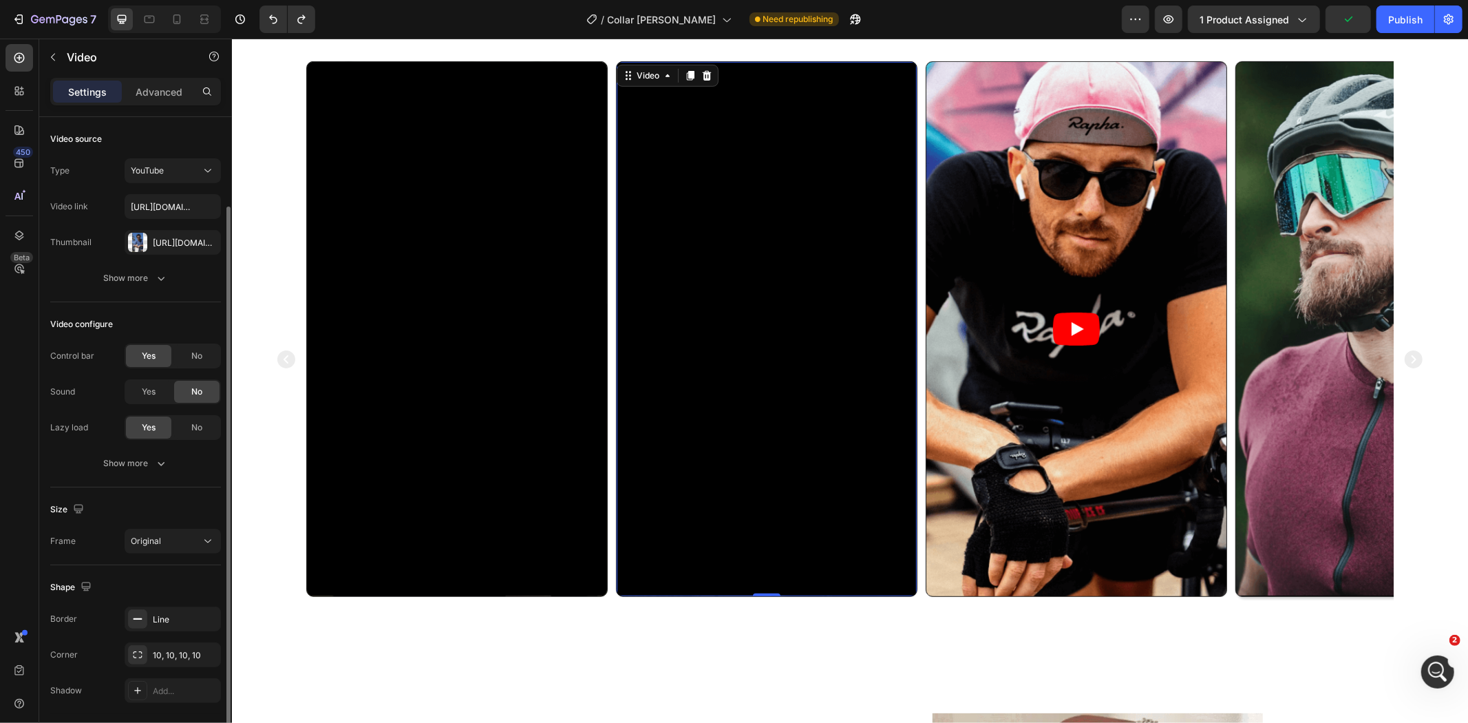
scroll to position [46, 0]
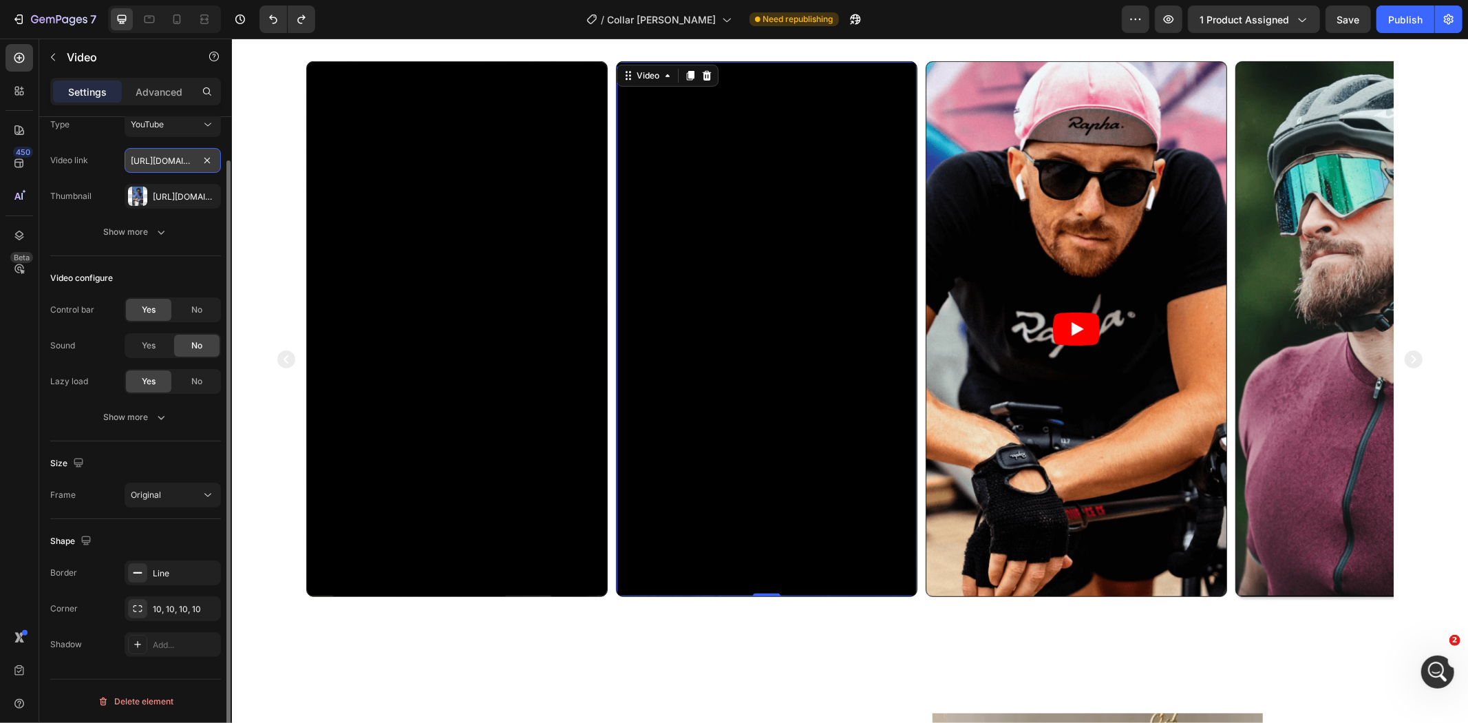
click at [157, 163] on input "[URL][DOMAIN_NAME]" at bounding box center [173, 160] width 96 height 25
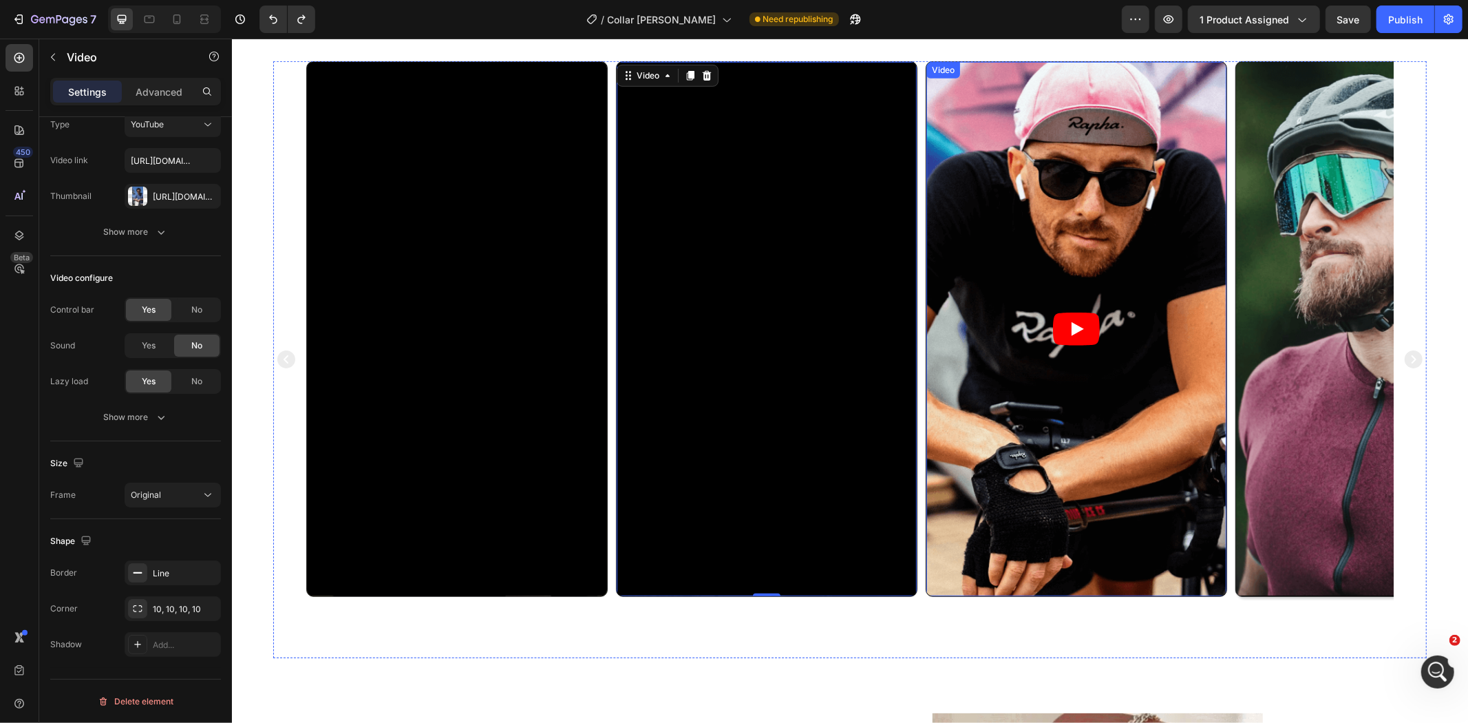
click at [1091, 338] on icon "Play" at bounding box center [1075, 328] width 47 height 33
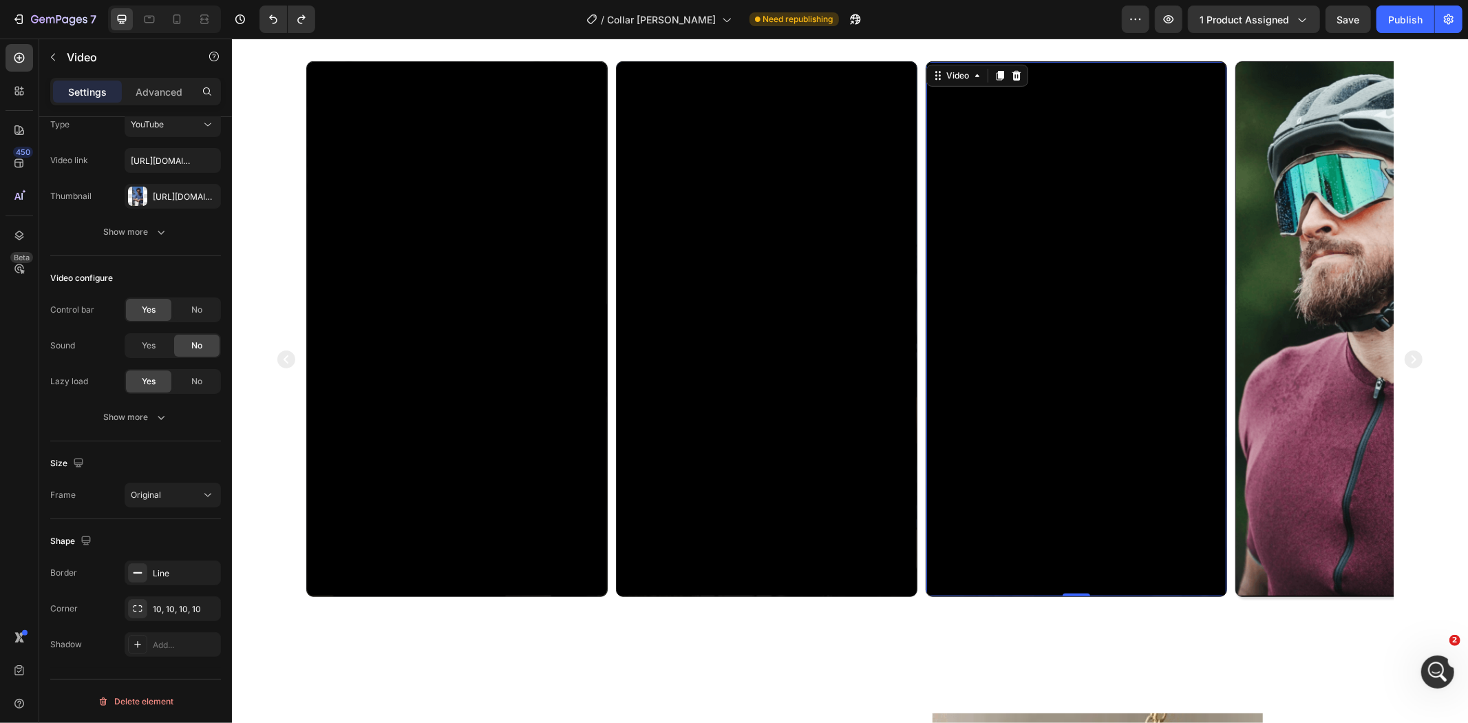
scroll to position [45, 0]
click at [1347, 319] on video at bounding box center [1385, 327] width 300 height 533
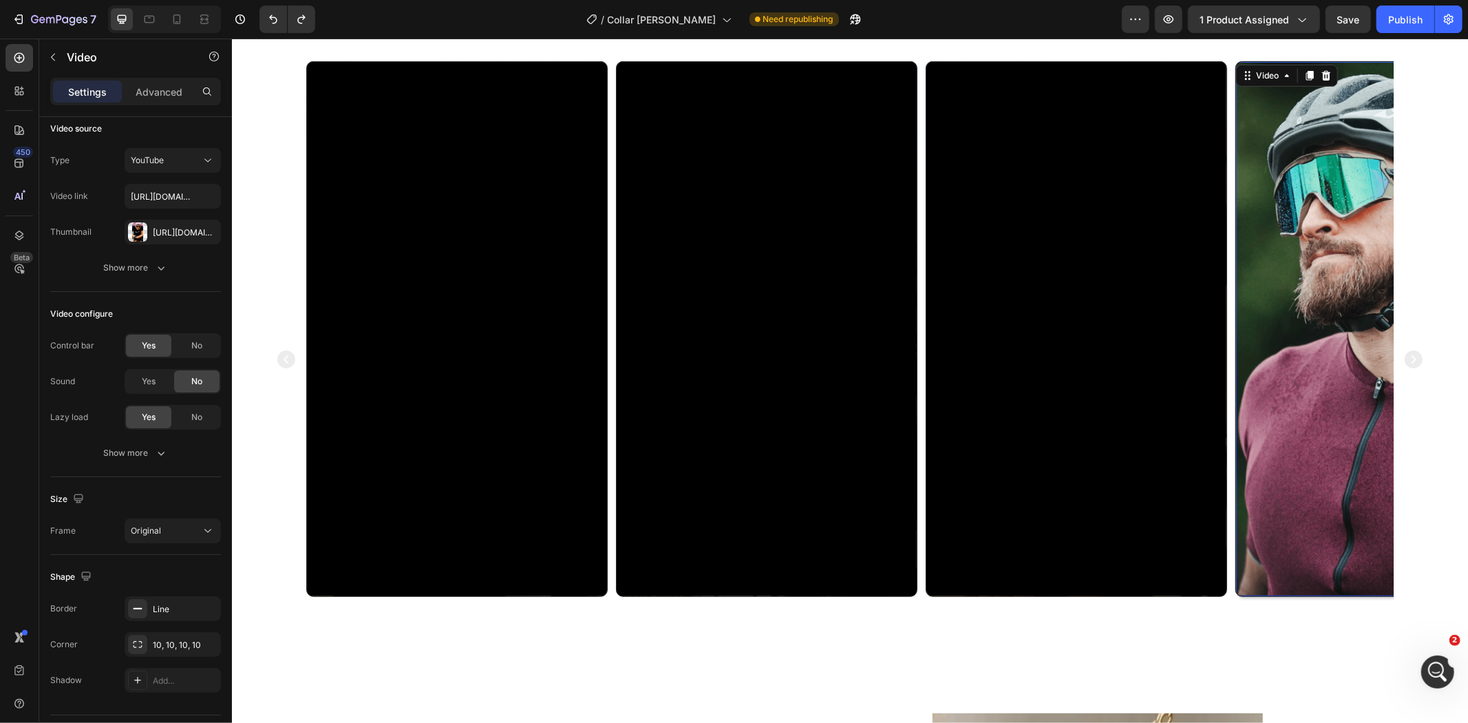
click at [1347, 319] on video at bounding box center [1385, 327] width 300 height 533
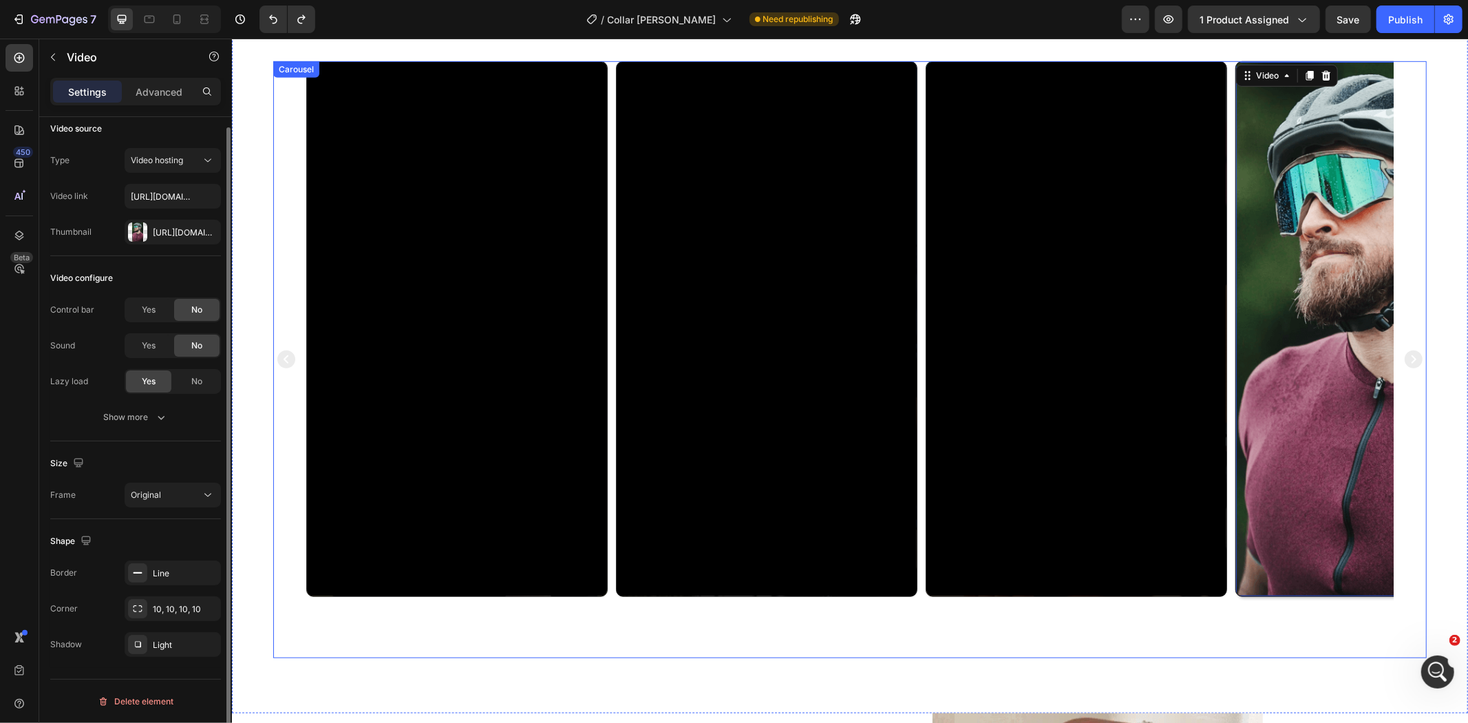
click at [1402, 355] on icon "Carousel Next Arrow" at bounding box center [1413, 358] width 22 height 41
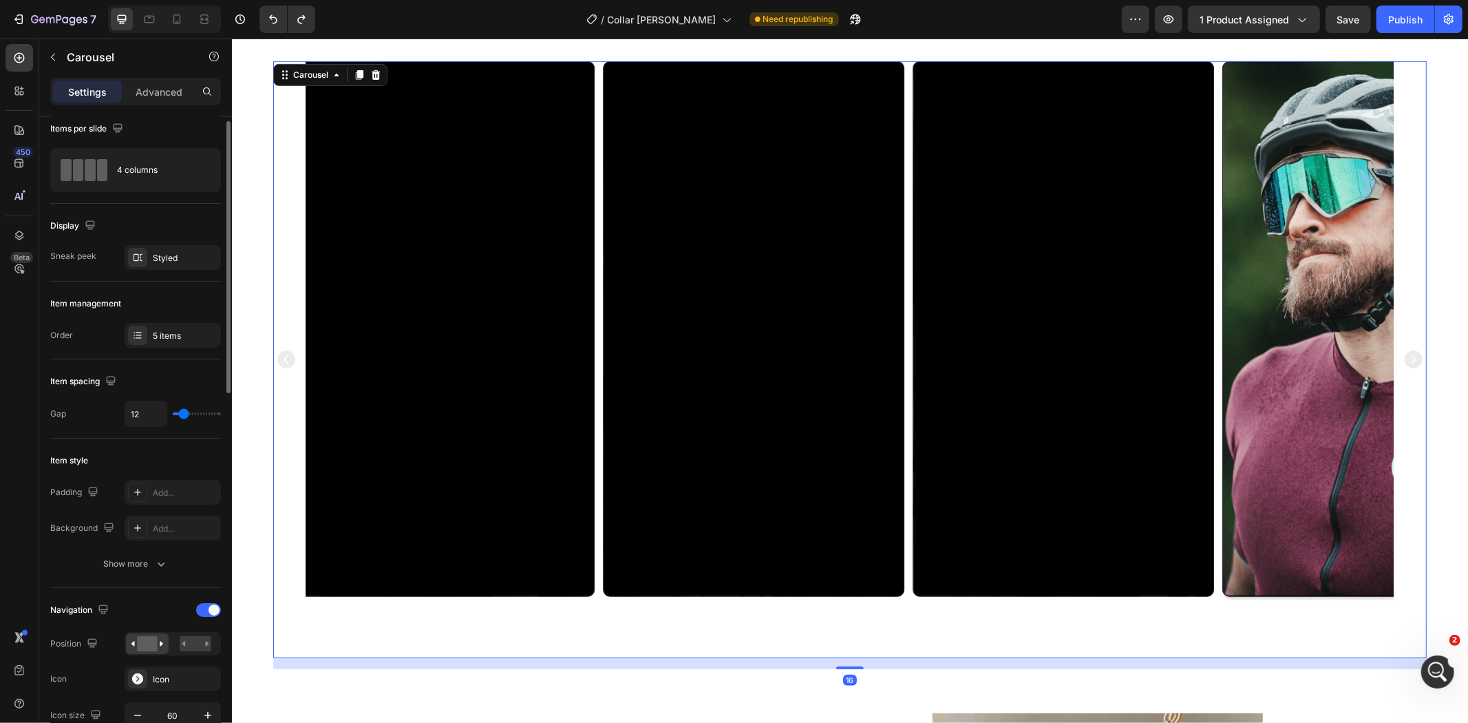
scroll to position [0, 0]
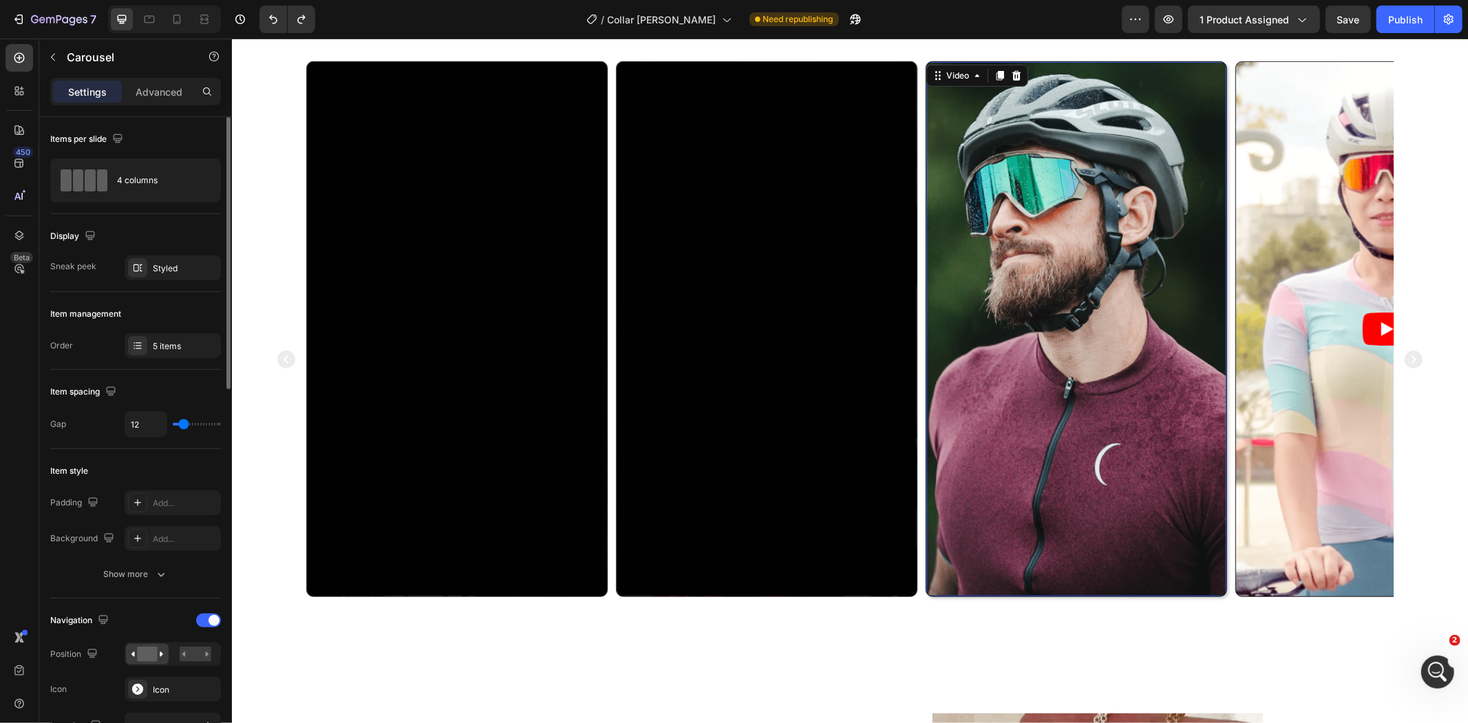
click at [1099, 317] on video at bounding box center [1076, 327] width 300 height 533
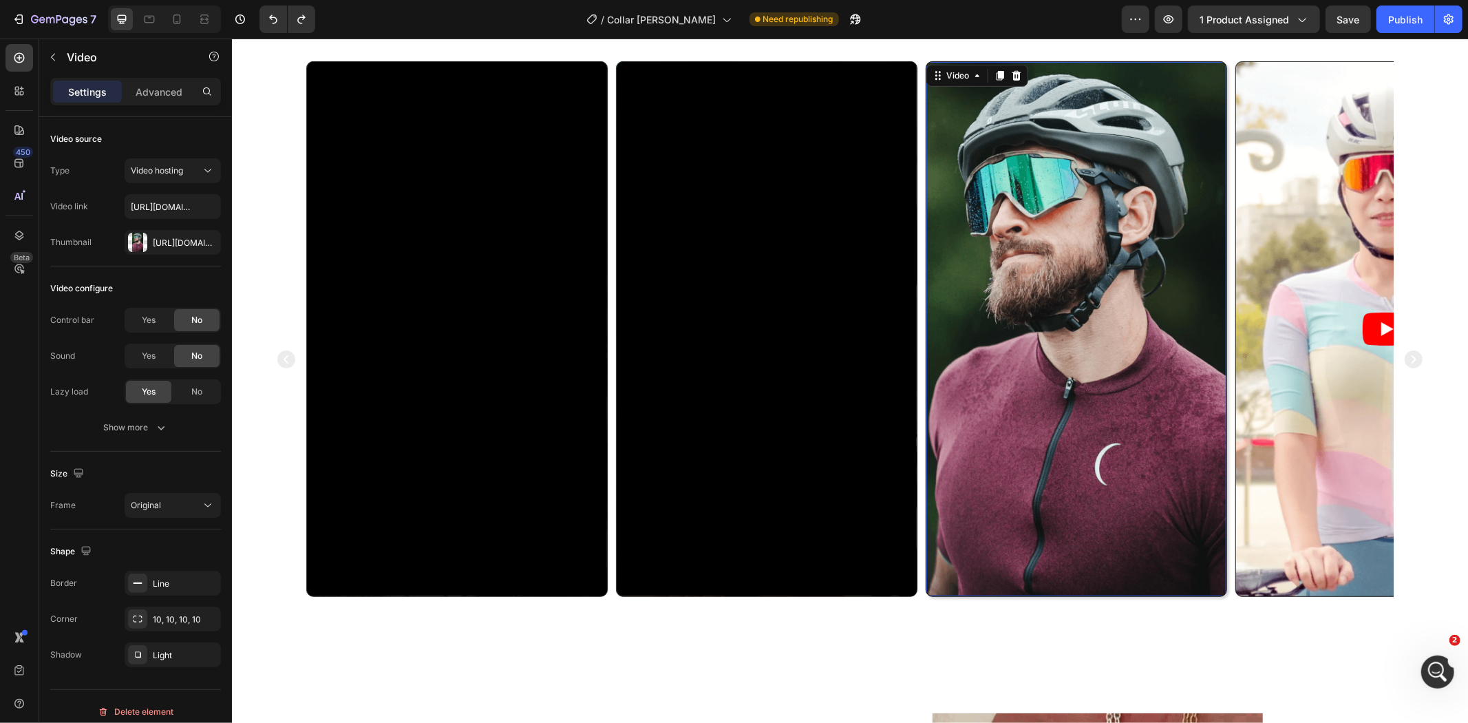
click at [1109, 310] on video at bounding box center [1076, 327] width 300 height 533
click at [1404, 360] on icon "Carousel Next Arrow" at bounding box center [1413, 359] width 18 height 18
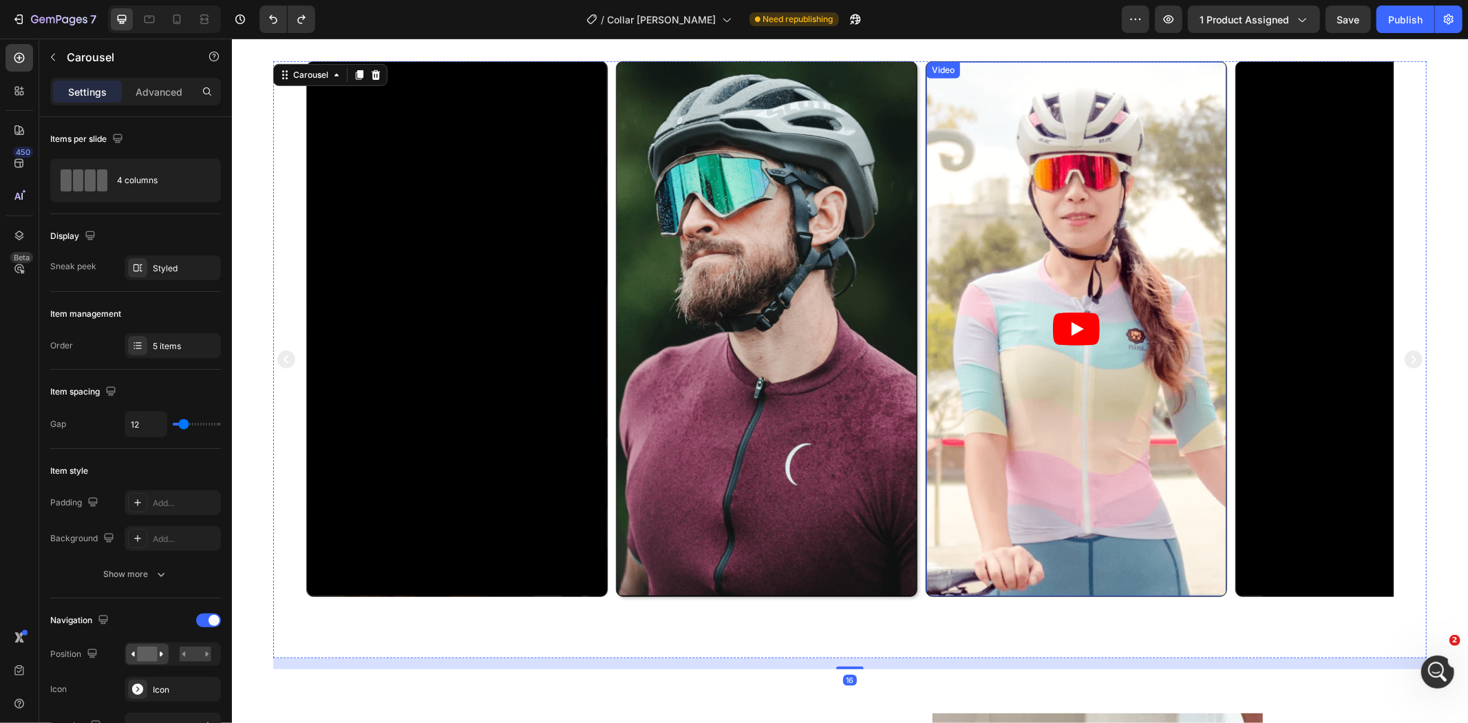
click at [1097, 342] on icon "Play" at bounding box center [1075, 328] width 47 height 33
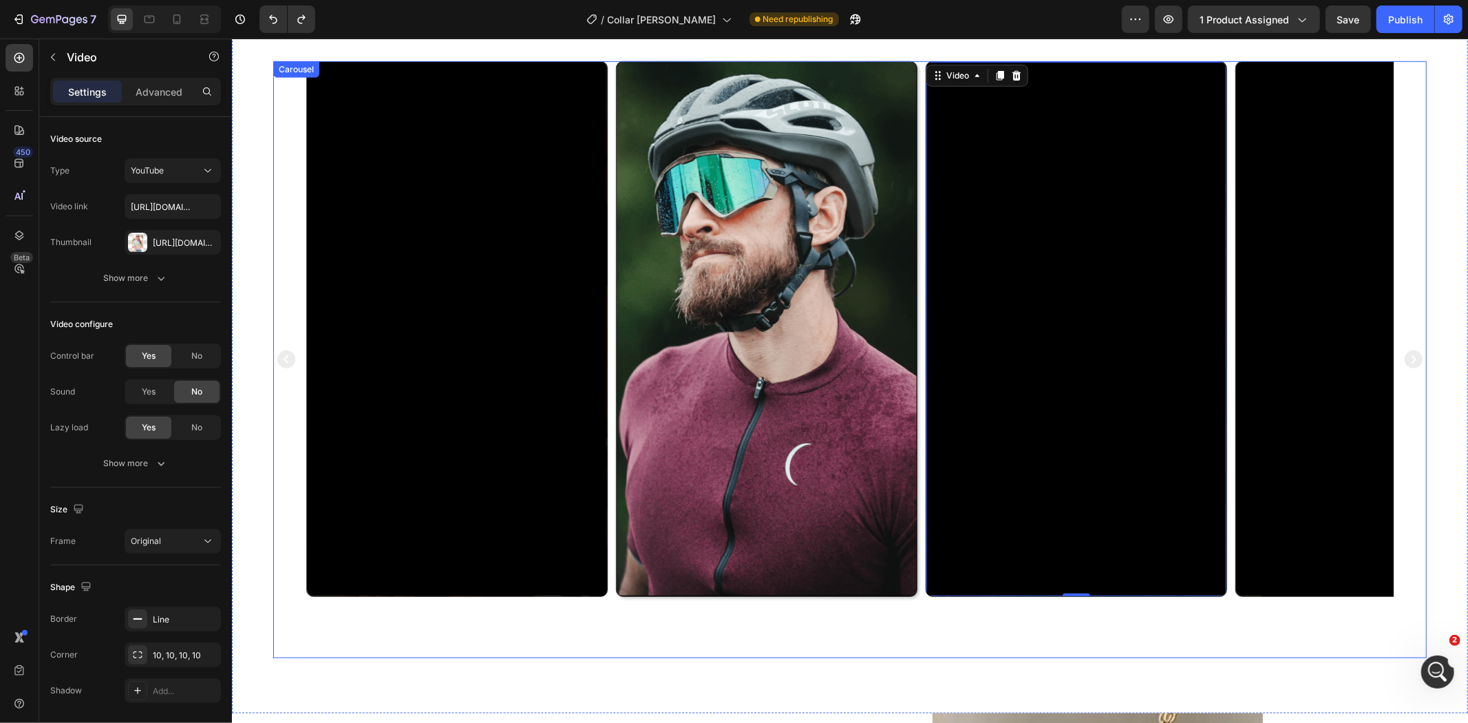
click at [1404, 355] on icon "Carousel Next Arrow" at bounding box center [1413, 359] width 18 height 18
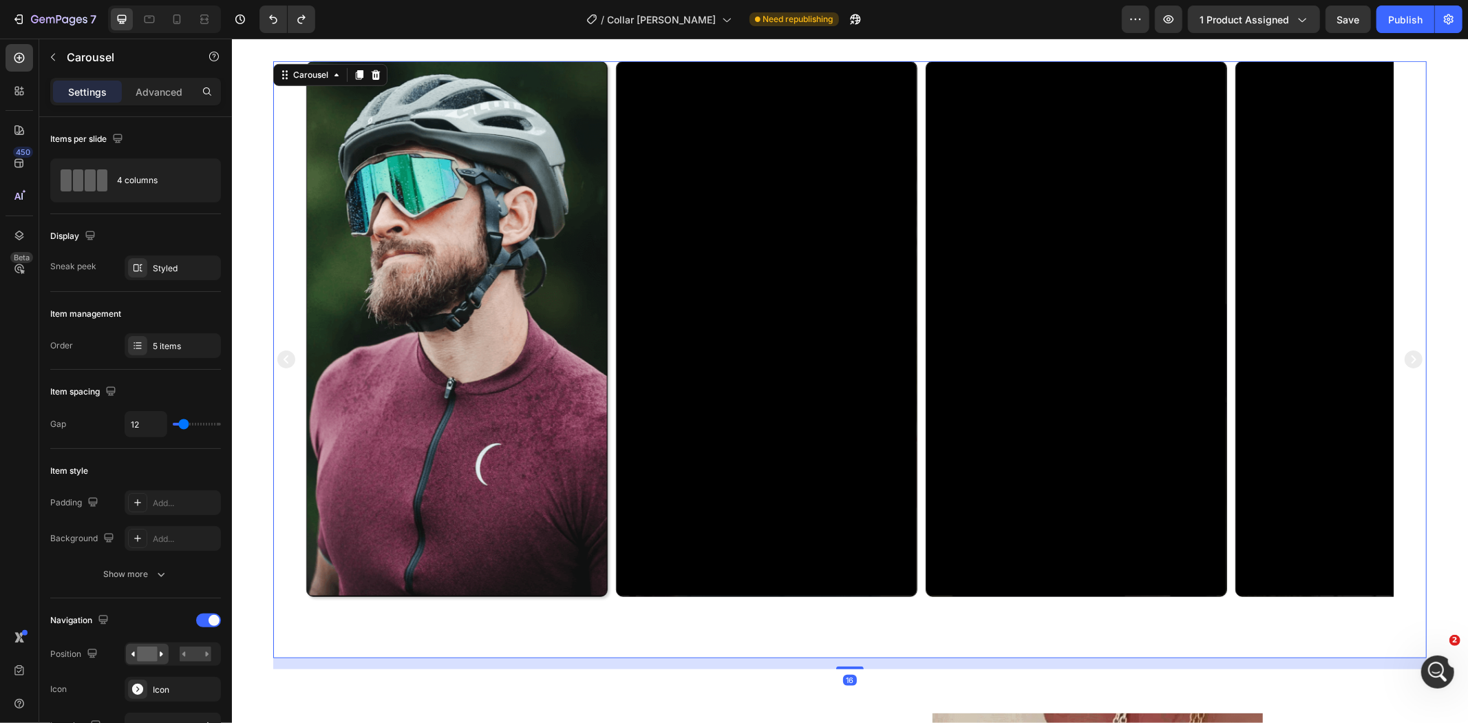
click at [1404, 355] on icon "Carousel Next Arrow" at bounding box center [1413, 359] width 18 height 18
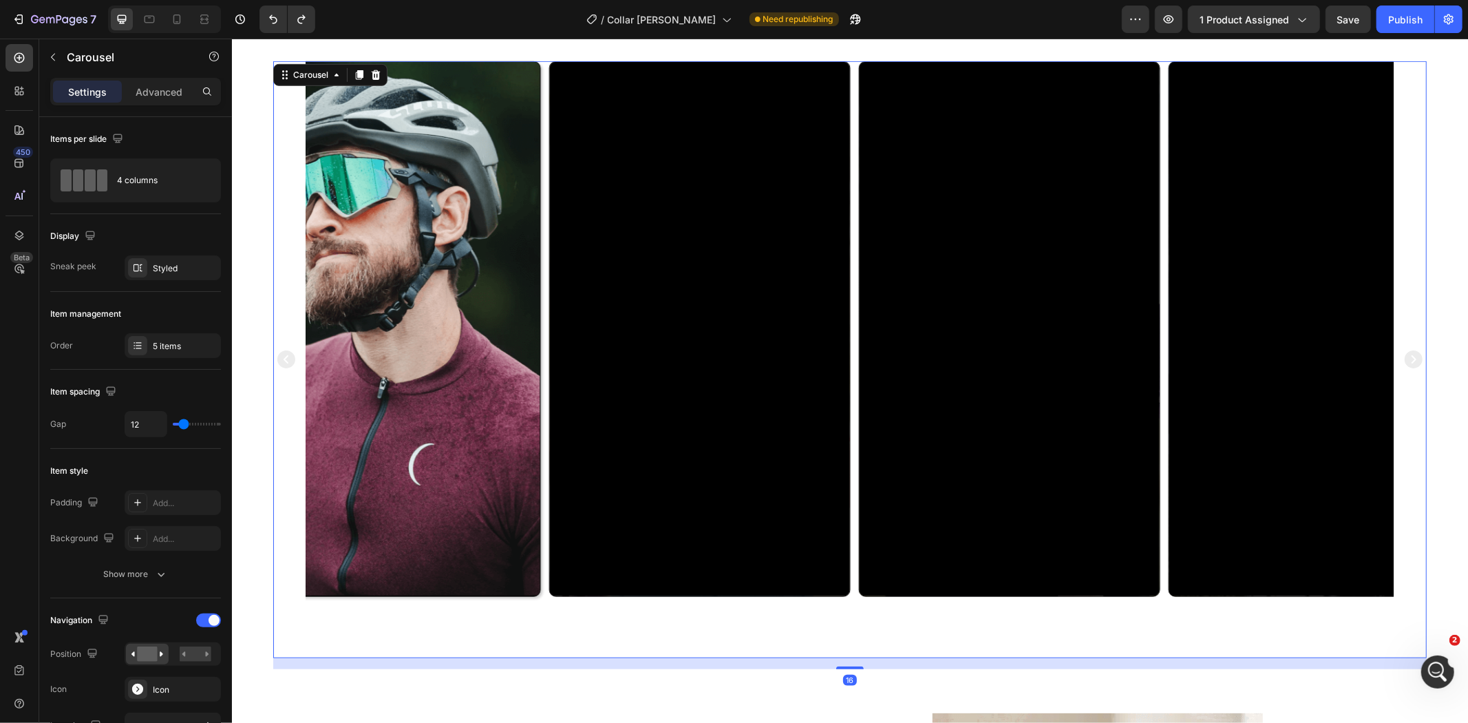
click at [1404, 355] on icon "Carousel Next Arrow" at bounding box center [1413, 359] width 18 height 18
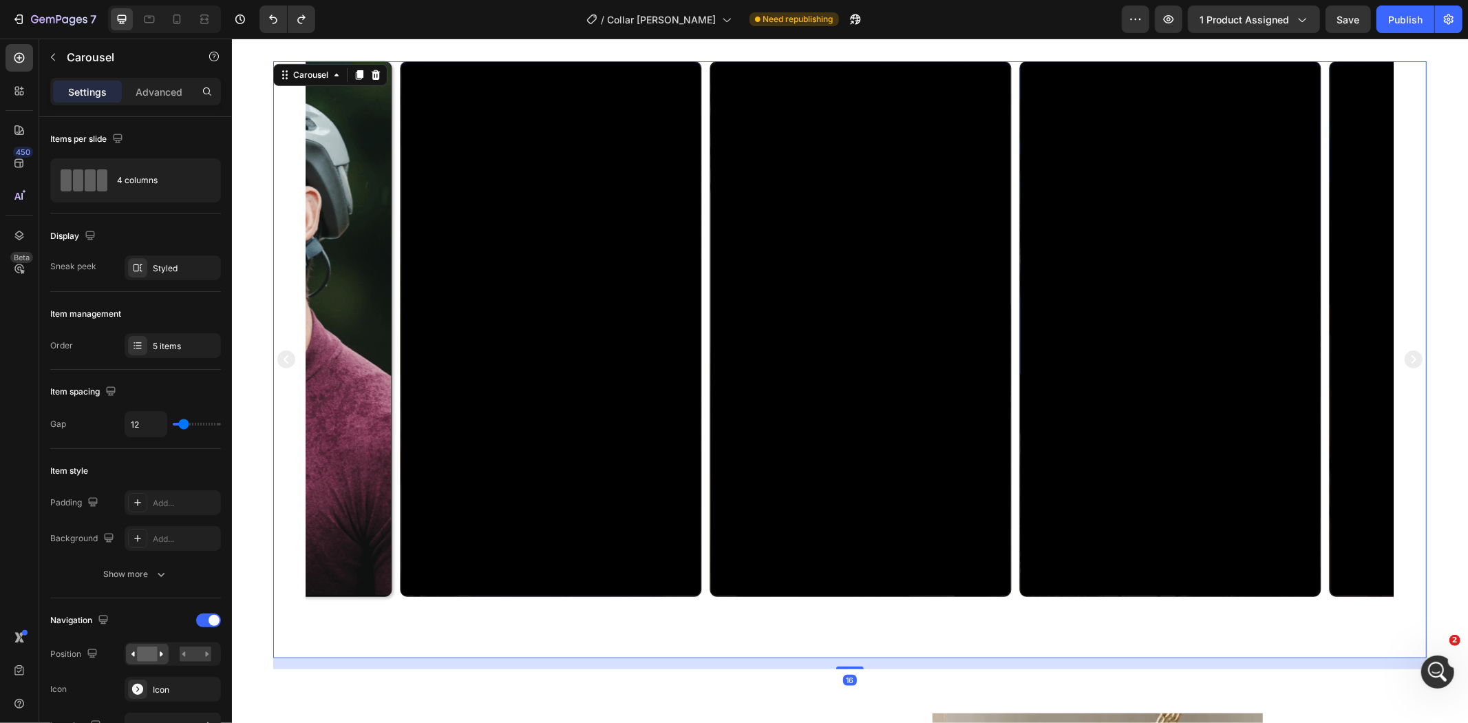
click at [1404, 355] on icon "Carousel Next Arrow" at bounding box center [1413, 359] width 18 height 18
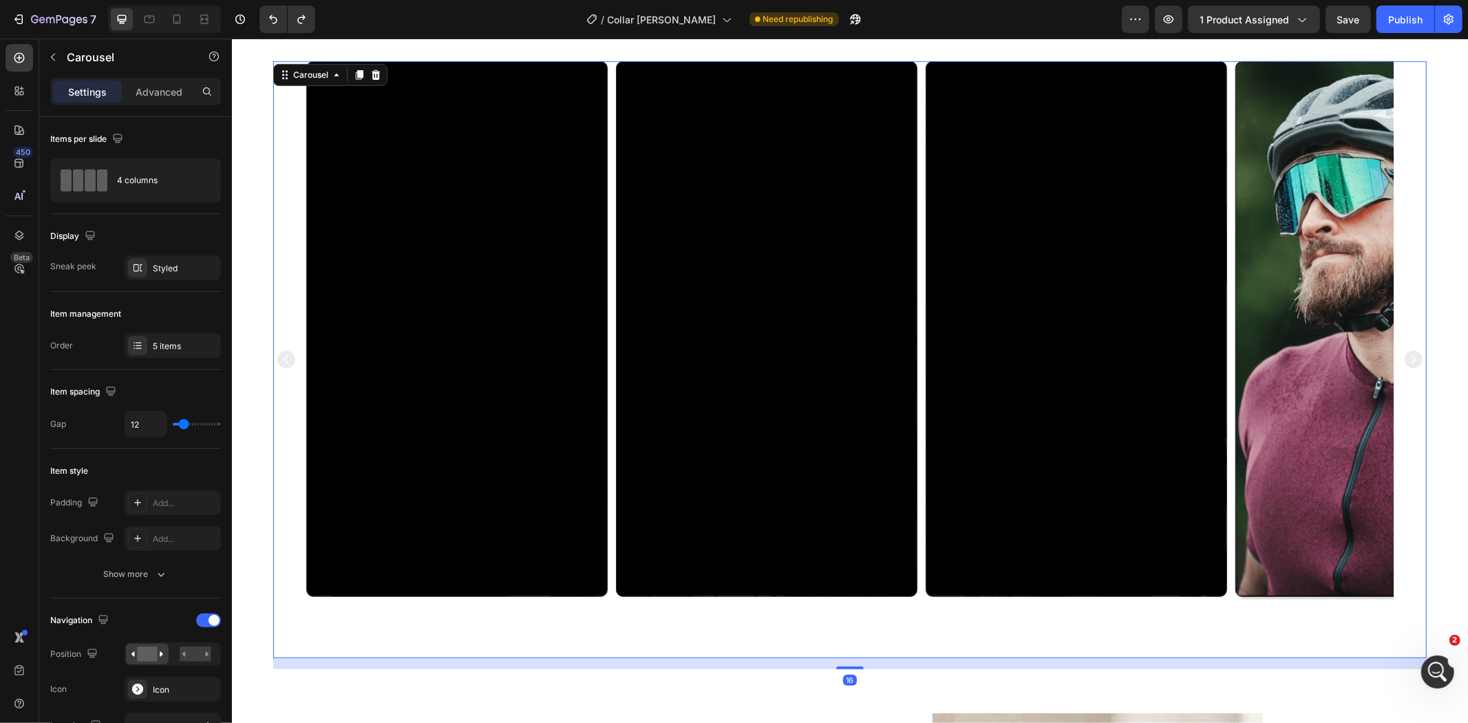
click at [1404, 355] on icon "Carousel Next Arrow" at bounding box center [1413, 359] width 18 height 18
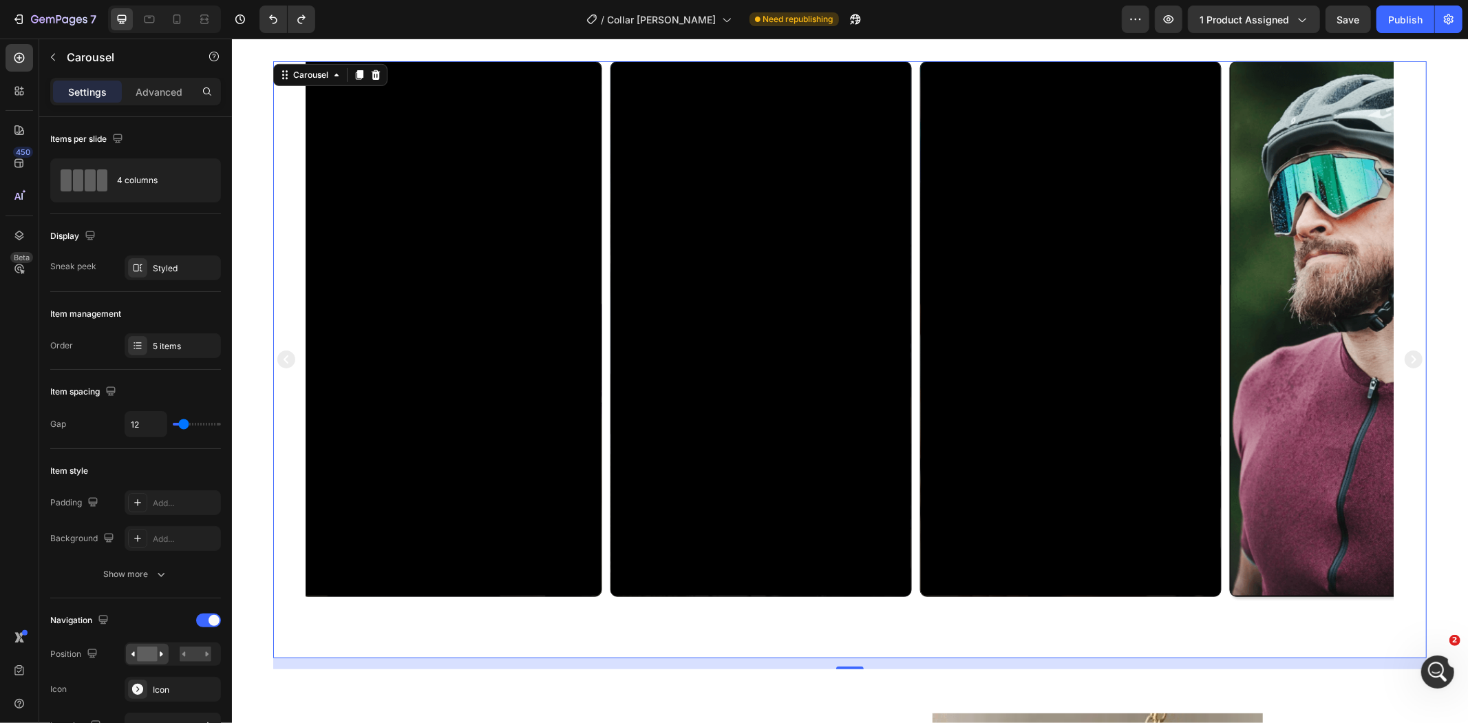
click at [1404, 355] on icon "Carousel Next Arrow" at bounding box center [1413, 359] width 18 height 18
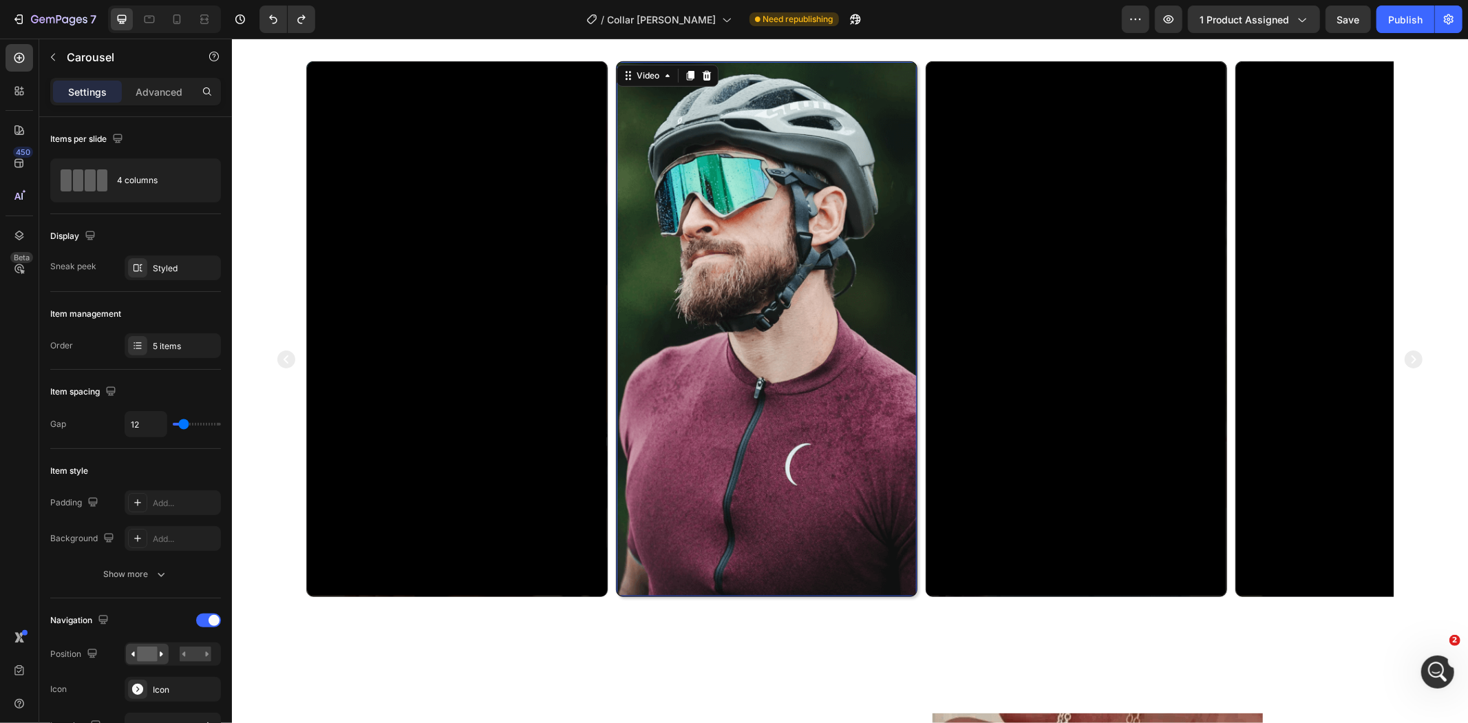
click at [776, 331] on video at bounding box center [766, 327] width 300 height 533
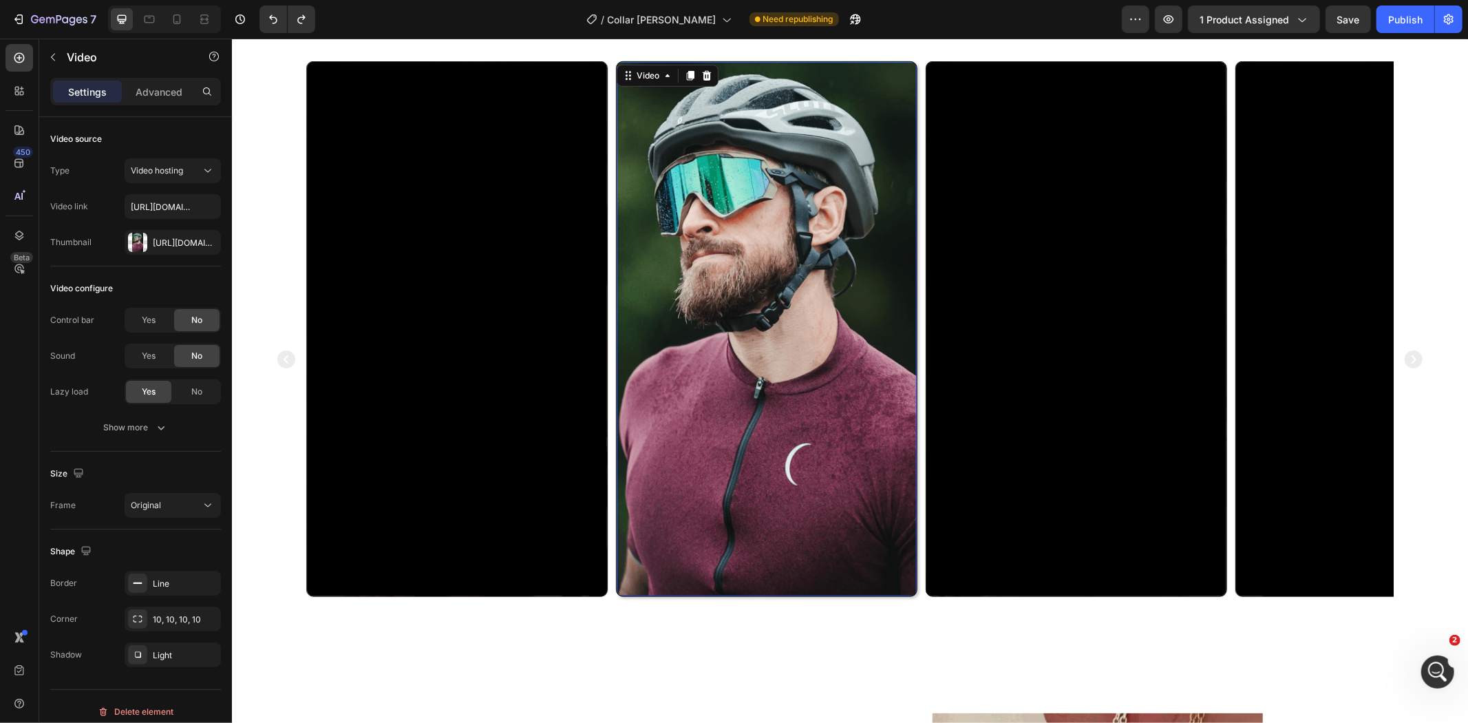
click at [762, 248] on video at bounding box center [766, 327] width 300 height 533
click at [629, 312] on video at bounding box center [766, 327] width 300 height 533
click at [769, 306] on video at bounding box center [766, 327] width 300 height 533
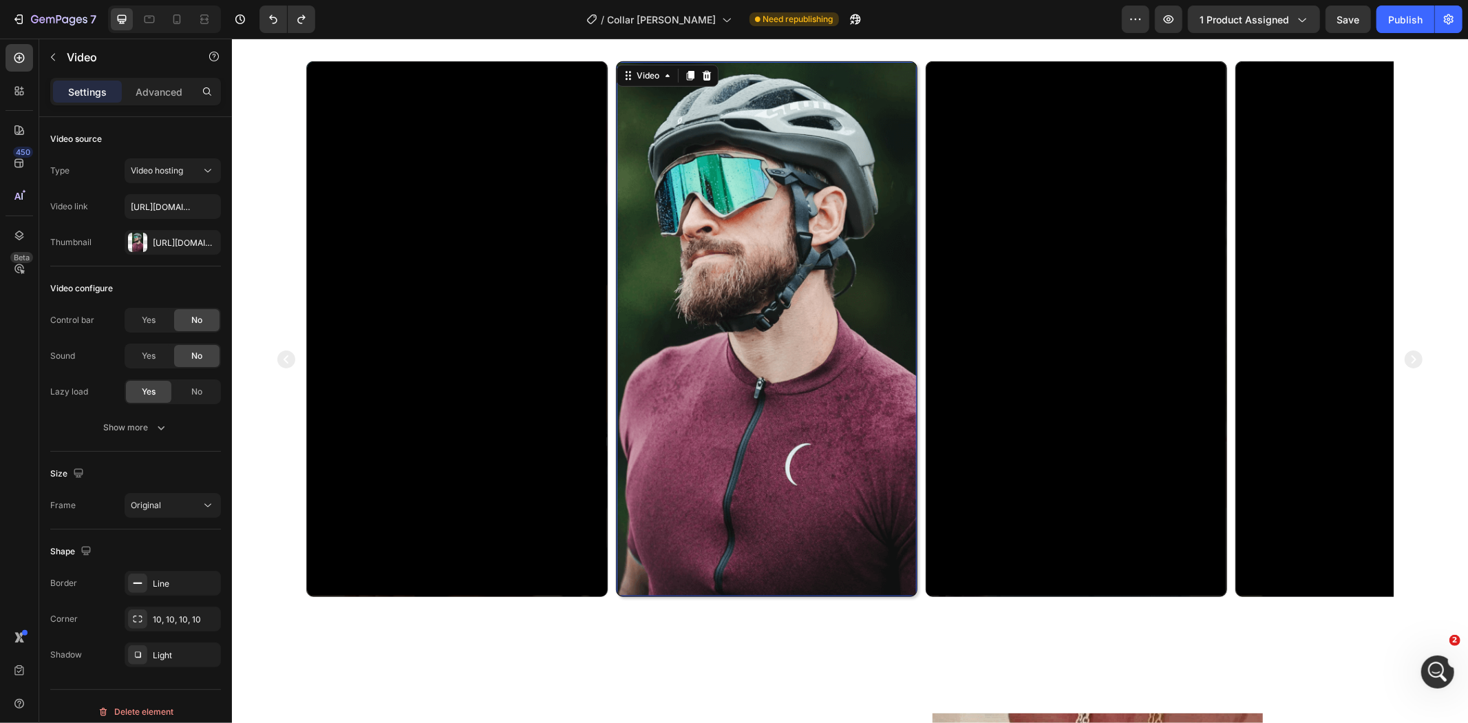
click at [769, 306] on video at bounding box center [766, 327] width 300 height 533
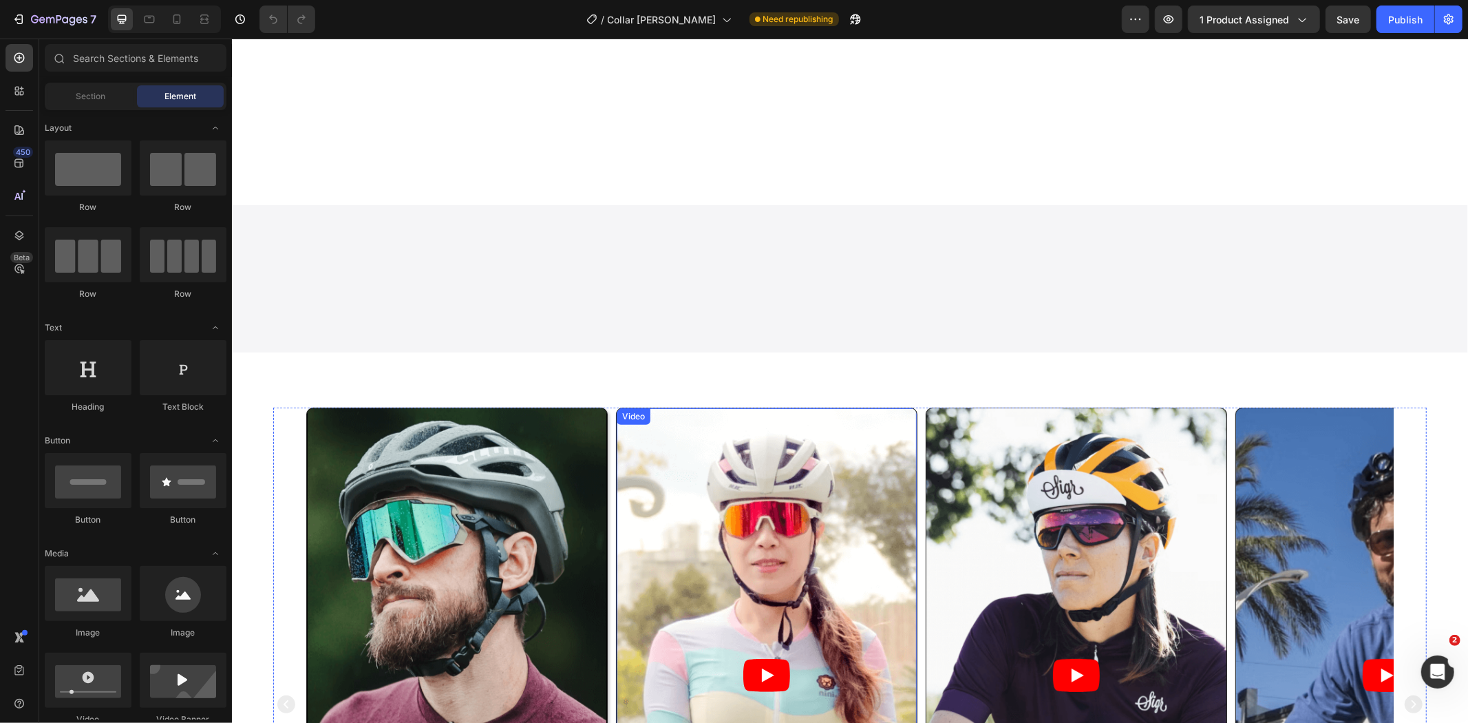
scroll to position [765, 0]
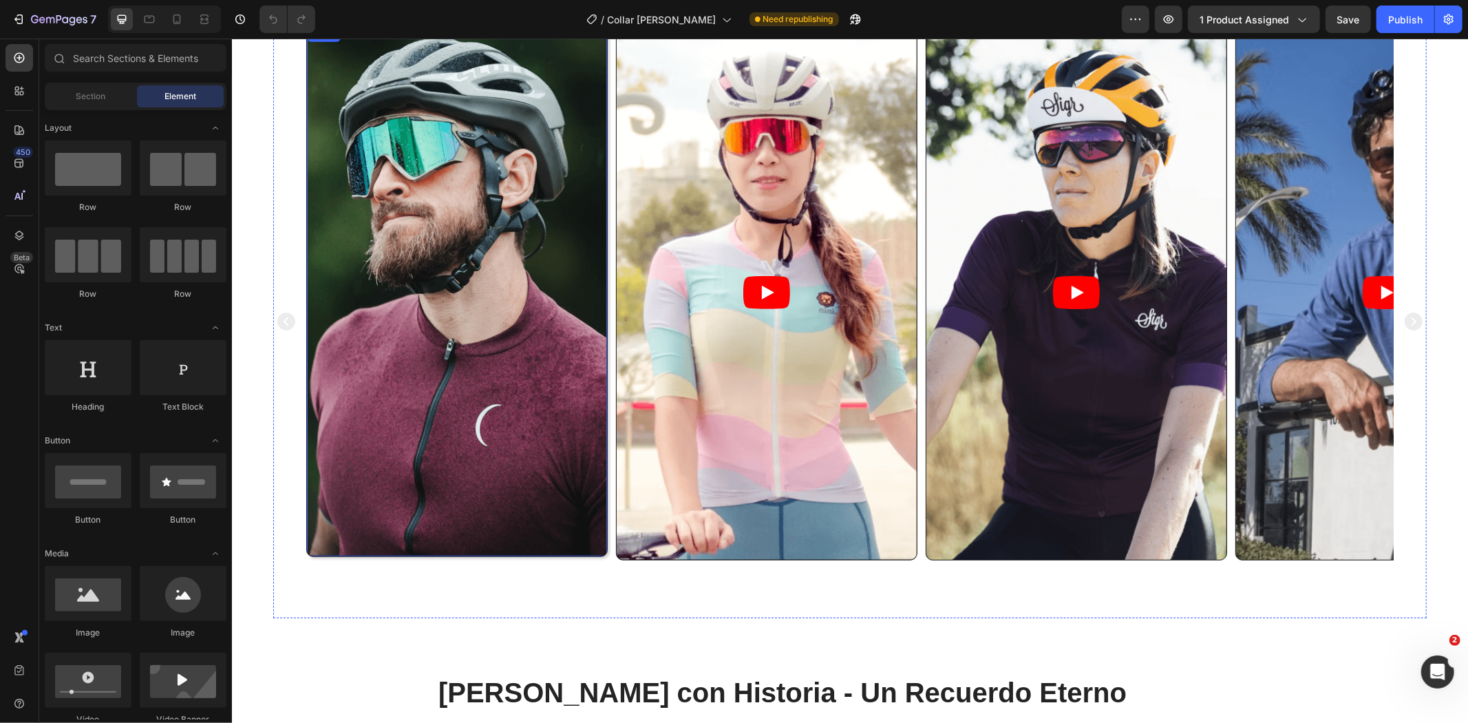
click at [469, 309] on video at bounding box center [456, 290] width 300 height 530
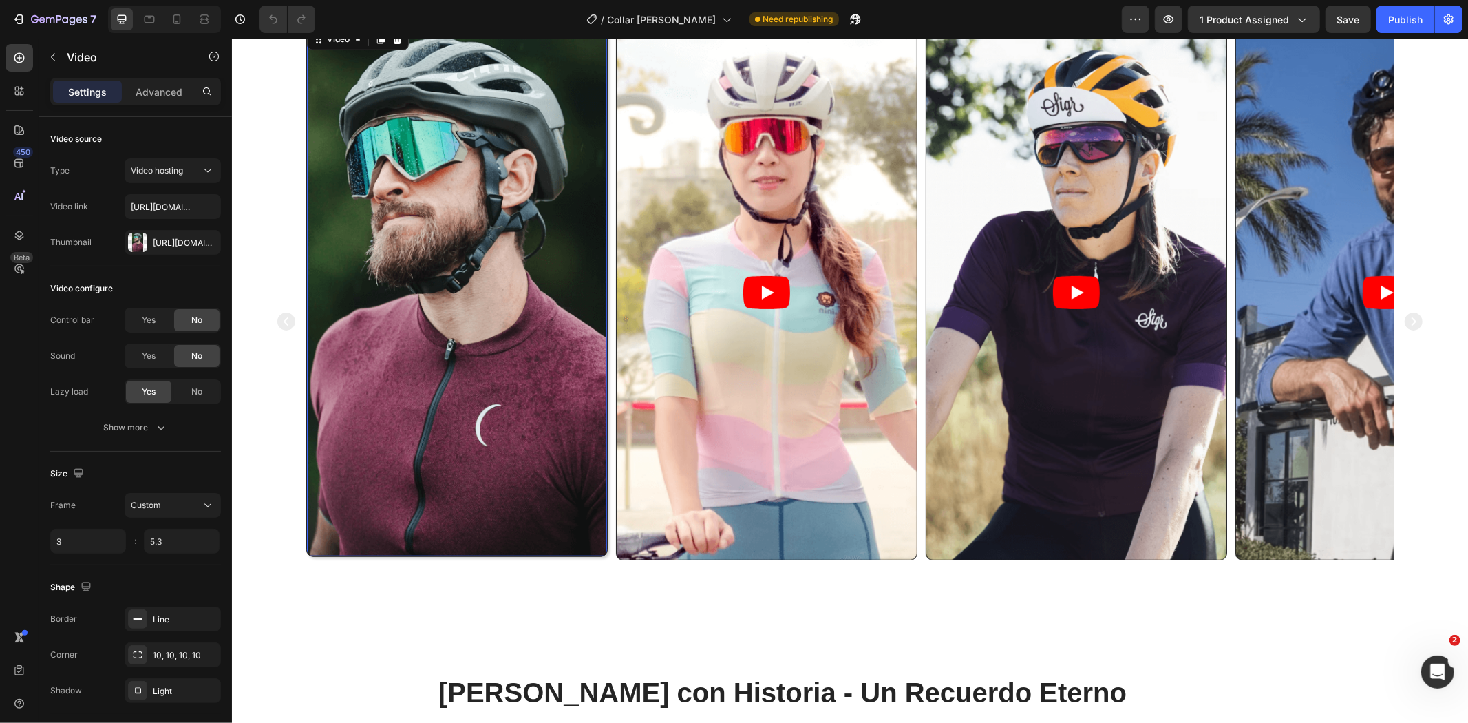
click at [707, 387] on article at bounding box center [766, 291] width 300 height 533
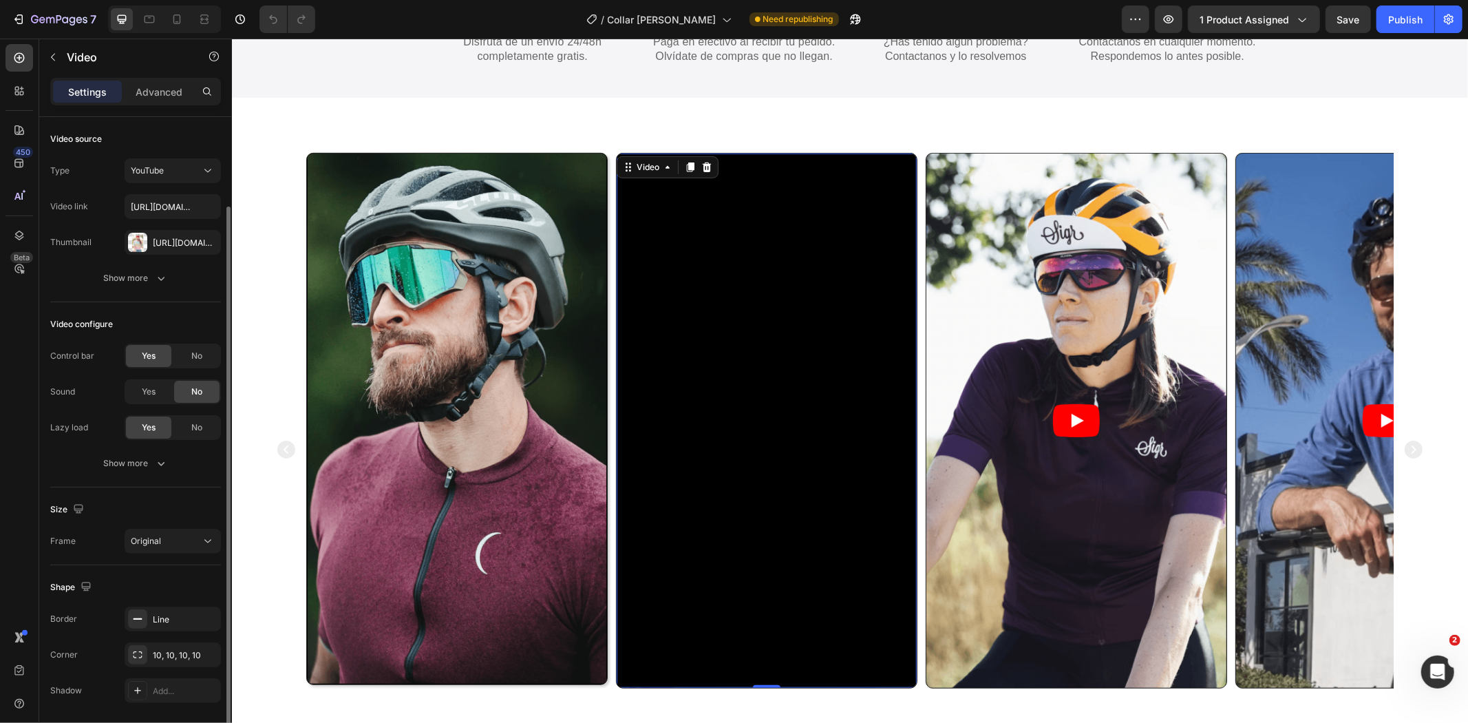
scroll to position [46, 0]
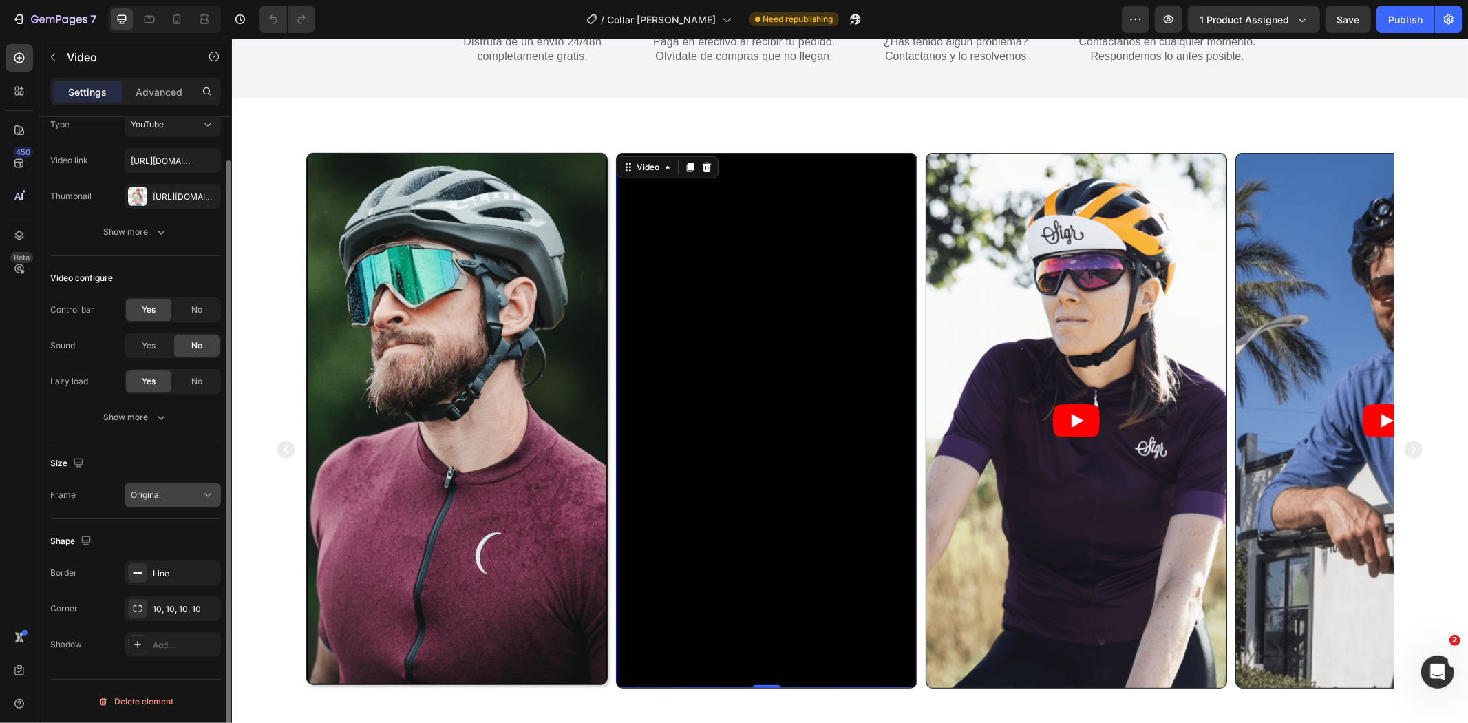
click at [173, 489] on div "Original" at bounding box center [166, 495] width 70 height 12
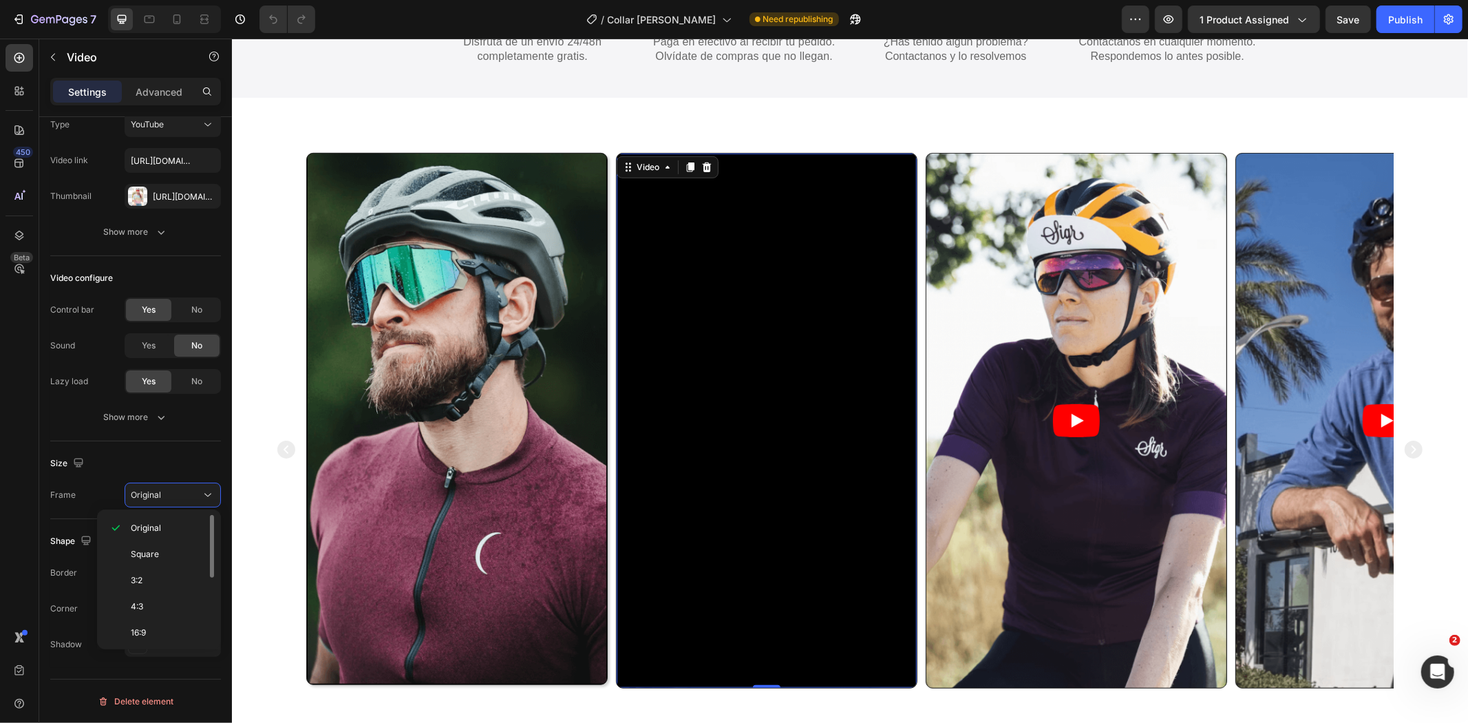
scroll to position [134, 0]
click at [167, 628] on p "Custom" at bounding box center [167, 629] width 73 height 12
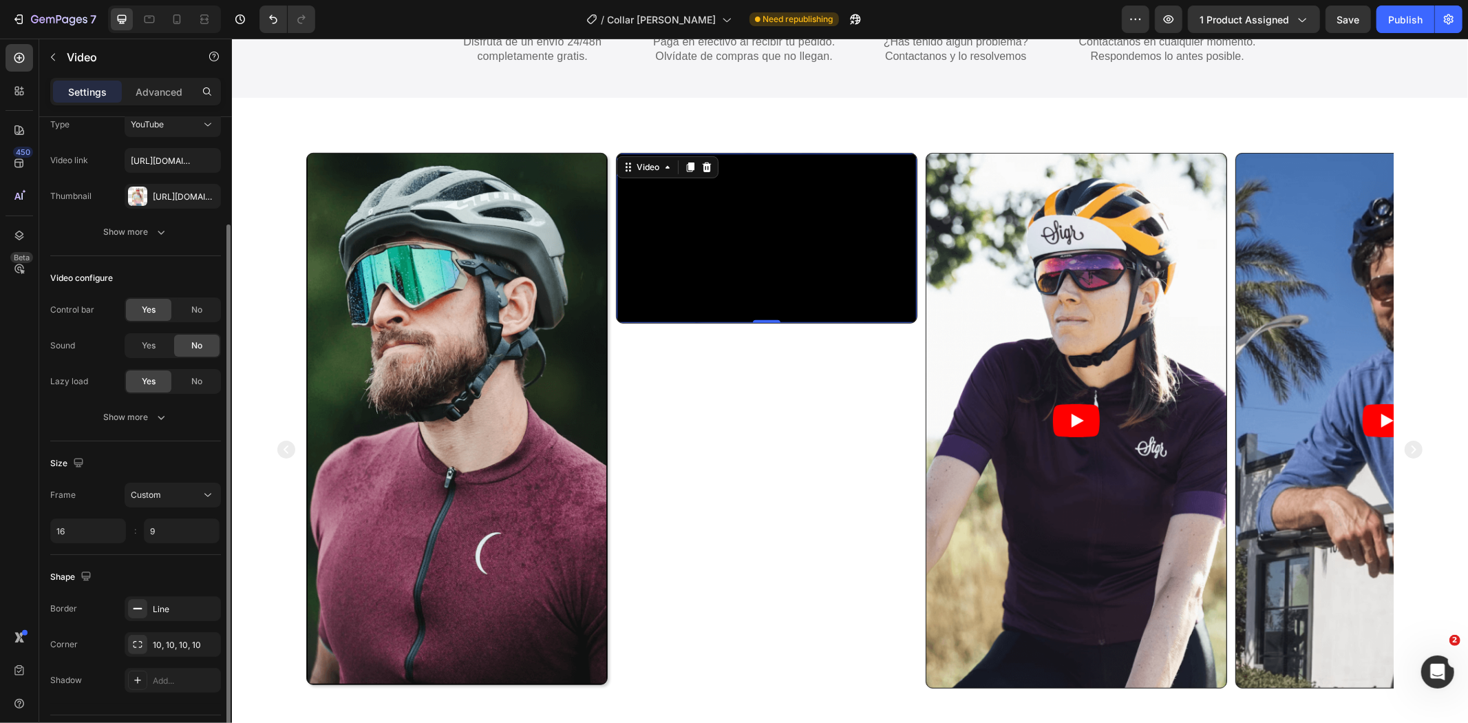
scroll to position [81, 0]
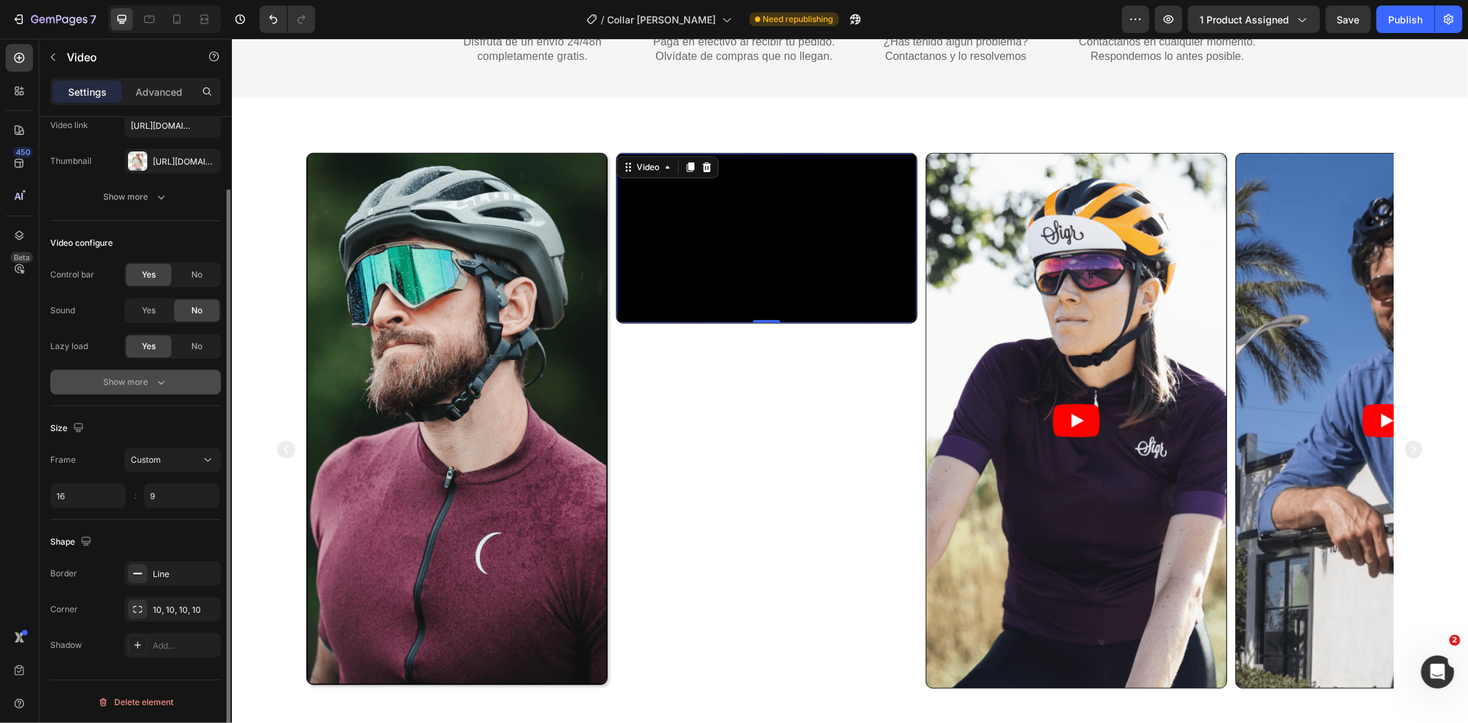
click at [165, 370] on button "Show more" at bounding box center [135, 382] width 171 height 25
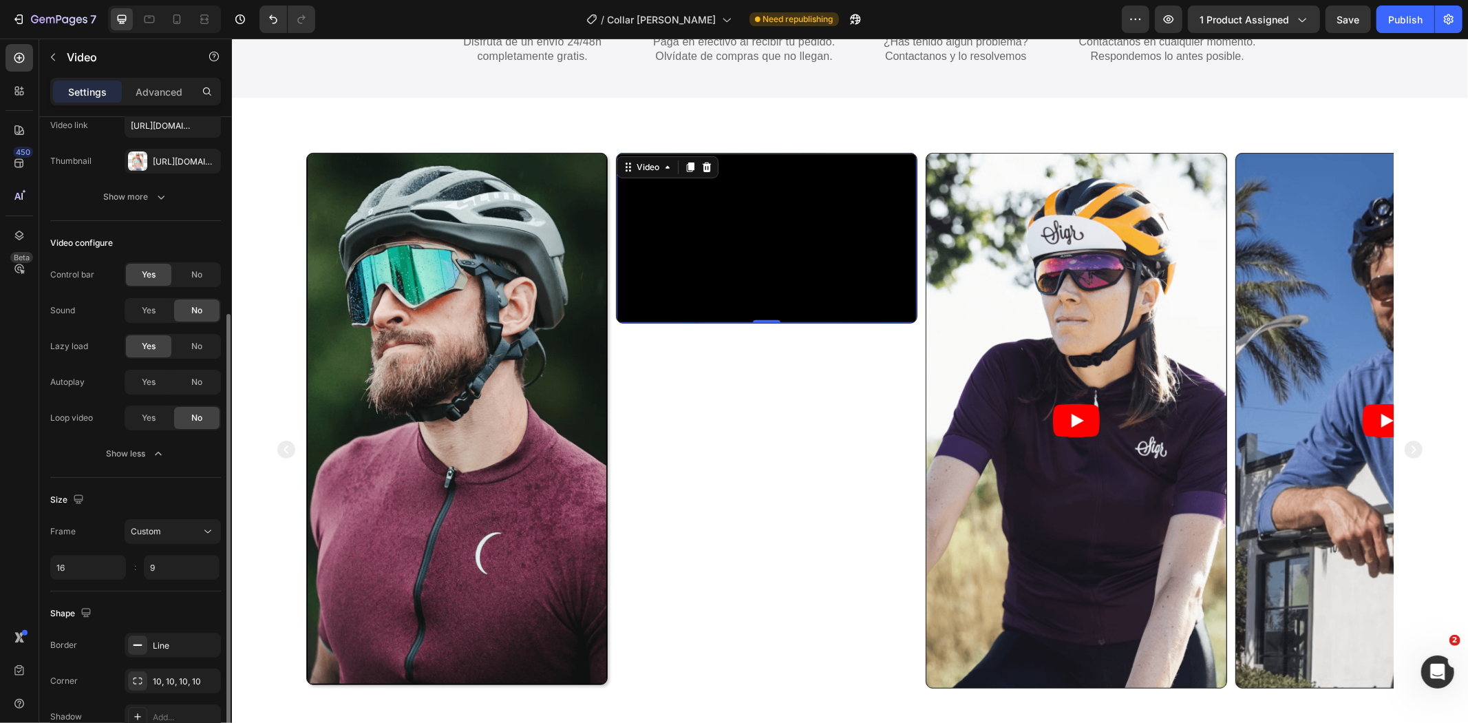
scroll to position [153, 0]
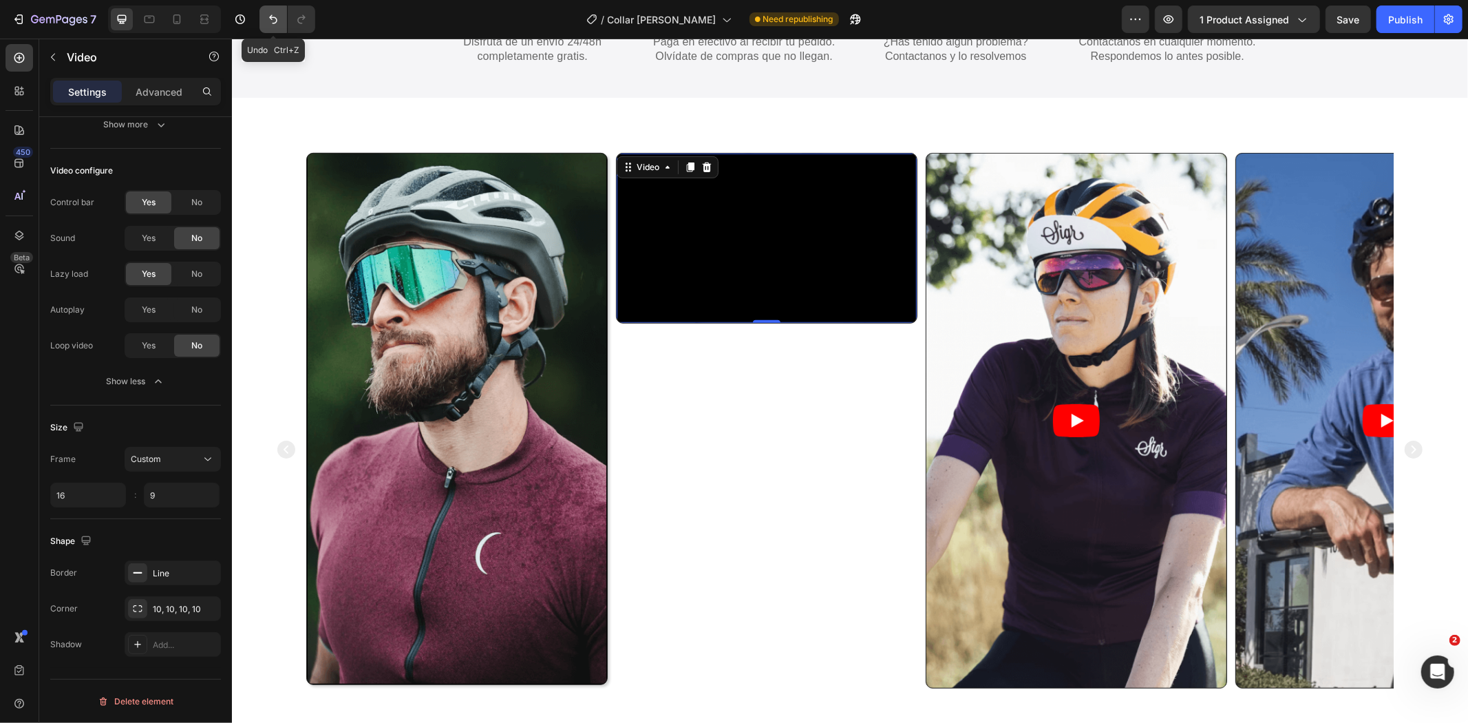
click at [268, 19] on icon "Undo/Redo" at bounding box center [273, 19] width 14 height 14
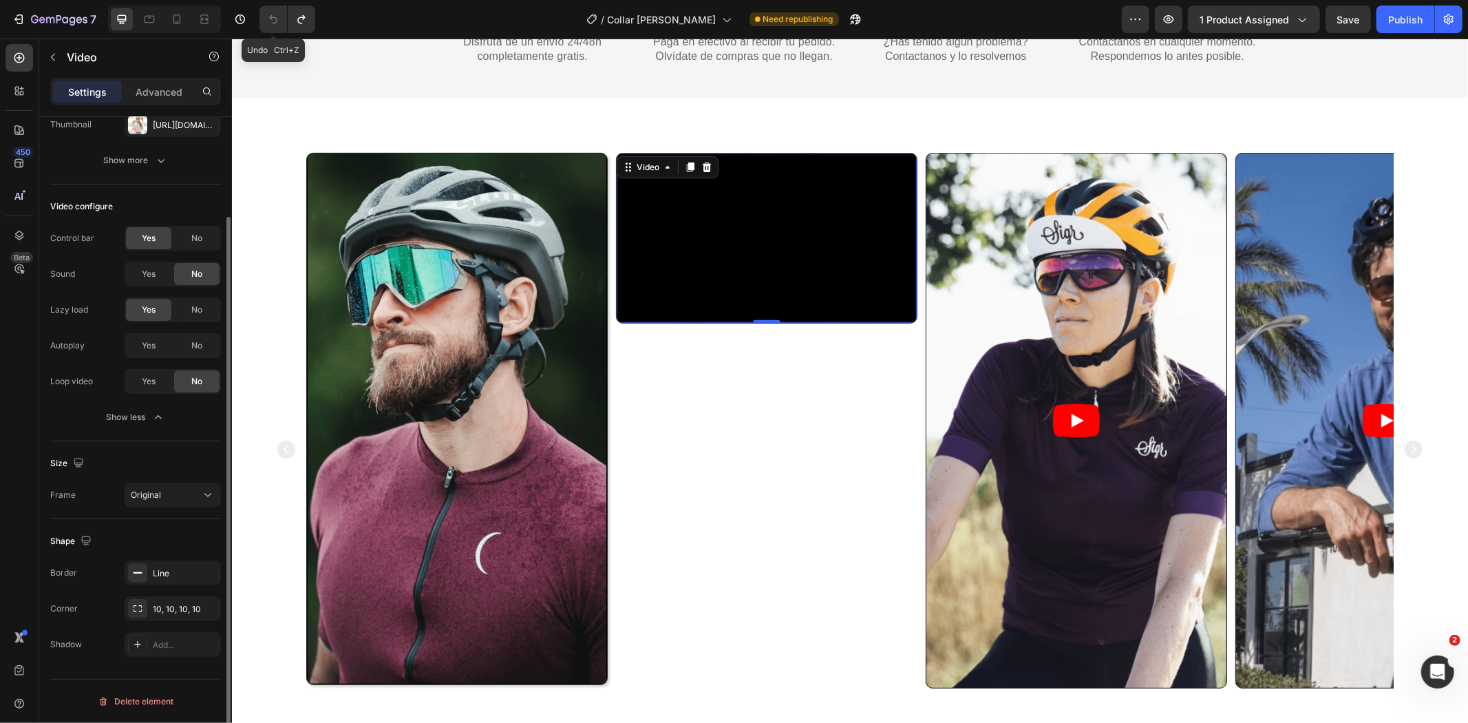
scroll to position [118, 0]
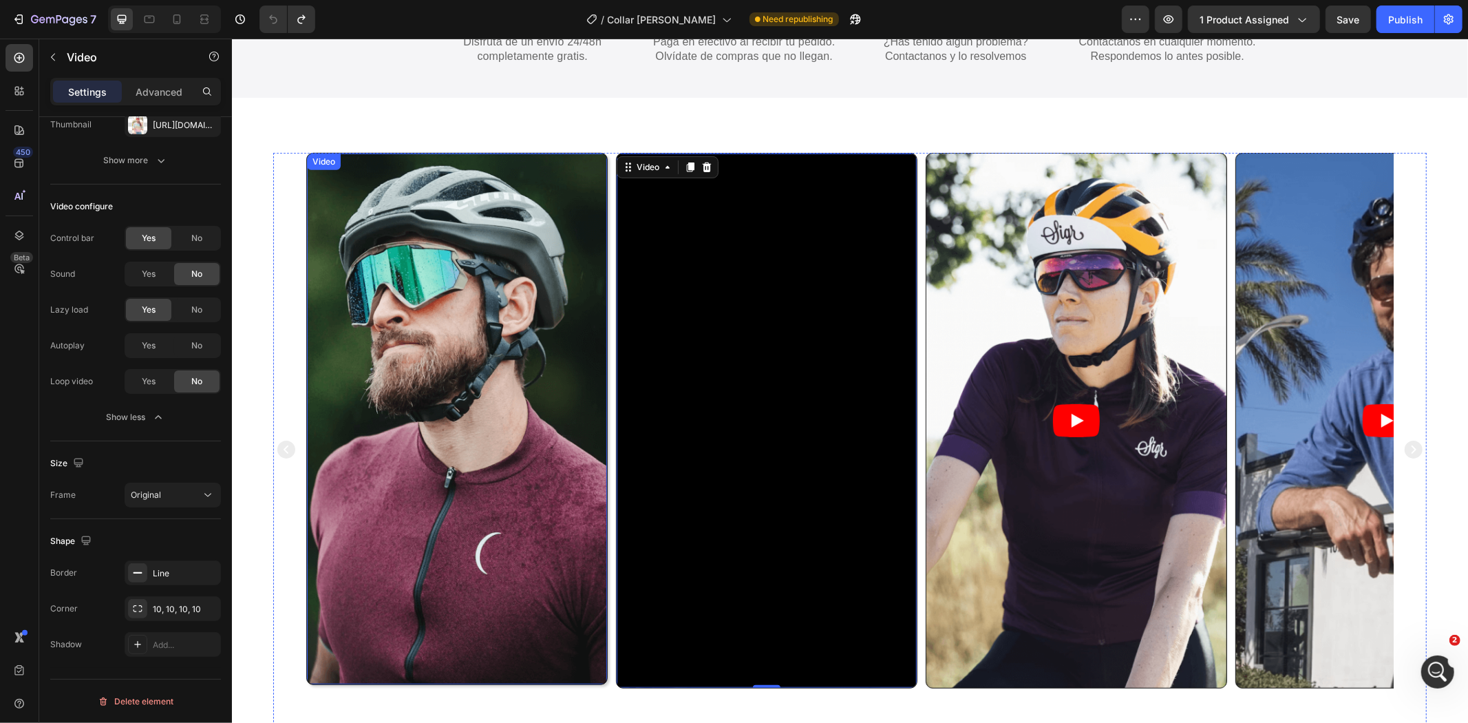
click at [552, 292] on video at bounding box center [456, 418] width 300 height 530
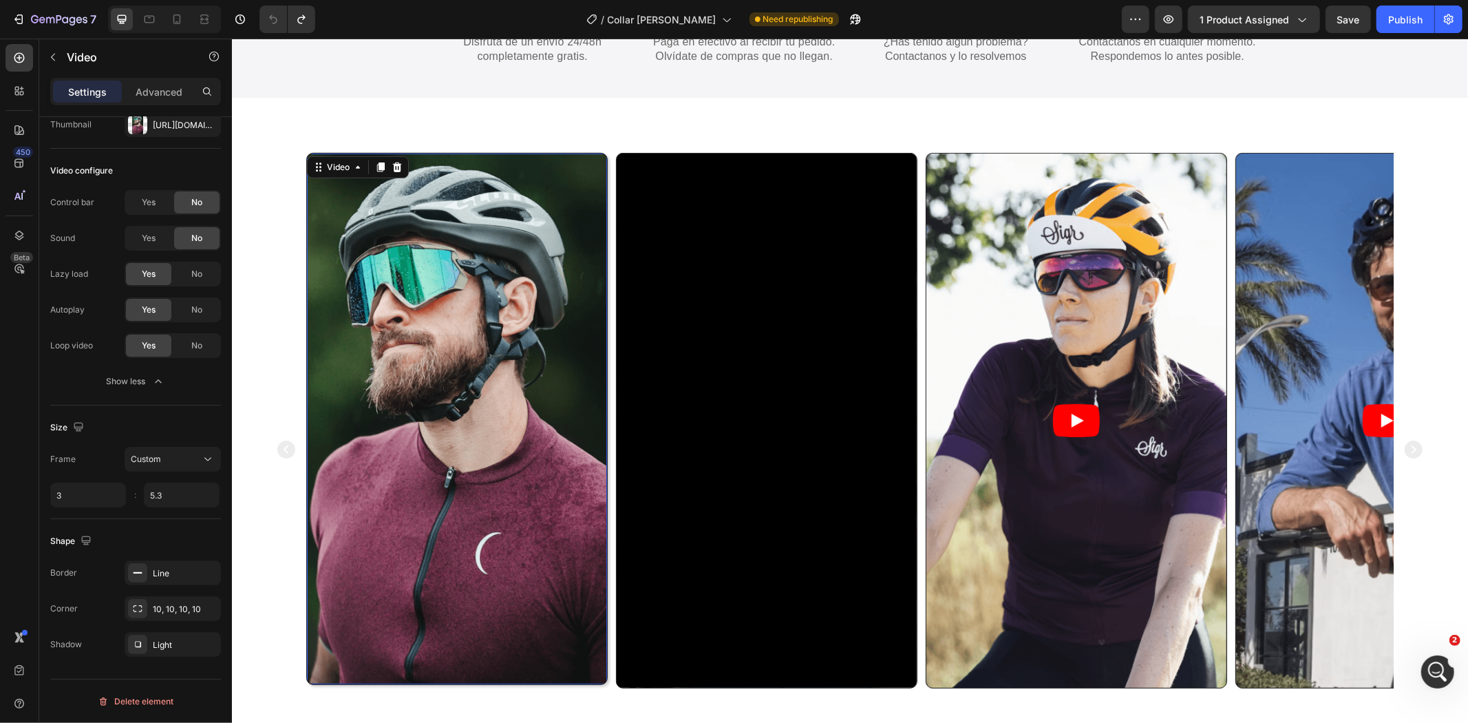
click at [498, 371] on video at bounding box center [456, 418] width 300 height 530
